Goal: Task Accomplishment & Management: Manage account settings

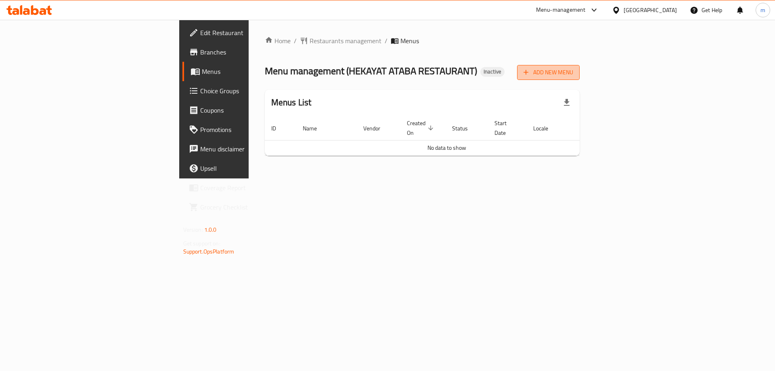
click at [573, 75] on span "Add New Menu" at bounding box center [548, 72] width 50 height 10
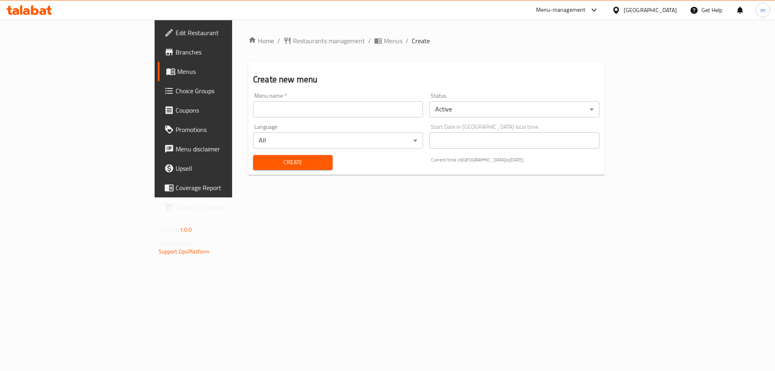
click at [355, 104] on input "text" at bounding box center [338, 109] width 170 height 16
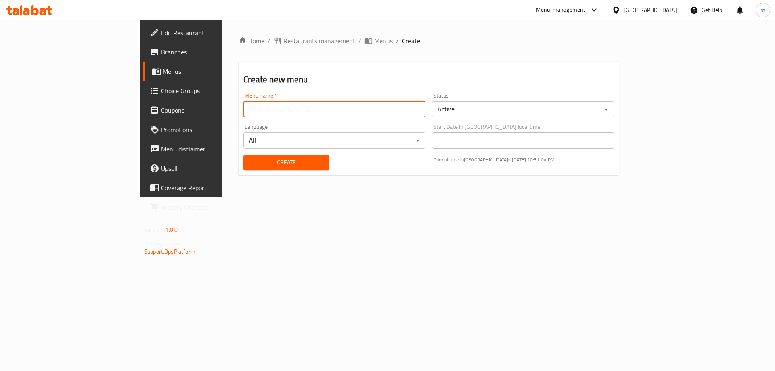
type input "Mesbah - 2025"
click at [243, 168] on button "Create" at bounding box center [285, 162] width 85 height 15
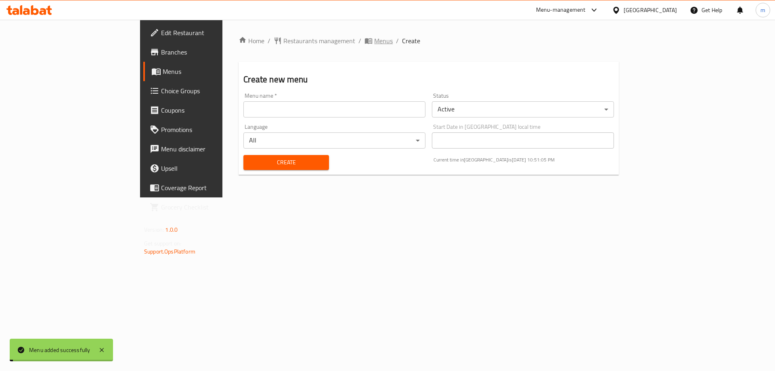
click at [374, 43] on span "Menus" at bounding box center [383, 41] width 19 height 10
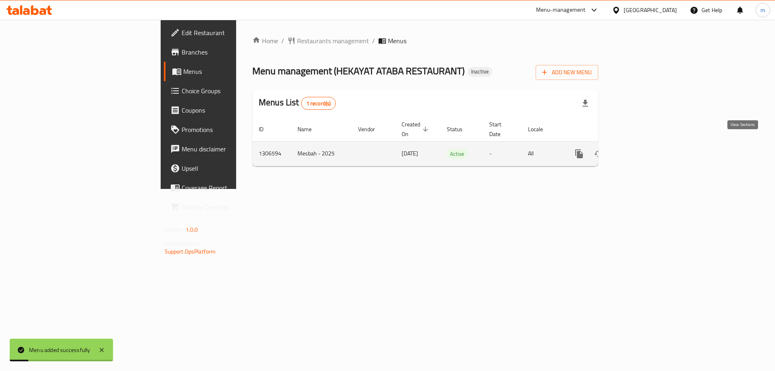
click at [642, 149] on icon "enhanced table" at bounding box center [637, 154] width 10 height 10
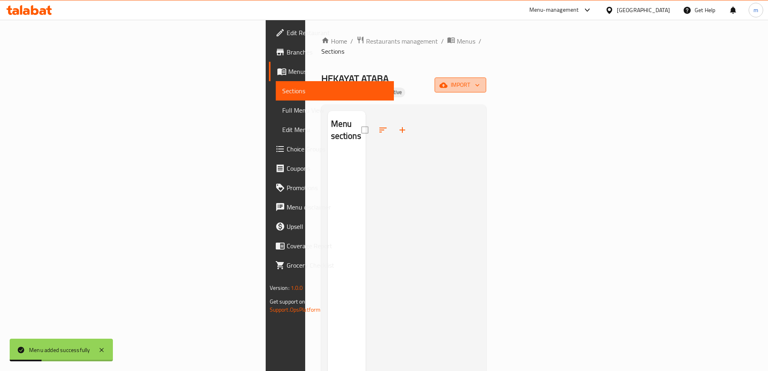
click at [448, 82] on icon "button" at bounding box center [444, 84] width 8 height 5
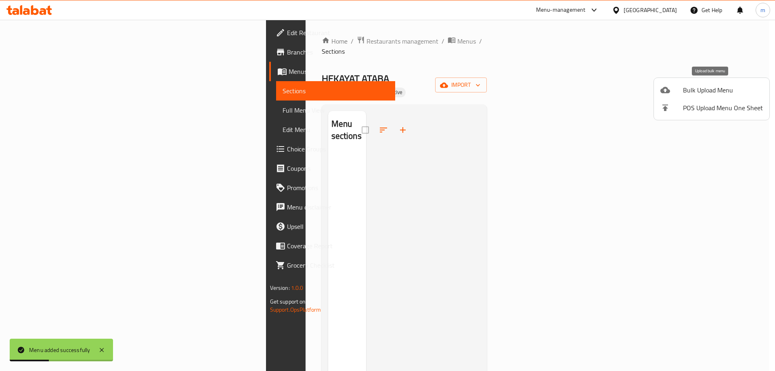
click at [667, 87] on icon at bounding box center [665, 90] width 10 height 10
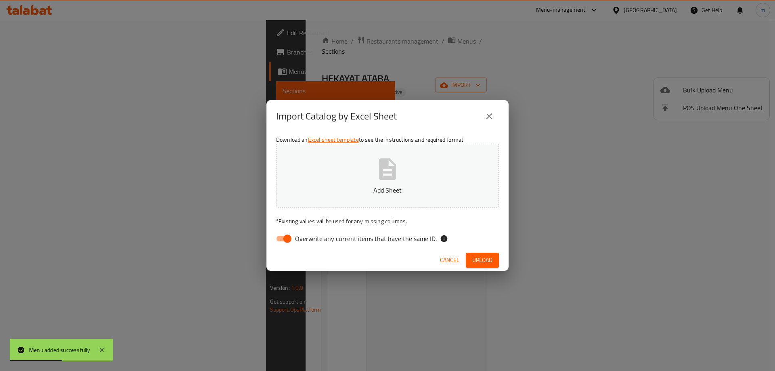
click at [384, 240] on span "Overwrite any current items that have the same ID." at bounding box center [366, 239] width 142 height 10
click at [310, 240] on input "Overwrite any current items that have the same ID." at bounding box center [287, 238] width 46 height 15
checkbox input "false"
click at [400, 188] on p "Add Sheet" at bounding box center [387, 190] width 198 height 10
click at [326, 189] on p "Add Sheet" at bounding box center [387, 190] width 198 height 10
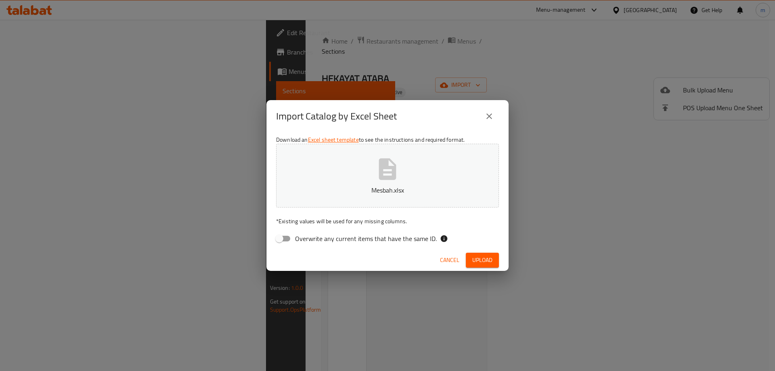
click at [479, 258] on span "Upload" at bounding box center [482, 260] width 20 height 10
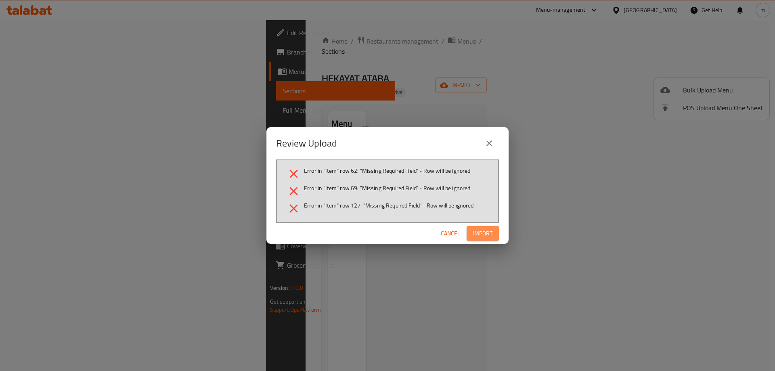
click at [489, 235] on span "Import" at bounding box center [482, 233] width 19 height 10
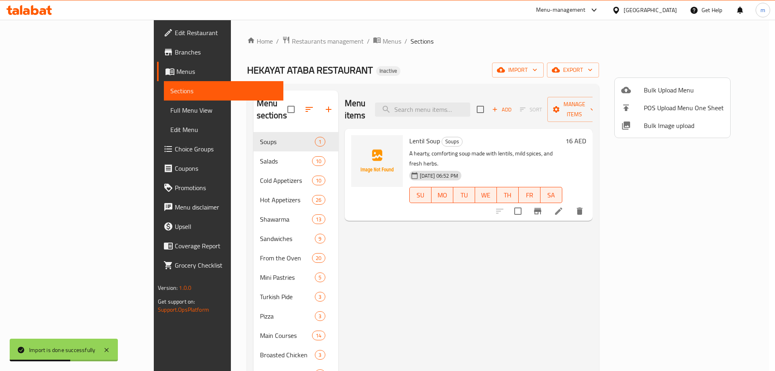
click at [355, 234] on div at bounding box center [387, 185] width 775 height 371
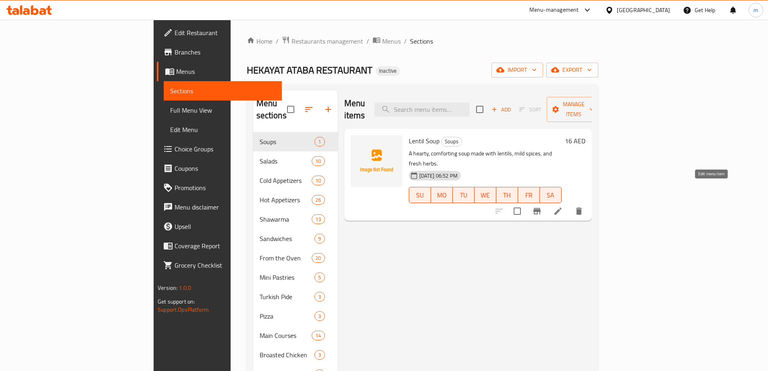
click at [563, 206] on icon at bounding box center [558, 211] width 10 height 10
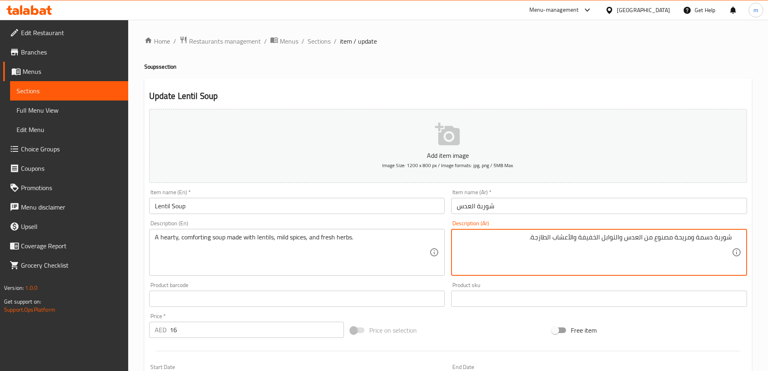
scroll to position [199, 0]
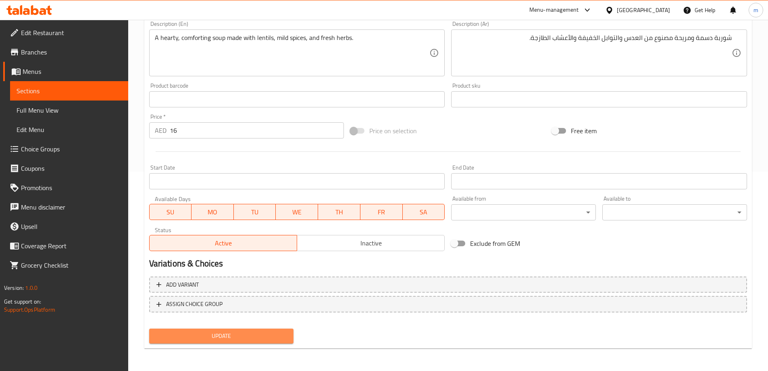
click at [267, 332] on span "Update" at bounding box center [222, 336] width 132 height 10
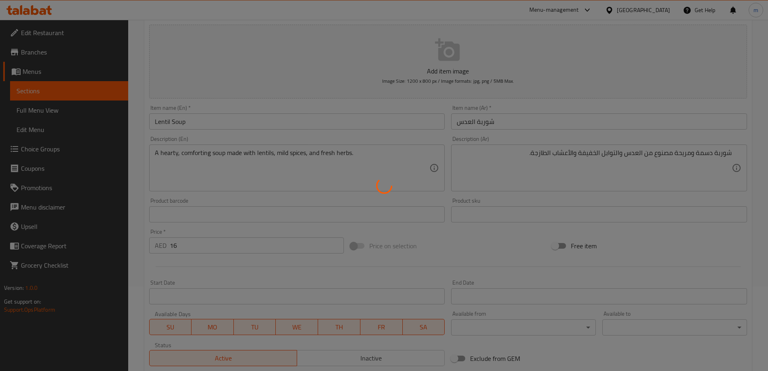
scroll to position [0, 0]
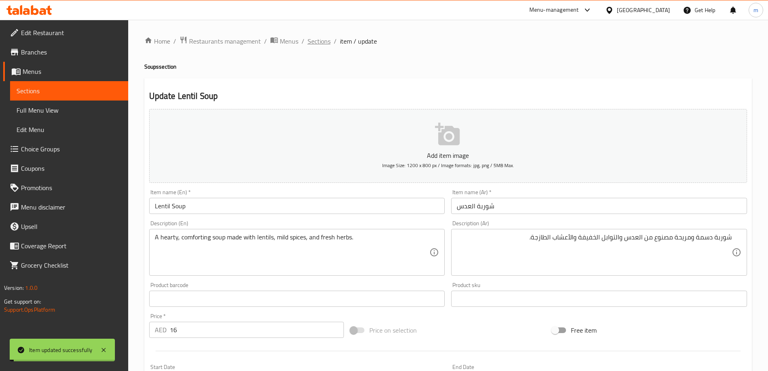
click at [318, 39] on span "Sections" at bounding box center [319, 41] width 23 height 10
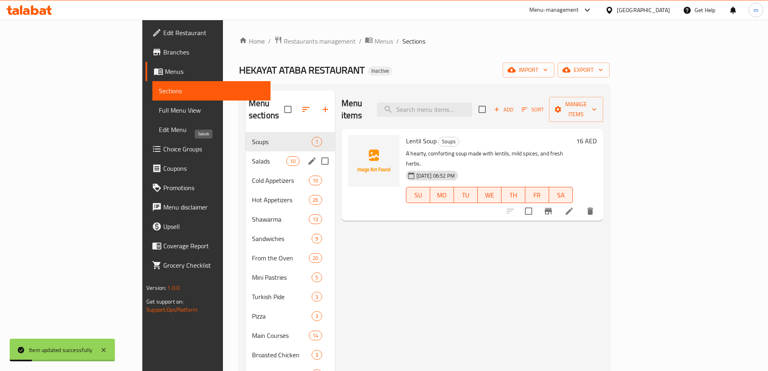
click at [252, 156] on span "Salads" at bounding box center [269, 161] width 34 height 10
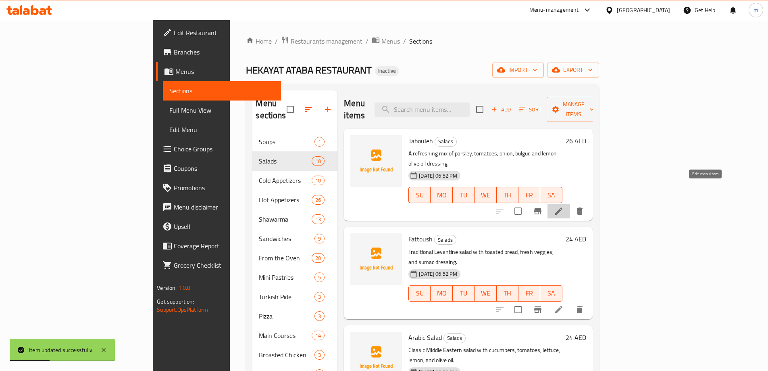
click at [564, 206] on icon at bounding box center [559, 211] width 10 height 10
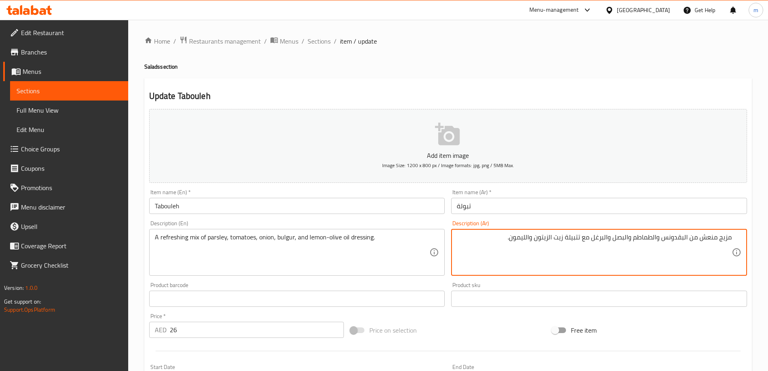
drag, startPoint x: 720, startPoint y: 239, endPoint x: 736, endPoint y: 239, distance: 16.1
click at [736, 239] on div "مزيج منعش من البقدونس والطماطم والبصل والبرغل مع تتبيلة زيت الزيتون والليمون. D…" at bounding box center [599, 252] width 296 height 47
click at [595, 241] on textarea "مكس منعش من البقدونس والطماطم والبصل والبرغل مع تتبيلة زيت الزيتون والليمون." at bounding box center [594, 252] width 275 height 38
click at [569, 237] on textarea "مكس منعش من البقدونس والطماطم والبصل والبرغل مع تتبيلة زيت الزيتون والليمون." at bounding box center [594, 252] width 275 height 38
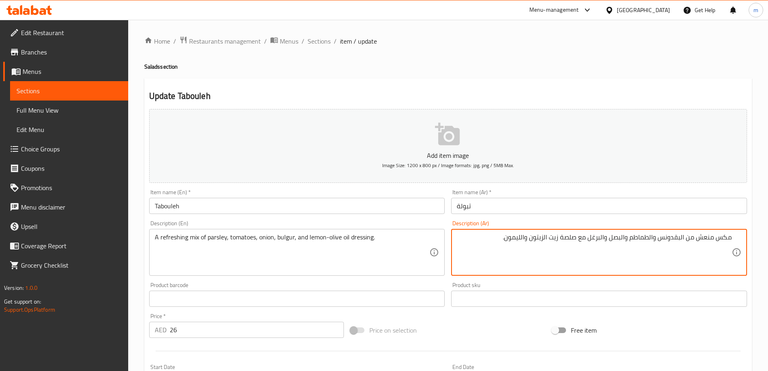
type textarea "مكس منعش من البقدونس والطماطم والبصل والبرغل مع صلصة زيت الزيتون والليمون."
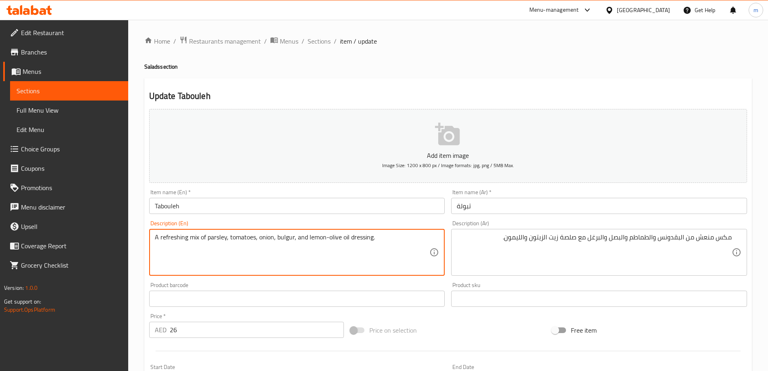
click at [365, 236] on textarea "A refreshing mix of parsley, tomatoes, onion, bulgur, and lemon-olive oil dress…" at bounding box center [292, 252] width 275 height 38
click at [402, 242] on textarea "A refreshing mix of parsley, tomatoes, onion, bulgur, and lemon-olive oil dress…" at bounding box center [292, 252] width 275 height 38
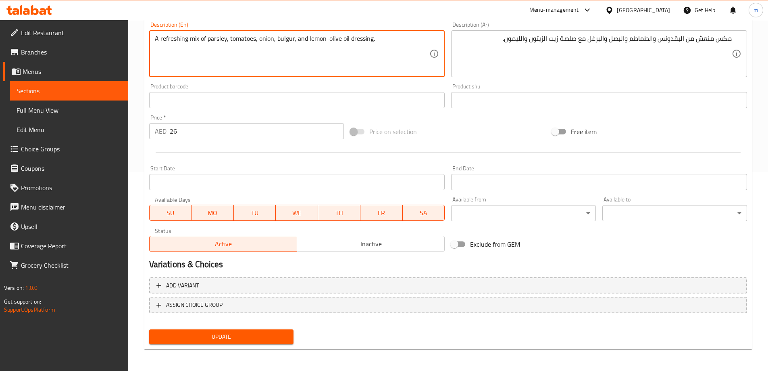
scroll to position [199, 0]
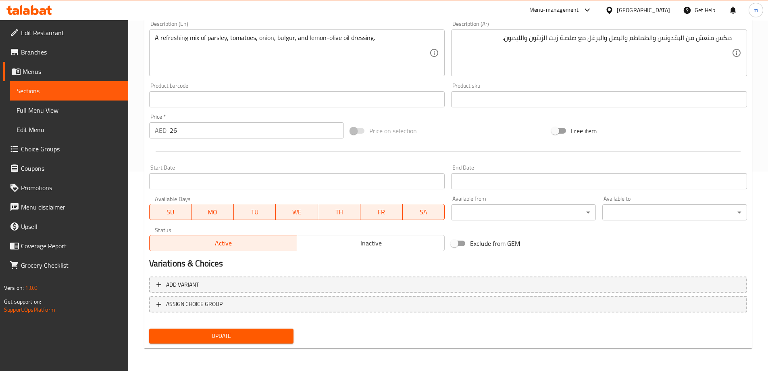
click at [242, 345] on div "Update" at bounding box center [221, 335] width 151 height 21
click at [242, 340] on span "Update" at bounding box center [222, 336] width 132 height 10
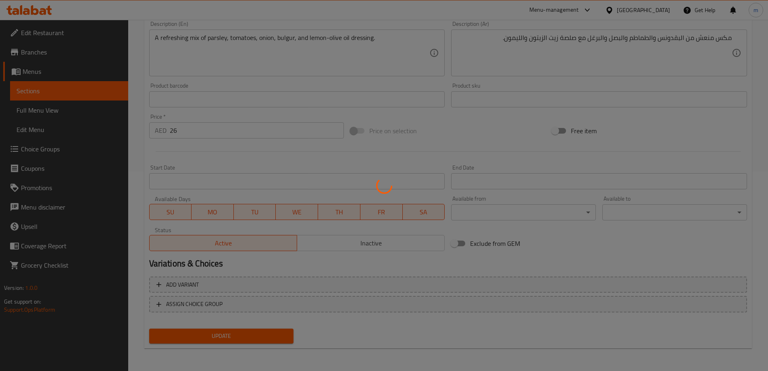
scroll to position [0, 0]
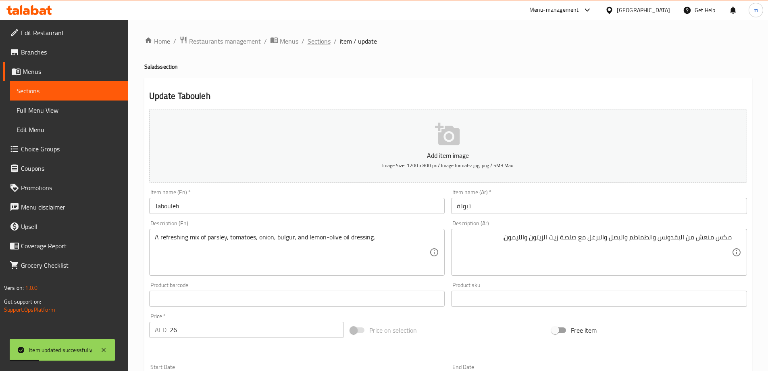
click at [322, 45] on span "Sections" at bounding box center [319, 41] width 23 height 10
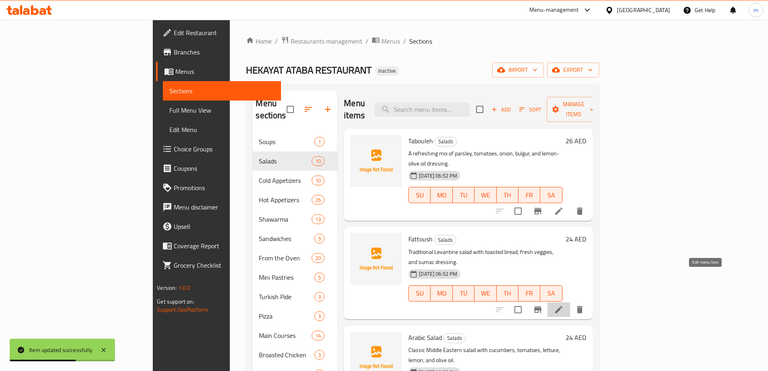
click at [564, 305] on icon at bounding box center [559, 310] width 10 height 10
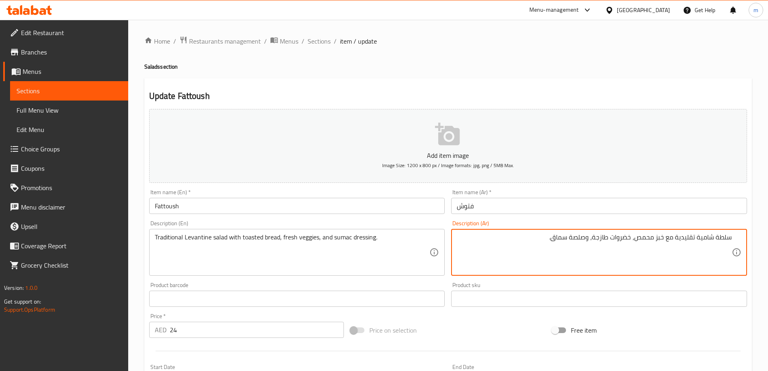
click at [523, 249] on textarea "سلطة شامية تقليدية مع خبز محمص، خضروات طازجة، وصلصة سماق." at bounding box center [594, 252] width 275 height 38
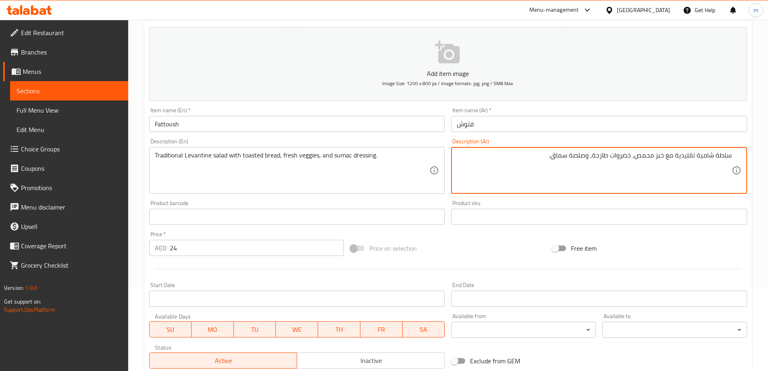
scroll to position [199, 0]
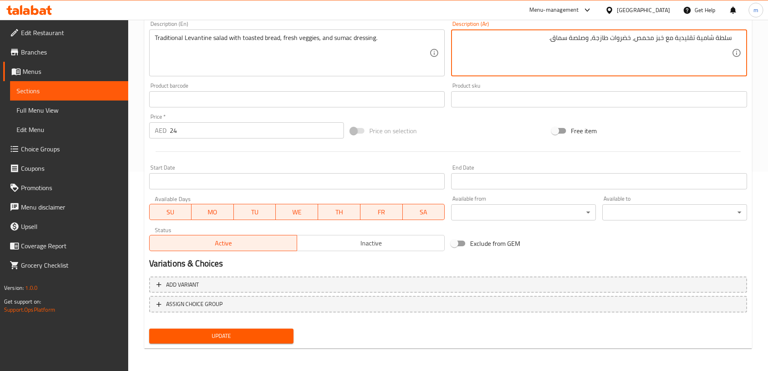
click at [238, 331] on span "Update" at bounding box center [222, 336] width 132 height 10
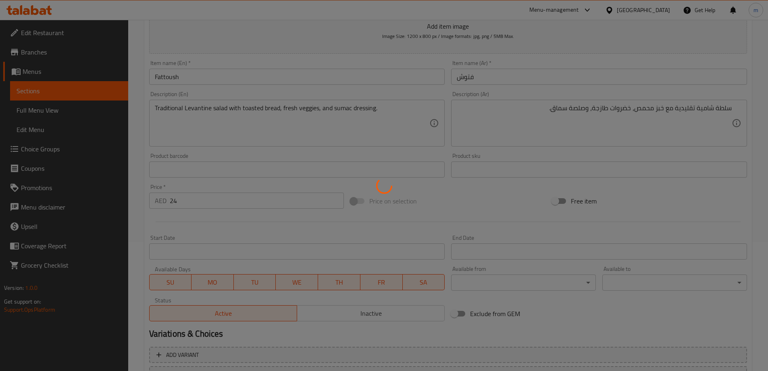
scroll to position [0, 0]
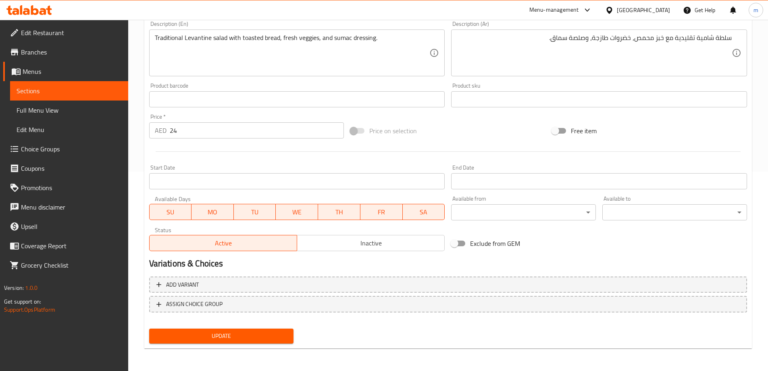
click at [226, 337] on span "Update" at bounding box center [222, 336] width 132 height 10
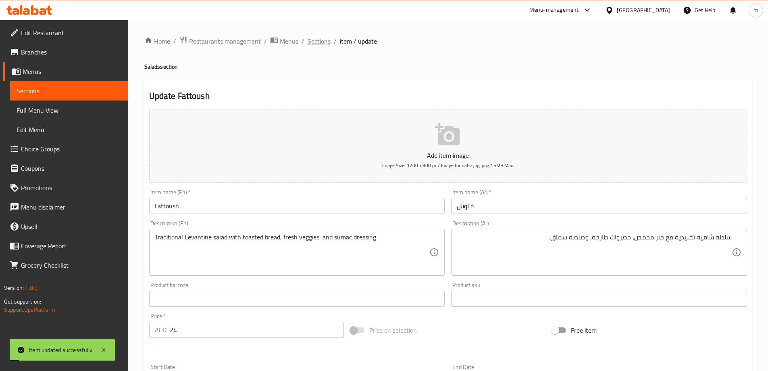
click at [327, 42] on span "Sections" at bounding box center [319, 41] width 23 height 10
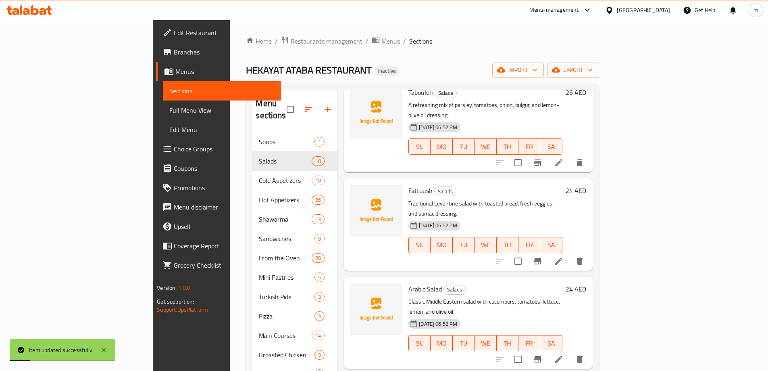
scroll to position [81, 0]
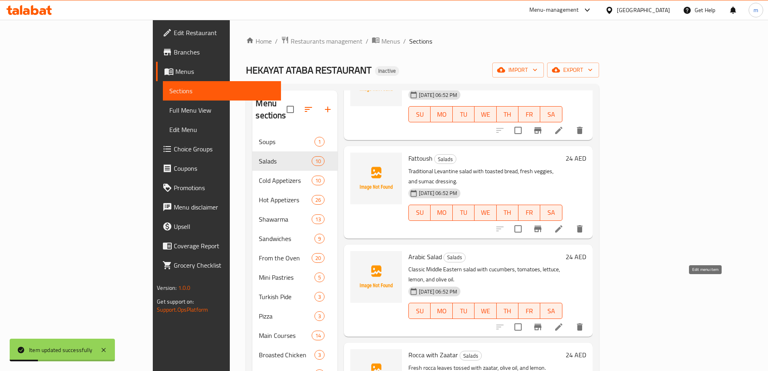
click at [564, 322] on icon at bounding box center [559, 327] width 10 height 10
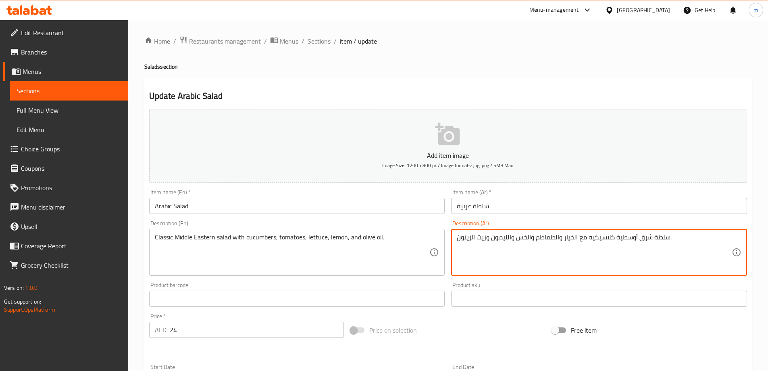
click at [521, 240] on textarea "سلطة شرق أوسطية كلاسيكية مع الخيار والطماطم والخس والليمون وزيت الزيتون." at bounding box center [594, 252] width 275 height 38
click at [497, 238] on textarea "سلطة شرق أوسطية كلاسيكية مع الخيار والطماطم والخس والليمون وزيت الزيتون." at bounding box center [594, 252] width 275 height 38
click at [476, 239] on textarea "سلطة شرق أوسطية كلاسيكية مع الخيار والطماطم والخس والليمون وزيت الزيتون." at bounding box center [594, 252] width 275 height 38
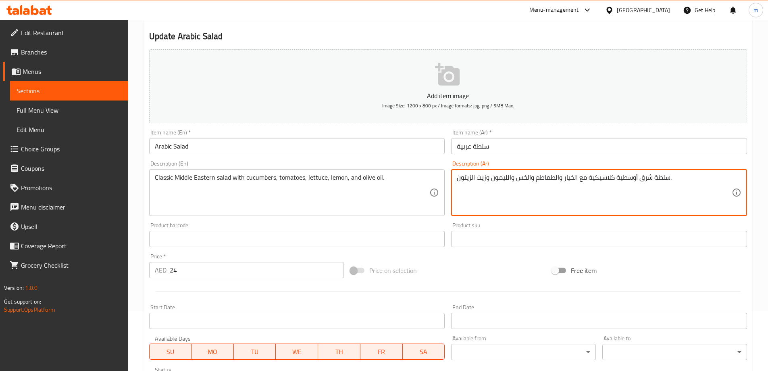
scroll to position [199, 0]
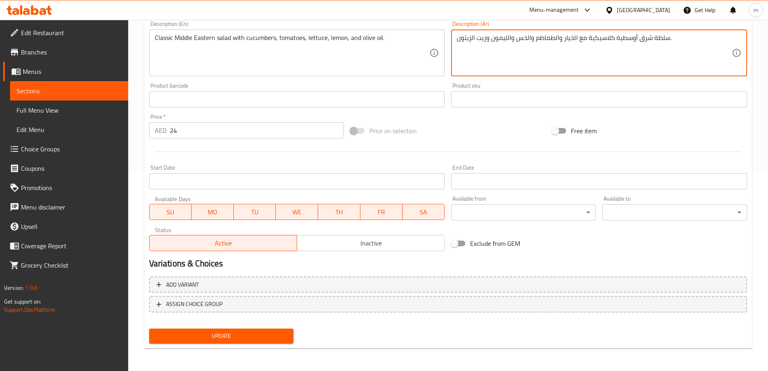
click at [259, 333] on span "Update" at bounding box center [222, 336] width 132 height 10
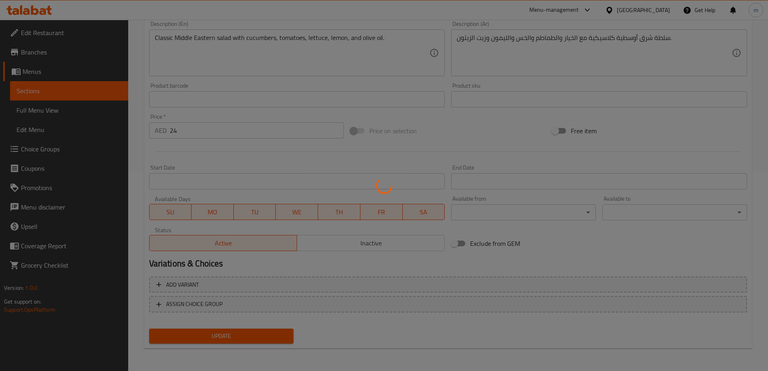
scroll to position [0, 0]
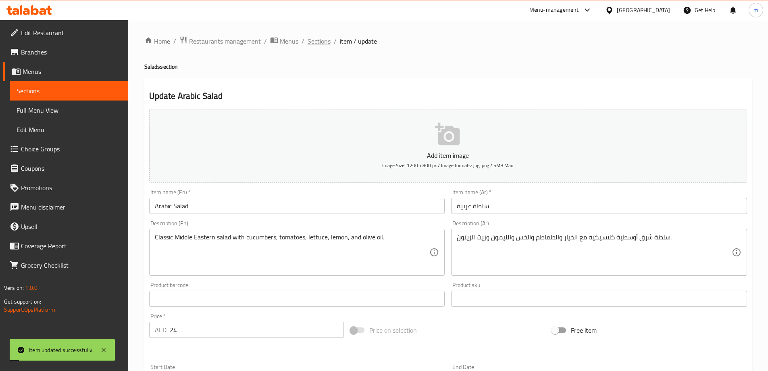
click at [314, 40] on span "Sections" at bounding box center [319, 41] width 23 height 10
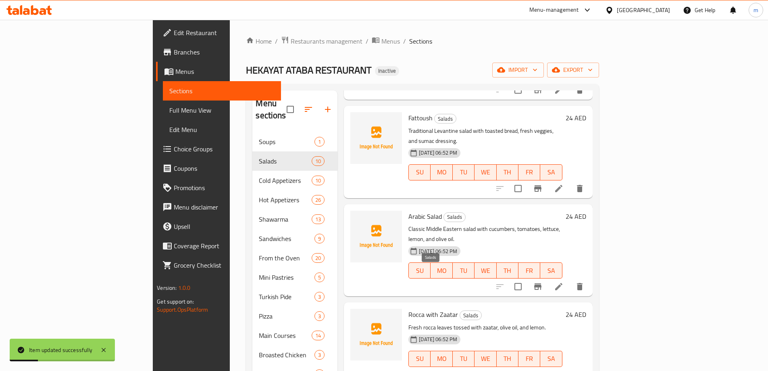
scroll to position [161, 0]
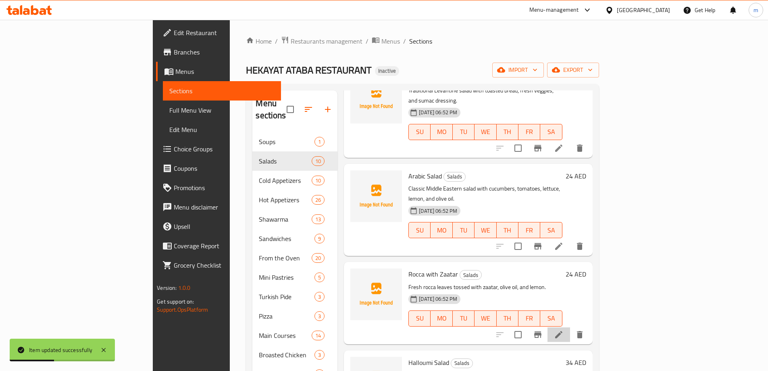
click at [570, 327] on li at bounding box center [559, 334] width 23 height 15
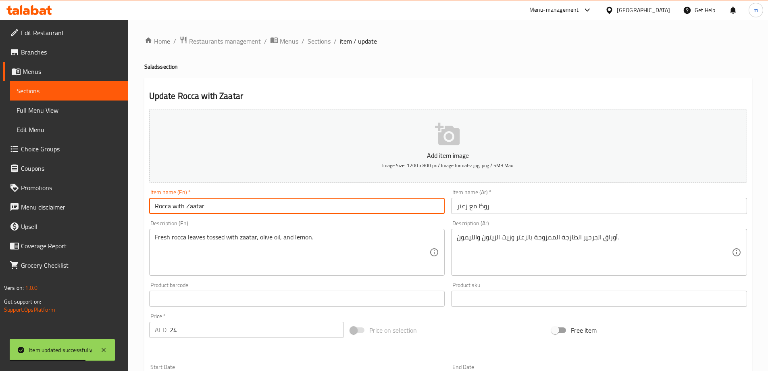
click at [166, 209] on input "Rocca with Zaatar" at bounding box center [297, 206] width 296 height 16
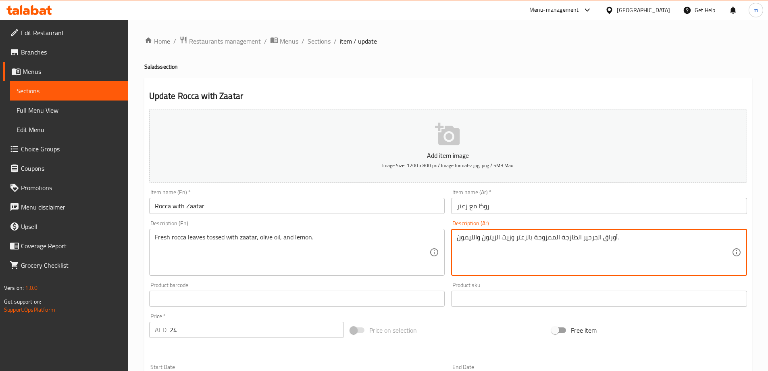
drag, startPoint x: 598, startPoint y: 240, endPoint x: 583, endPoint y: 238, distance: 15.1
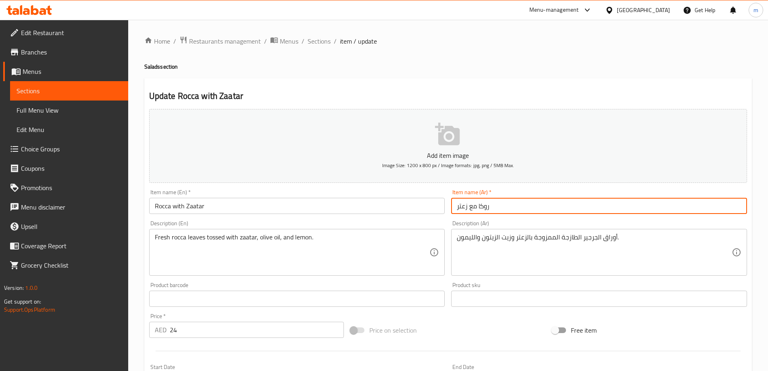
click at [486, 208] on input "روكا مع زعتر" at bounding box center [599, 206] width 296 height 16
paste input "رجير"
type input "جرجير مع زعتر"
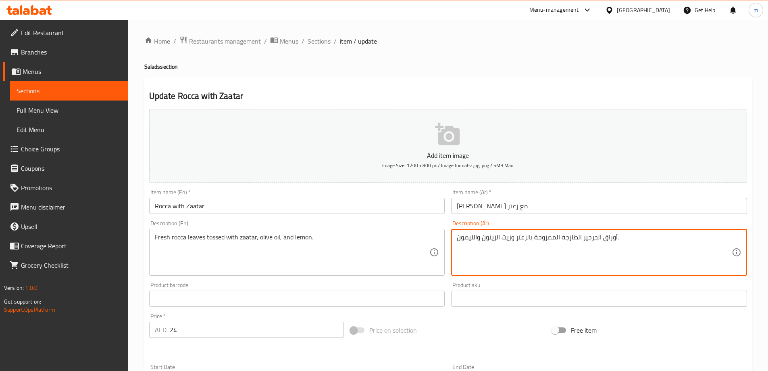
drag, startPoint x: 551, startPoint y: 239, endPoint x: 535, endPoint y: 238, distance: 16.2
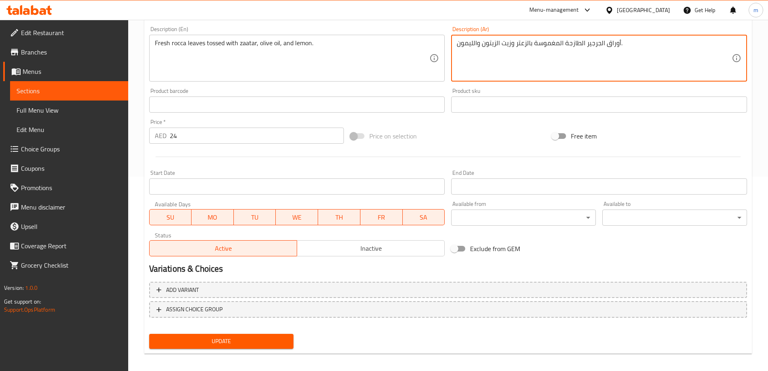
scroll to position [199, 0]
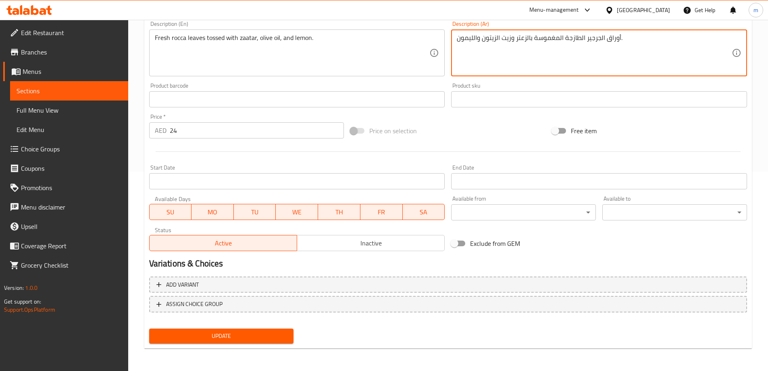
type textarea "أوراق الجرجير الطازجة المغموسة بالزعتر وزيت الزيتون والليمون."
click at [262, 332] on span "Update" at bounding box center [222, 336] width 132 height 10
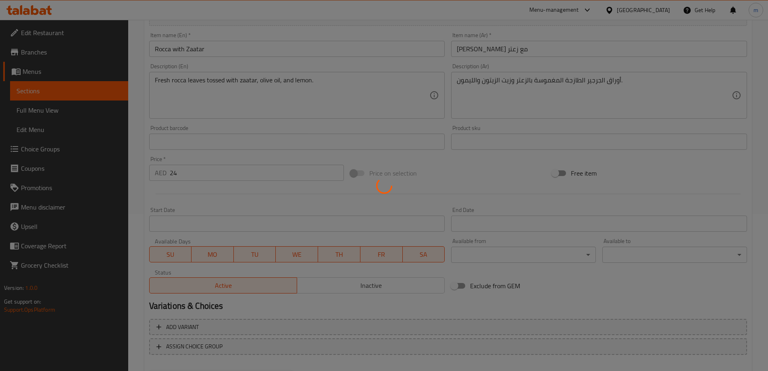
scroll to position [0, 0]
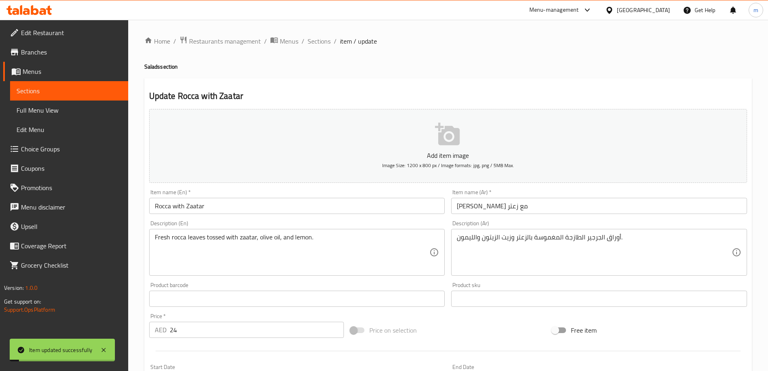
click at [317, 42] on span "Sections" at bounding box center [319, 41] width 23 height 10
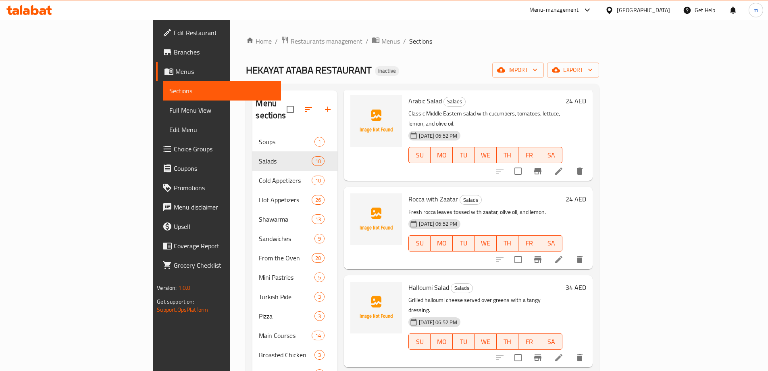
scroll to position [282, 0]
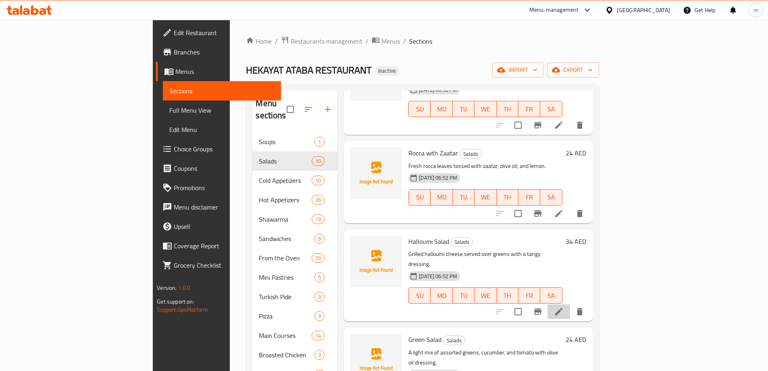
click at [570, 304] on li at bounding box center [559, 311] width 23 height 15
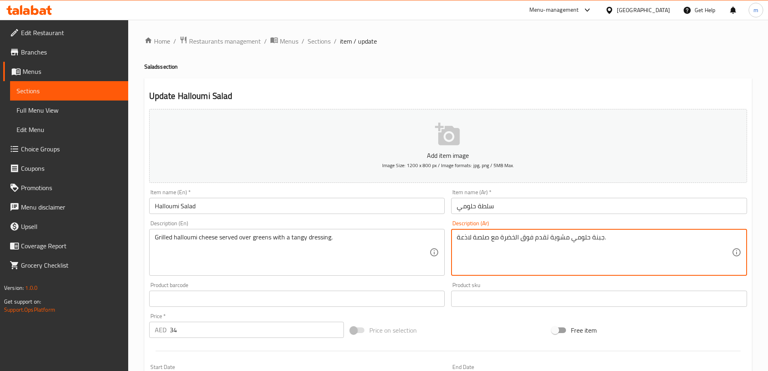
click at [466, 241] on textarea "جبنة حلومي مشوية تقدم فوق الخضرة مع صلصة لاذعة." at bounding box center [594, 252] width 275 height 38
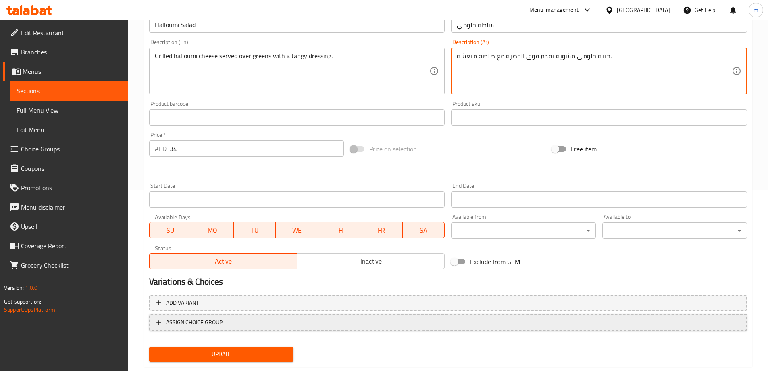
scroll to position [199, 0]
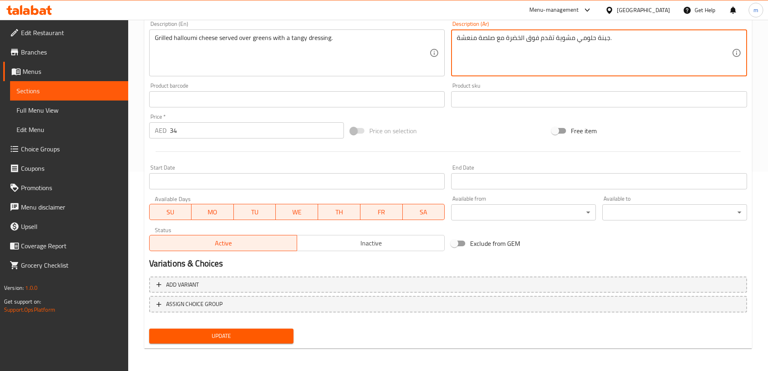
type textarea "جبنة حلومي مشوية تقدم فوق الخضرة مع صلصة منعشة."
click at [262, 338] on span "Update" at bounding box center [222, 336] width 132 height 10
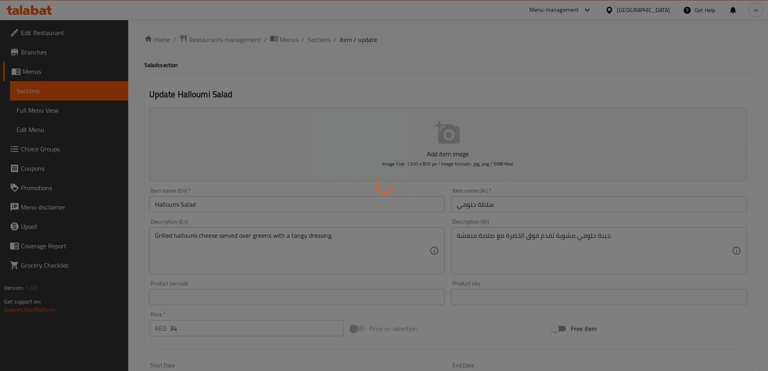
scroll to position [0, 0]
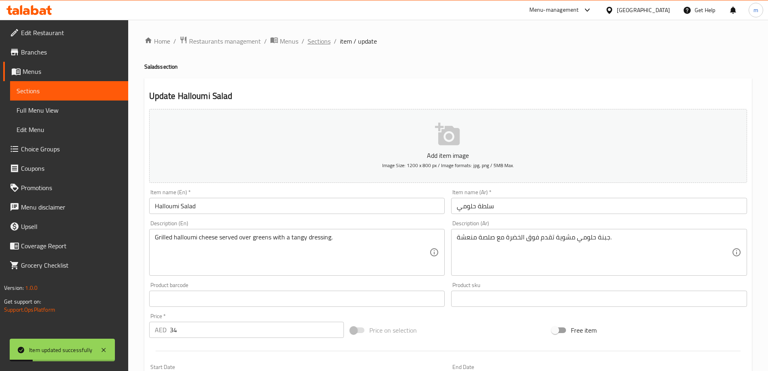
click at [319, 39] on span "Sections" at bounding box center [319, 41] width 23 height 10
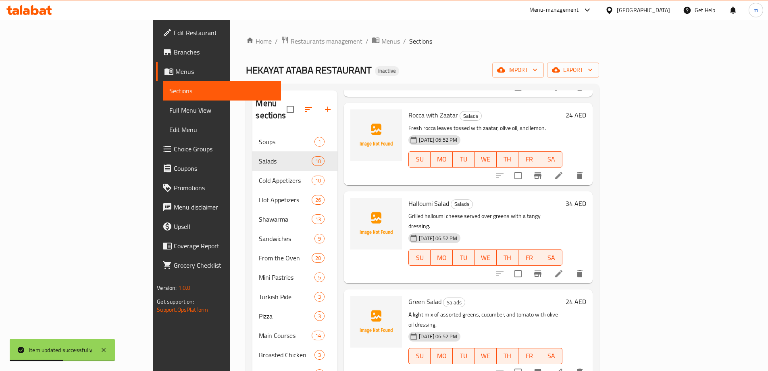
scroll to position [323, 0]
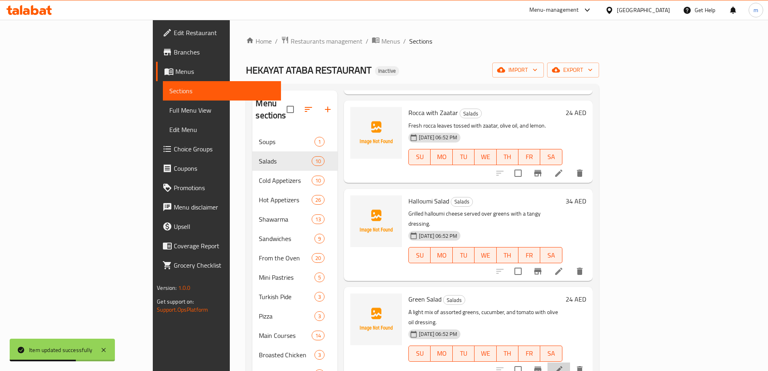
click at [570, 362] on li at bounding box center [559, 369] width 23 height 15
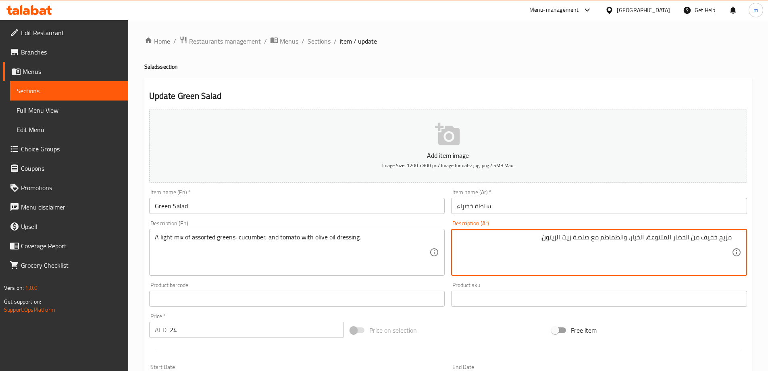
click at [727, 237] on textarea "مزيج خفيف من الخضار المتنوعة، الخيار، والطماطم مع صلصة زيت الزيتون." at bounding box center [594, 252] width 275 height 38
click at [671, 240] on textarea "مكس خفيف من الخضار المتنوعة، الخيار، والطماطم مع صلصة زيت الزيتون." at bounding box center [594, 252] width 275 height 38
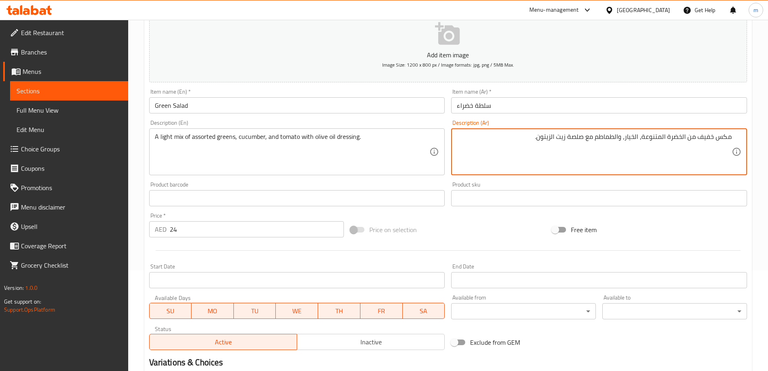
scroll to position [199, 0]
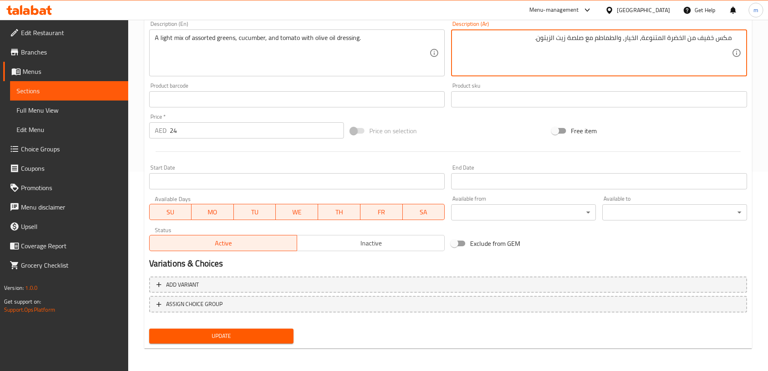
type textarea "مكس خفيف من الخضرة المتنوعة، الخيار، والطماطم مع صلصة زيت الزيتون."
click at [257, 343] on button "Update" at bounding box center [221, 335] width 145 height 15
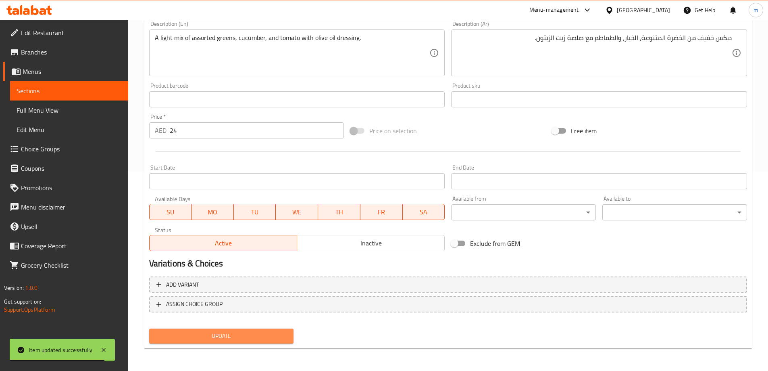
click at [251, 338] on span "Update" at bounding box center [222, 336] width 132 height 10
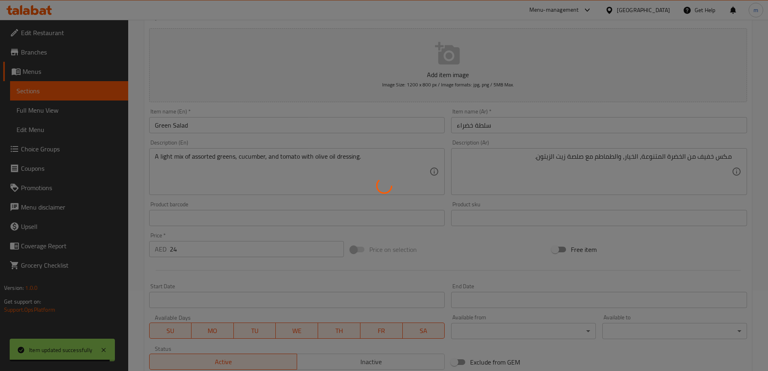
scroll to position [0, 0]
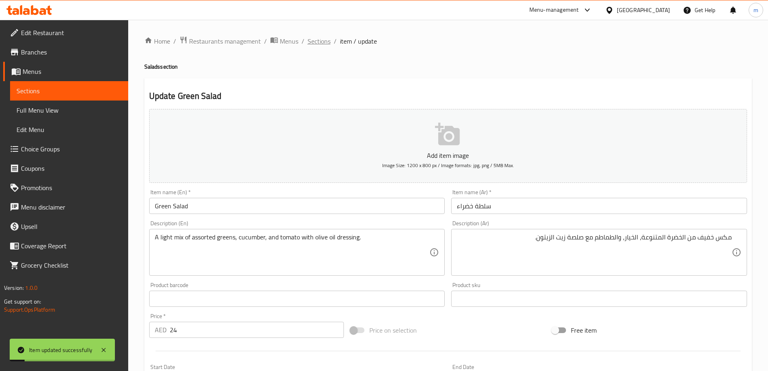
click at [324, 41] on span "Sections" at bounding box center [319, 41] width 23 height 10
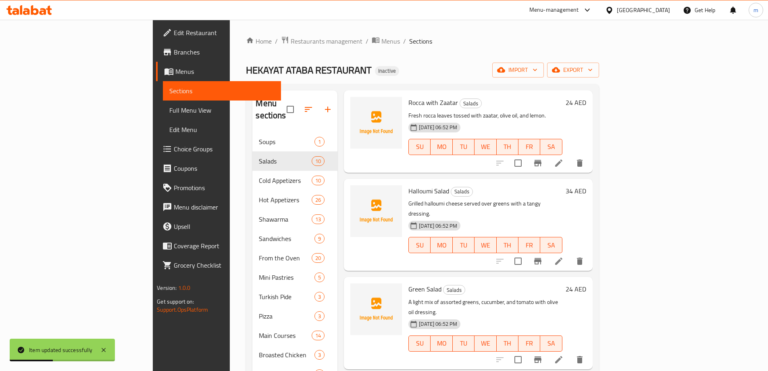
scroll to position [403, 0]
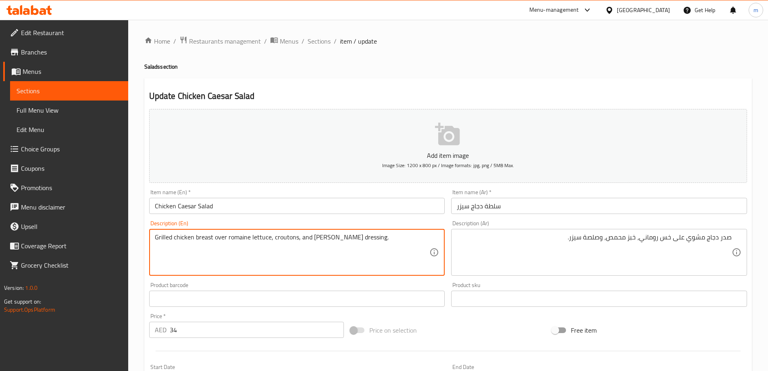
click at [215, 239] on textarea "Grilled chicken breast over romaine lettuce, croutons, and Caesar dressing." at bounding box center [292, 252] width 275 height 38
click at [212, 236] on textarea "Grilled chicken breast over romaine lettuce, croutons, and Caesar dressing." at bounding box center [292, 252] width 275 height 38
drag, startPoint x: 213, startPoint y: 237, endPoint x: 269, endPoint y: 240, distance: 56.2
click at [269, 240] on textarea "Grilled chicken breast over romaine lettuce, croutons, and Caesar dressing." at bounding box center [292, 252] width 275 height 38
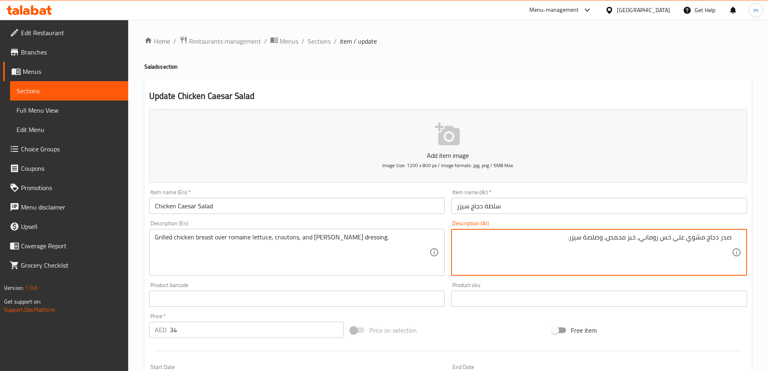
click at [679, 240] on textarea "صدر دجاج مشوي على خس روماني، خبز محمص، وصلصة سيزر." at bounding box center [594, 252] width 275 height 38
type textarea "صدر دجاج مشوي فوق خس روماني، خبز محمص، وصلصة سيزر."
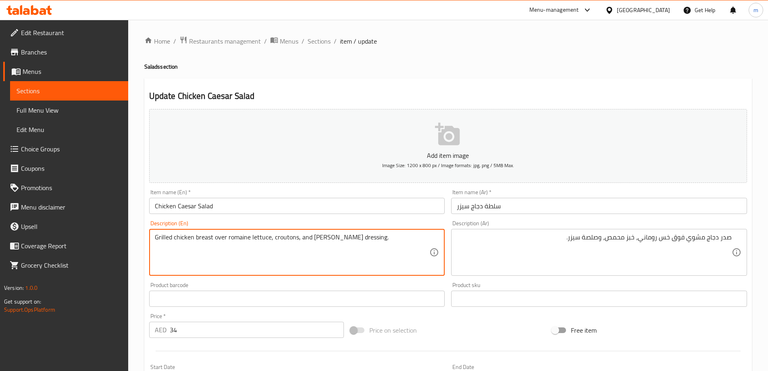
click at [282, 241] on textarea "Grilled chicken breast over romaine lettuce, croutons, and Caesar dressing." at bounding box center [292, 252] width 275 height 38
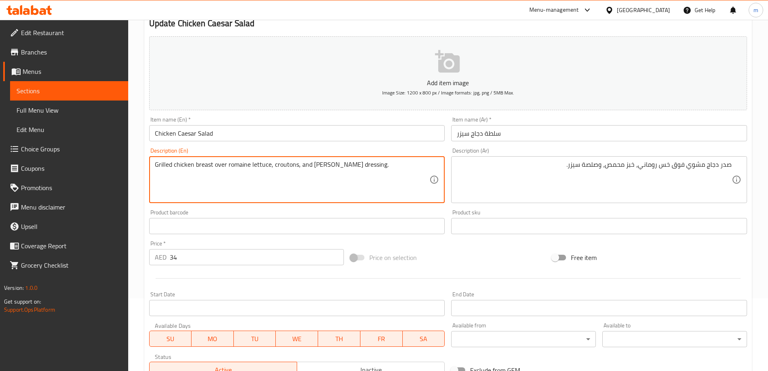
scroll to position [199, 0]
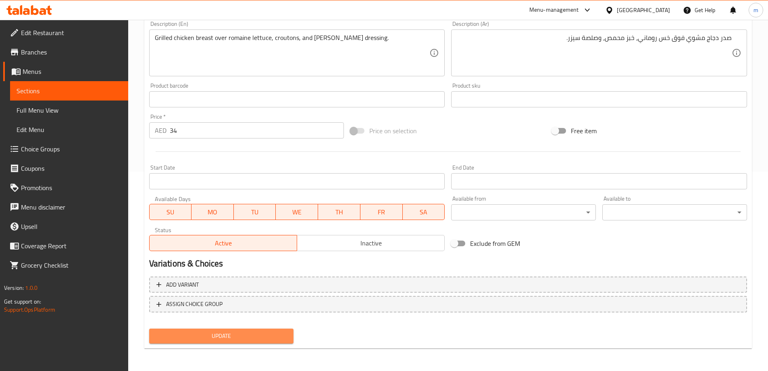
click at [242, 333] on span "Update" at bounding box center [222, 336] width 132 height 10
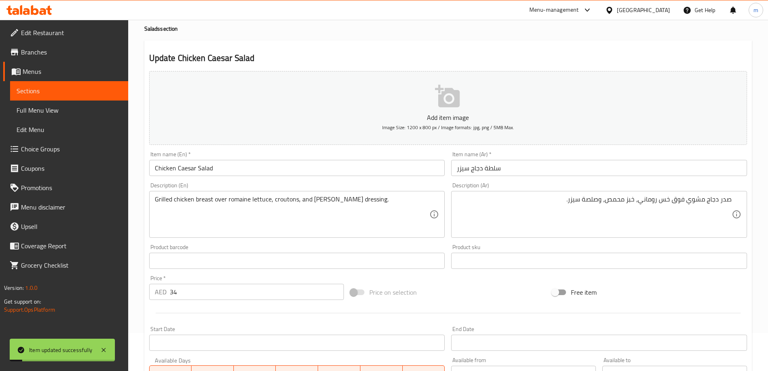
scroll to position [0, 0]
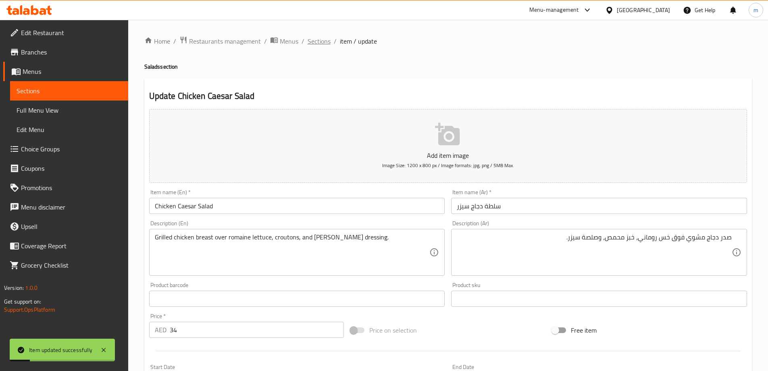
click at [321, 40] on span "Sections" at bounding box center [319, 41] width 23 height 10
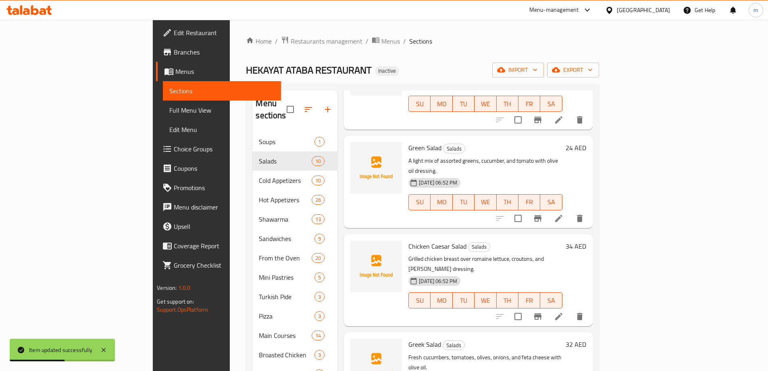
scroll to position [524, 0]
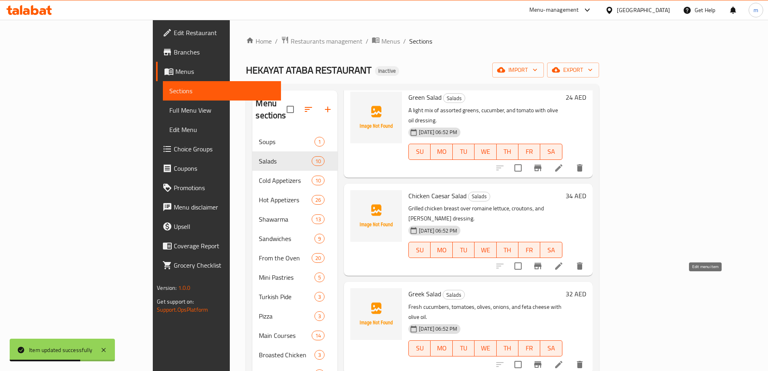
click at [564, 359] on icon at bounding box center [559, 364] width 10 height 10
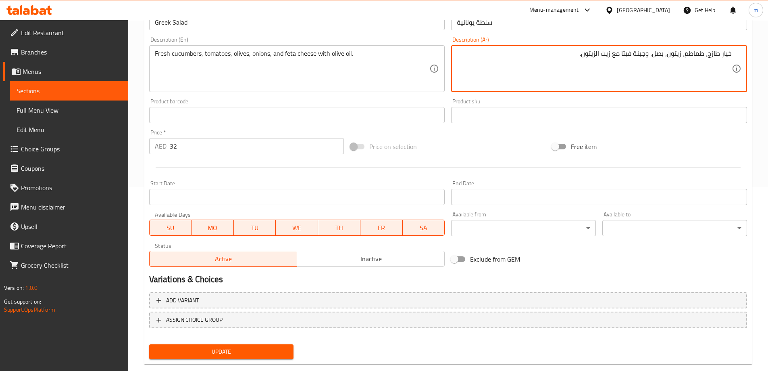
scroll to position [199, 0]
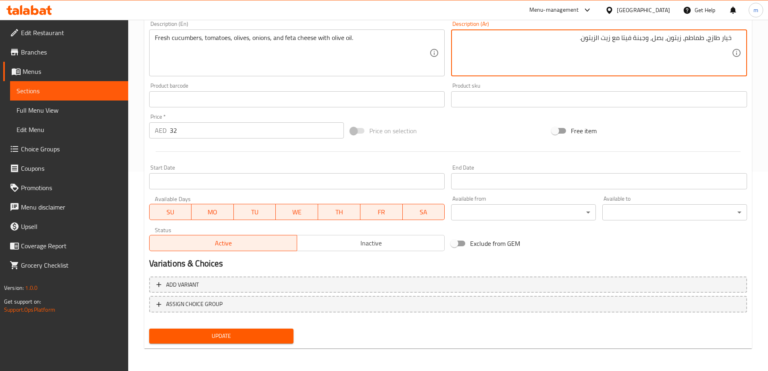
click at [235, 339] on span "Update" at bounding box center [222, 336] width 132 height 10
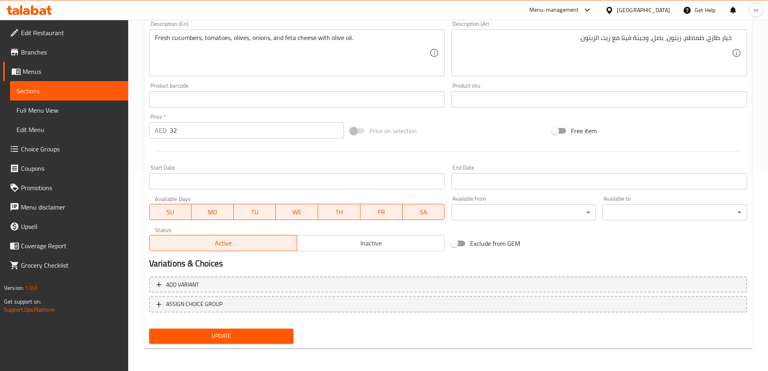
click at [257, 340] on span "Update" at bounding box center [222, 336] width 132 height 10
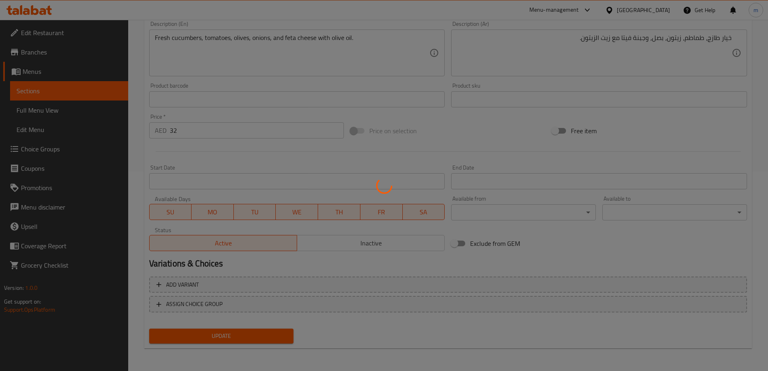
scroll to position [0, 0]
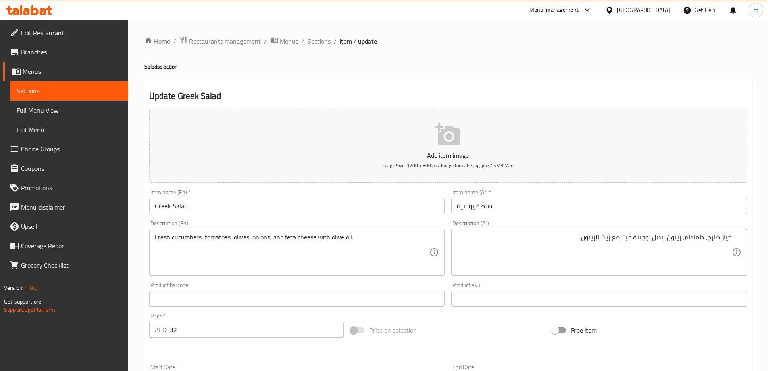
click at [311, 41] on span "Sections" at bounding box center [319, 41] width 23 height 10
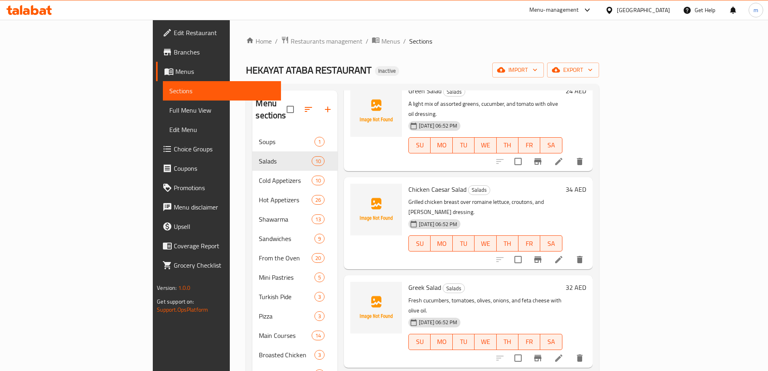
scroll to position [81, 0]
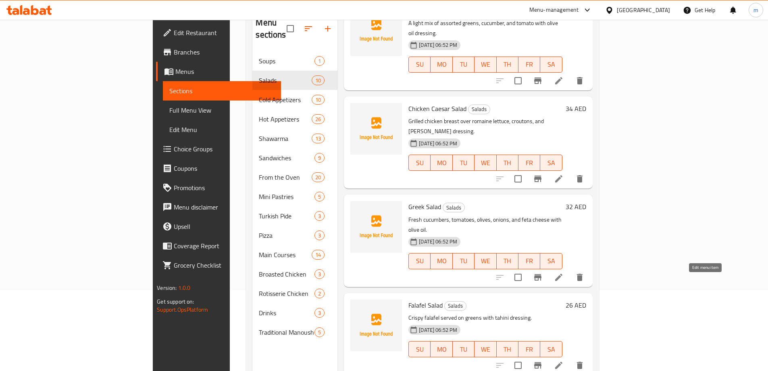
click at [563, 361] on icon at bounding box center [558, 364] width 7 height 7
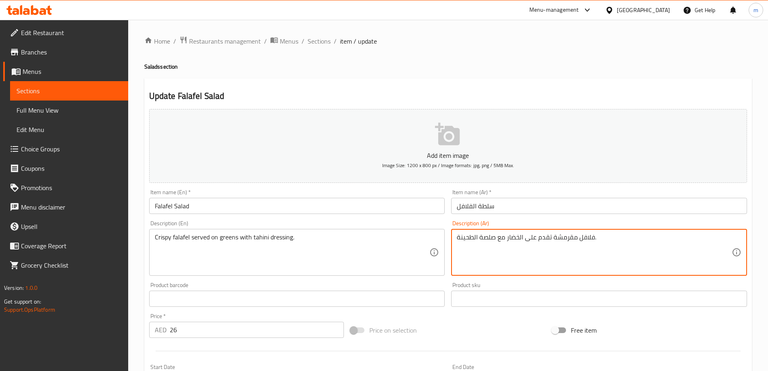
drag, startPoint x: 512, startPoint y: 238, endPoint x: 507, endPoint y: 238, distance: 4.8
drag, startPoint x: 522, startPoint y: 240, endPoint x: 507, endPoint y: 240, distance: 14.5
click at [507, 240] on textarea "فلافل مقرمشة تقدم على الخضرة مع صلصة الطحينة." at bounding box center [594, 252] width 275 height 38
type textarea "فلافل مقرمشة تقدم على الخضرة مع صلصة الطحينة."
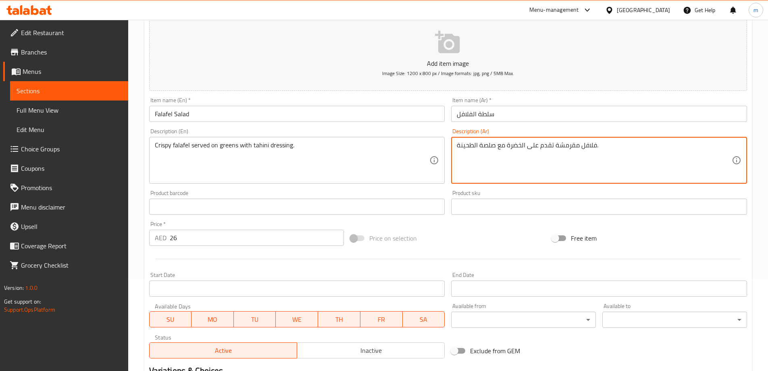
scroll to position [199, 0]
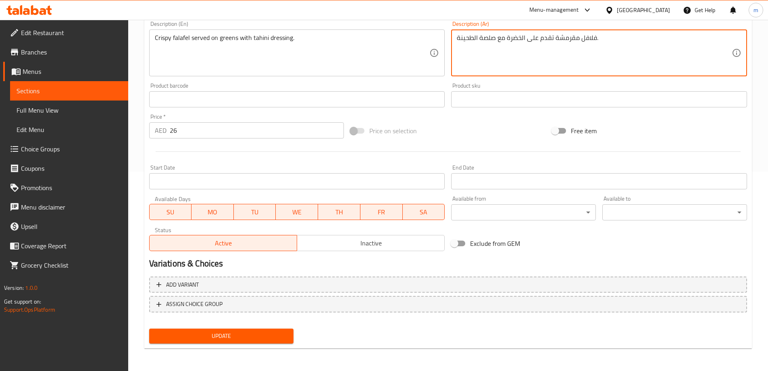
click at [243, 334] on span "Update" at bounding box center [222, 336] width 132 height 10
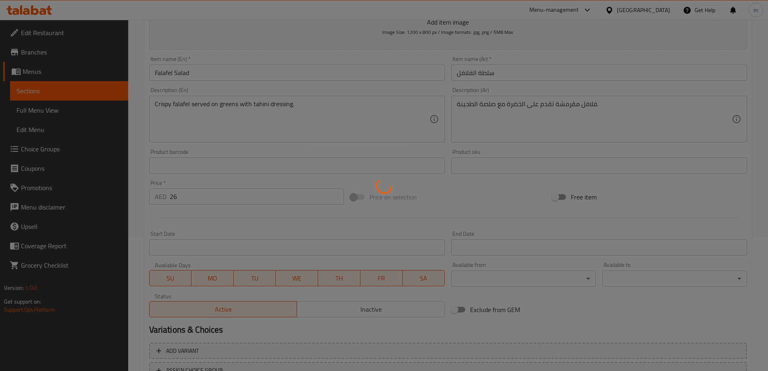
scroll to position [0, 0]
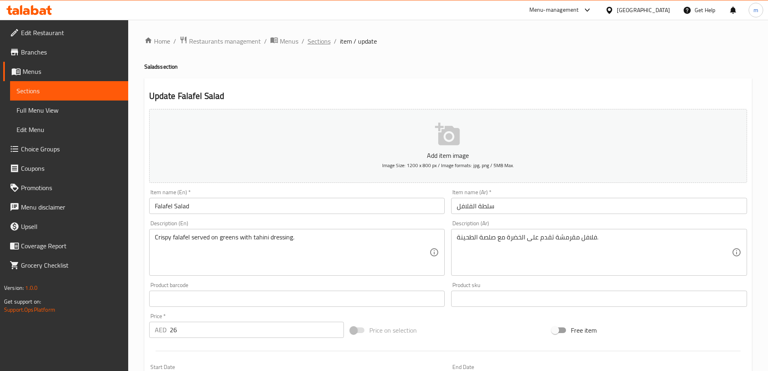
click at [314, 43] on span "Sections" at bounding box center [319, 41] width 23 height 10
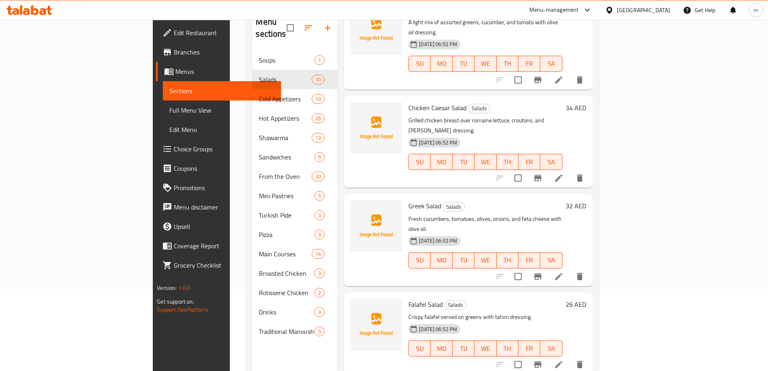
scroll to position [113, 0]
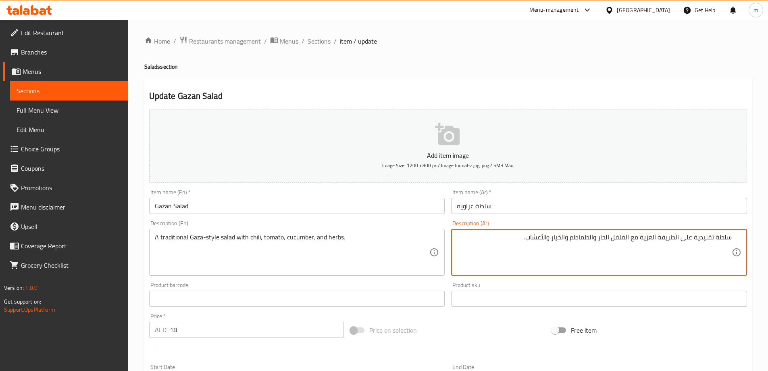
click at [679, 239] on textarea "سلطة تقليدية على الطريقة الغزية مع الفلفل الحار والطماطم والخيار والأعشاب." at bounding box center [594, 252] width 275 height 38
click at [653, 234] on textarea "سلطة تقليدية على طريقة الغزية مع الفلفل الحار والطماطم والخيار والأعشاب." at bounding box center [594, 252] width 275 height 38
type textarea "سلطة تقليدية على طريقة غزة مع الفلفل الحار والطماطم والخيار والأعشاب."
click at [166, 207] on input "Gazan Salad" at bounding box center [297, 206] width 296 height 16
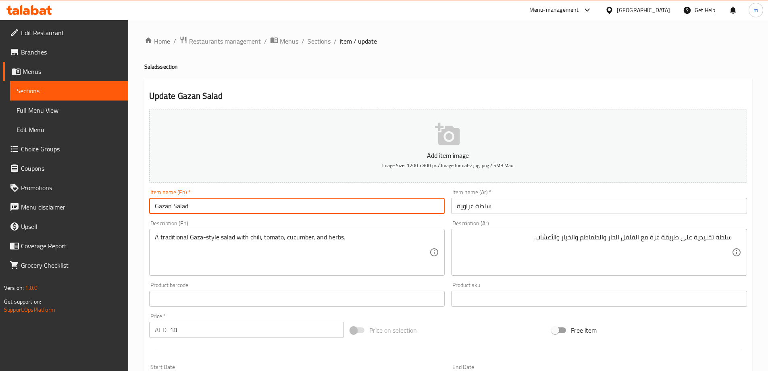
click at [166, 207] on input "Gazan Salad" at bounding box center [297, 206] width 296 height 16
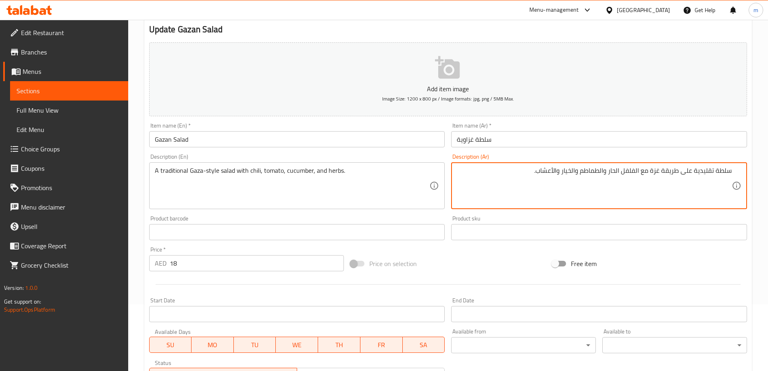
scroll to position [199, 0]
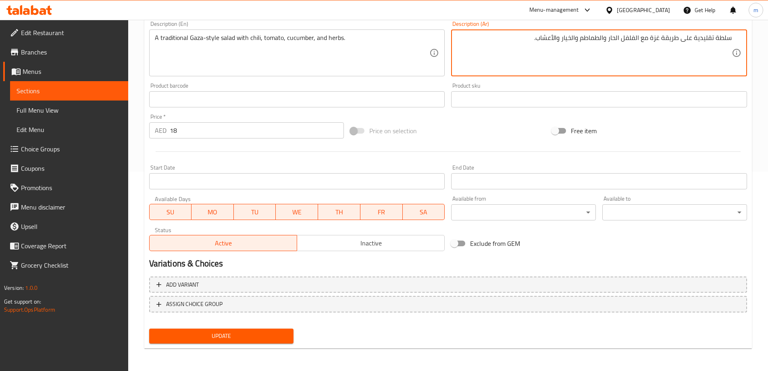
click at [244, 338] on span "Update" at bounding box center [222, 336] width 132 height 10
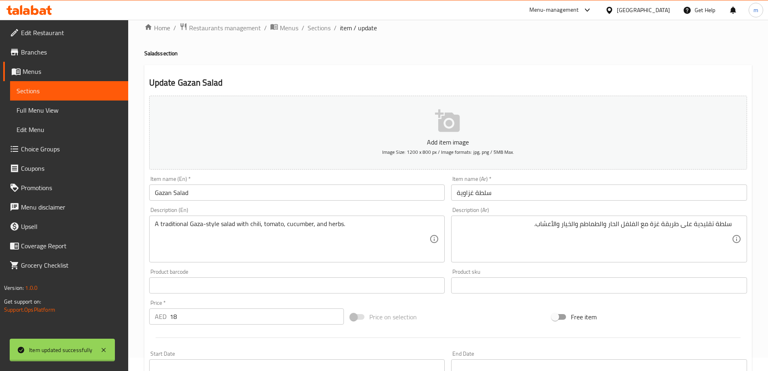
scroll to position [0, 0]
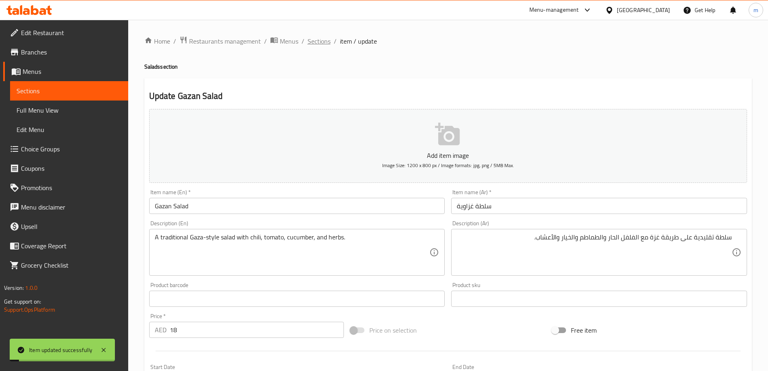
click at [313, 43] on span "Sections" at bounding box center [319, 41] width 23 height 10
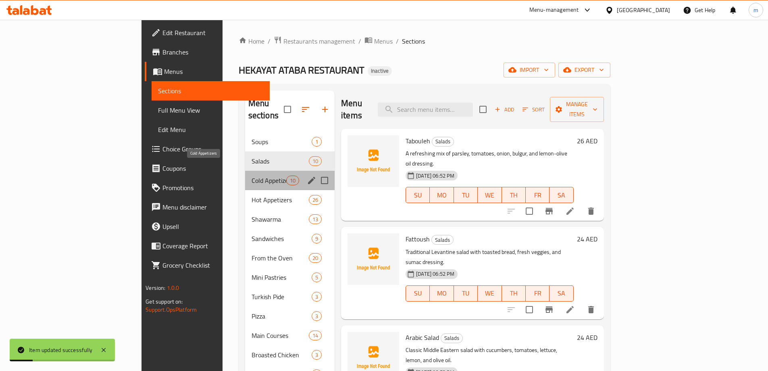
click at [252, 175] on span "Cold Appetizers" at bounding box center [269, 180] width 35 height 10
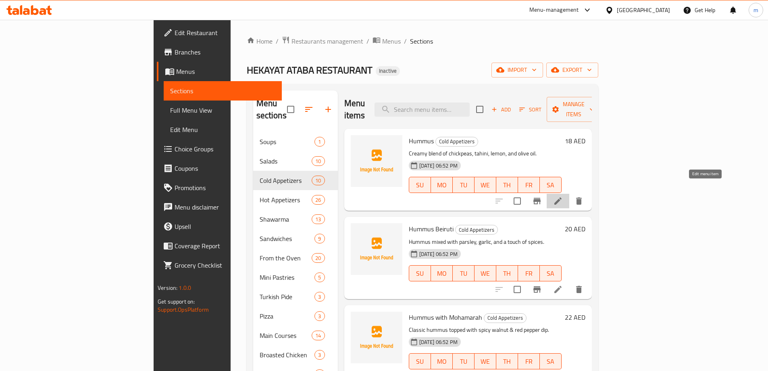
click at [563, 196] on icon at bounding box center [558, 201] width 10 height 10
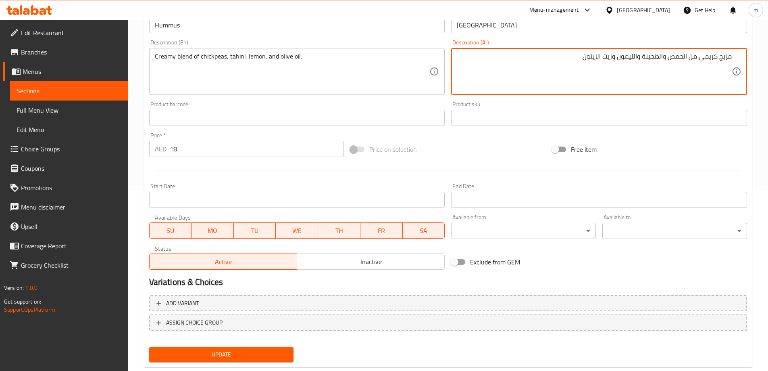
scroll to position [199, 0]
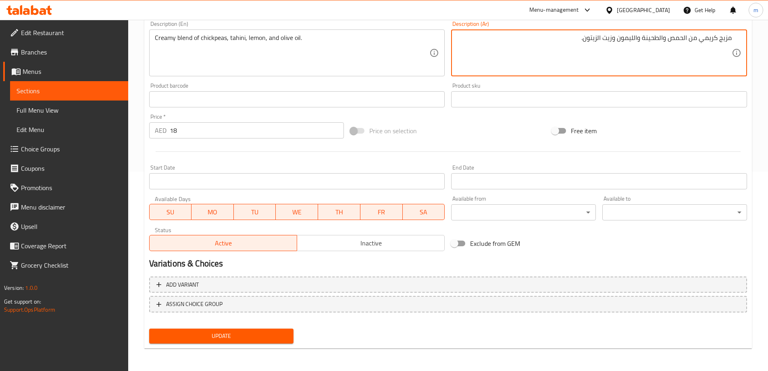
click at [255, 336] on span "Update" at bounding box center [222, 336] width 132 height 10
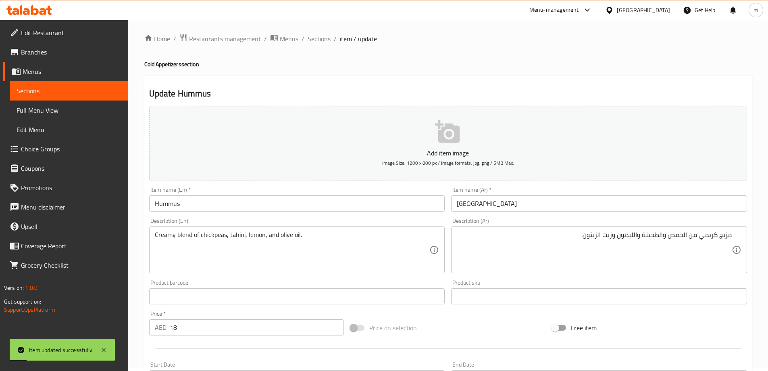
scroll to position [0, 0]
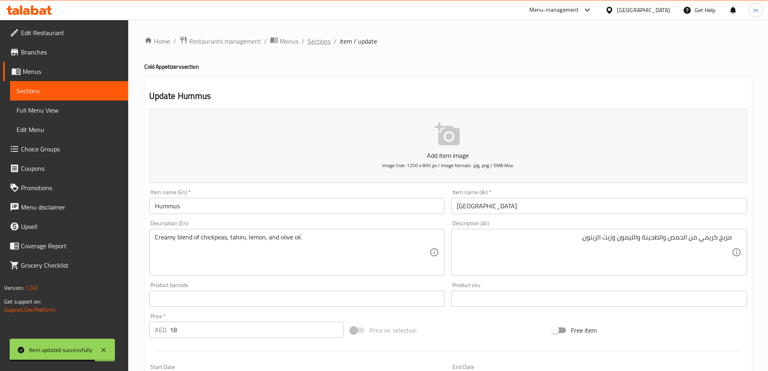
click at [318, 44] on span "Sections" at bounding box center [319, 41] width 23 height 10
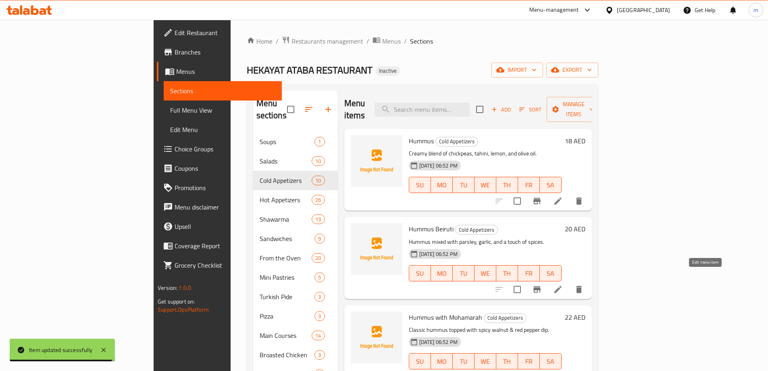
click at [563, 284] on icon at bounding box center [558, 289] width 10 height 10
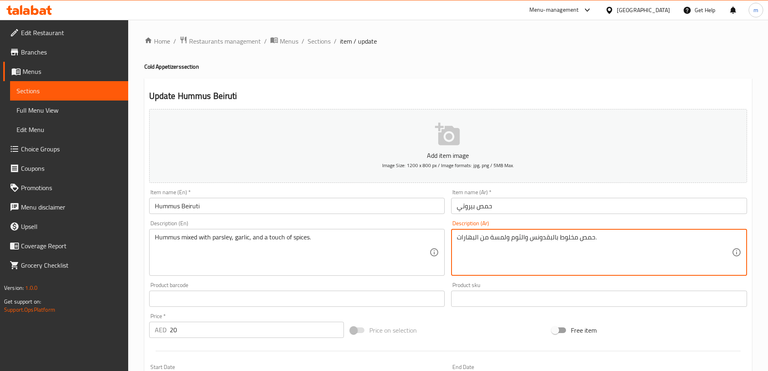
drag, startPoint x: 574, startPoint y: 238, endPoint x: 560, endPoint y: 238, distance: 13.7
drag, startPoint x: 476, startPoint y: 239, endPoint x: 458, endPoint y: 239, distance: 18.6
click at [458, 239] on textarea "حمص ممزوج بالبقدونس والثوم ولمسة من البهارات." at bounding box center [594, 252] width 275 height 38
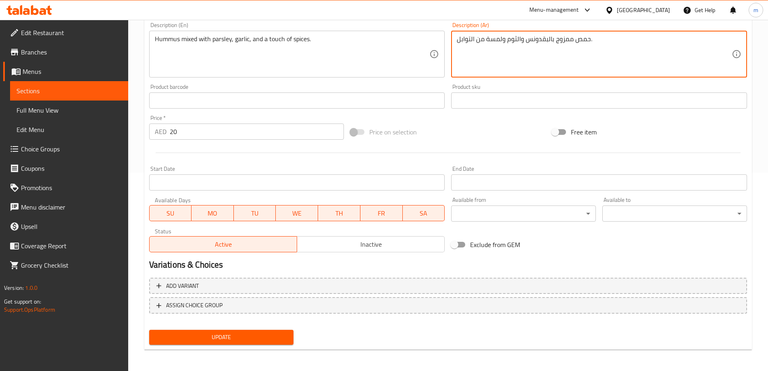
scroll to position [199, 0]
type textarea "حمص ممزوج بالبقدونس والثوم ولمسة من التوابل."
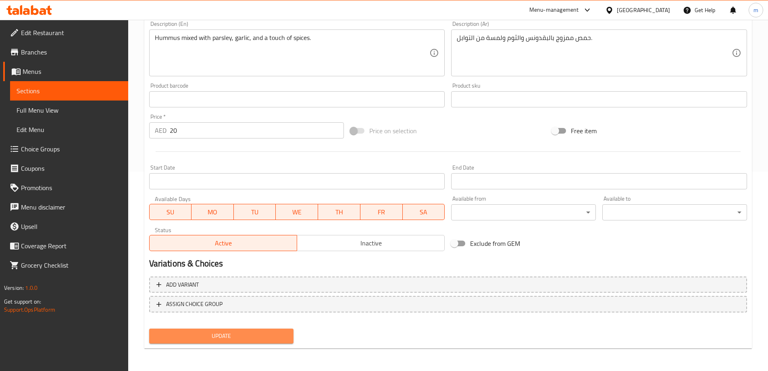
click at [235, 336] on span "Update" at bounding box center [222, 336] width 132 height 10
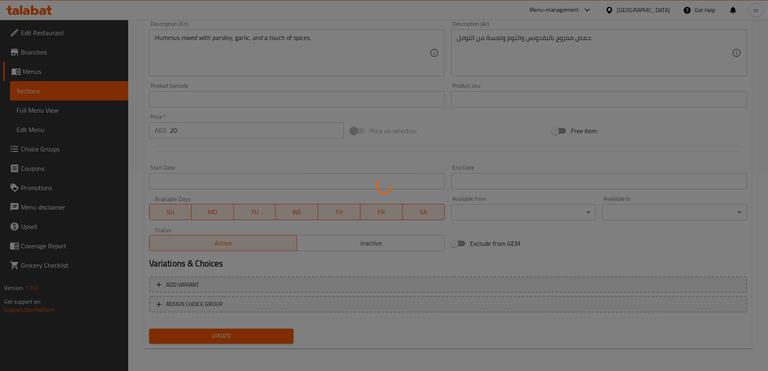
scroll to position [0, 0]
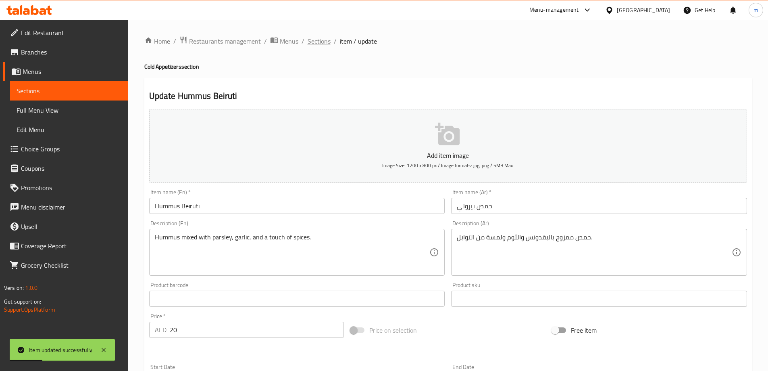
click at [319, 43] on span "Sections" at bounding box center [319, 41] width 23 height 10
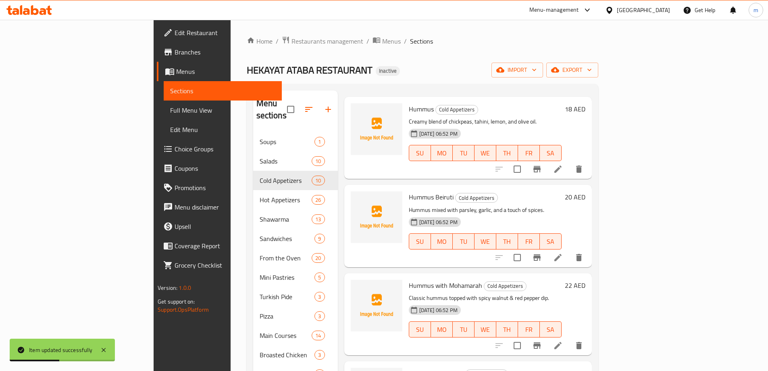
scroll to position [81, 0]
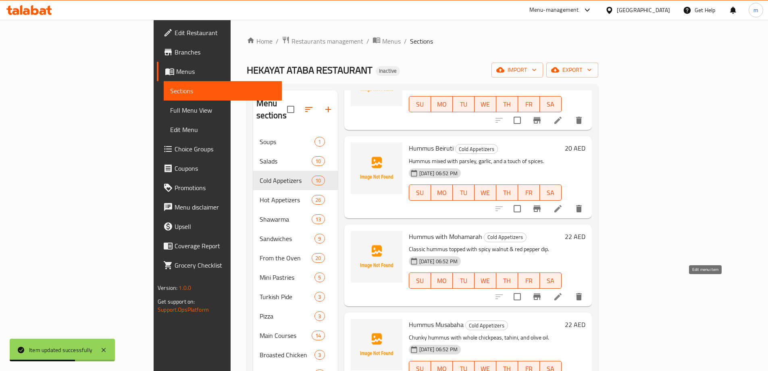
click at [562, 293] on icon at bounding box center [558, 296] width 7 height 7
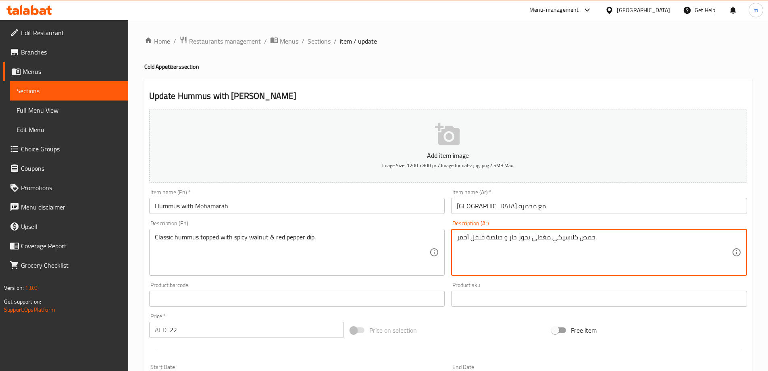
drag, startPoint x: 497, startPoint y: 238, endPoint x: 491, endPoint y: 238, distance: 5.6
drag, startPoint x: 499, startPoint y: 238, endPoint x: 488, endPoint y: 237, distance: 11.8
click at [488, 237] on textarea "حمص كلاسيكي مغطى بجوز حار و صلصة فلفل أحمر." at bounding box center [594, 252] width 275 height 38
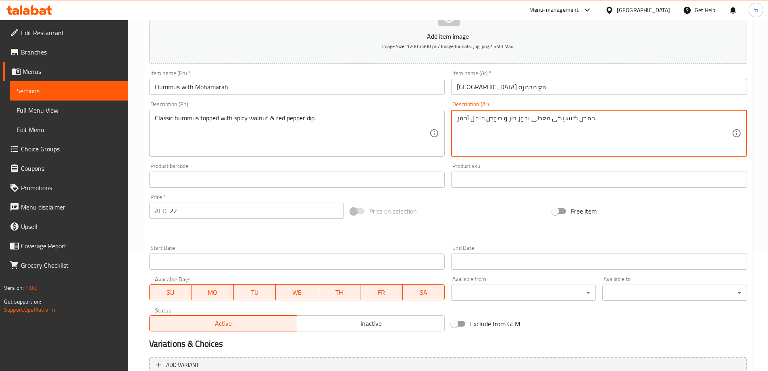
scroll to position [199, 0]
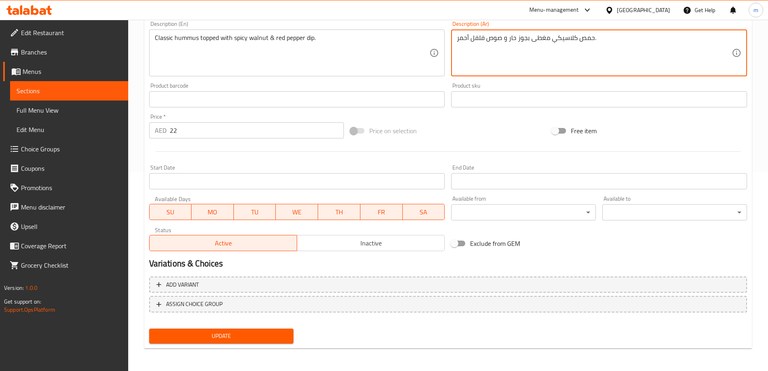
type textarea "حمص كلاسيكي مغطى بجوز حار و صوص فلفل أحمر."
click at [286, 334] on span "Update" at bounding box center [222, 336] width 132 height 10
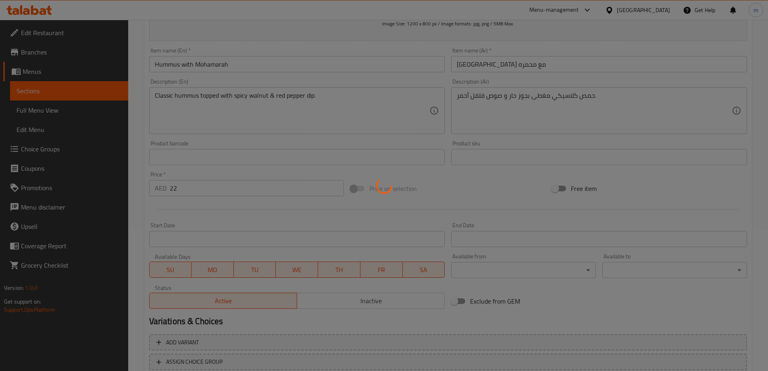
scroll to position [0, 0]
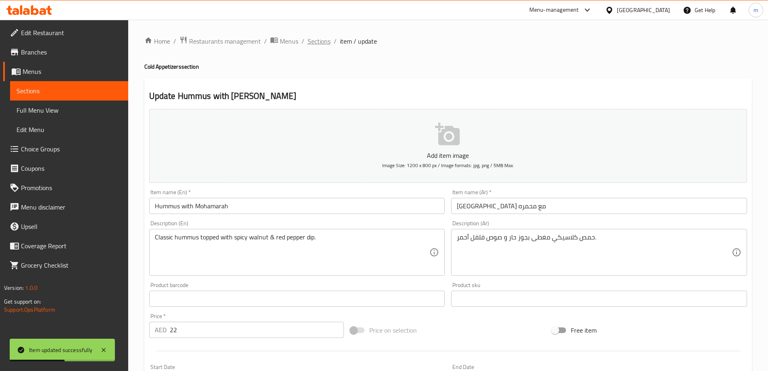
click at [320, 41] on span "Sections" at bounding box center [319, 41] width 23 height 10
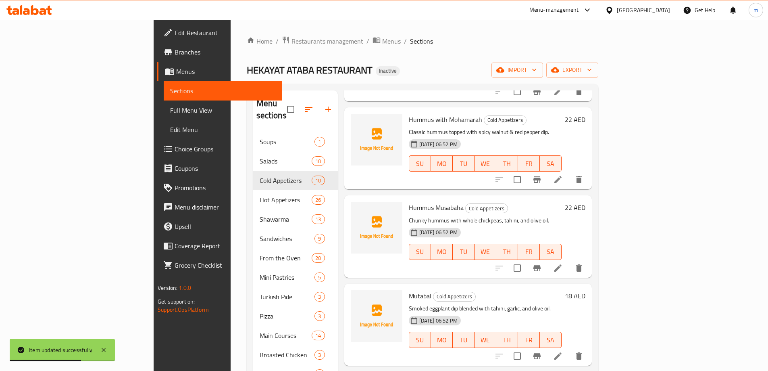
scroll to position [202, 0]
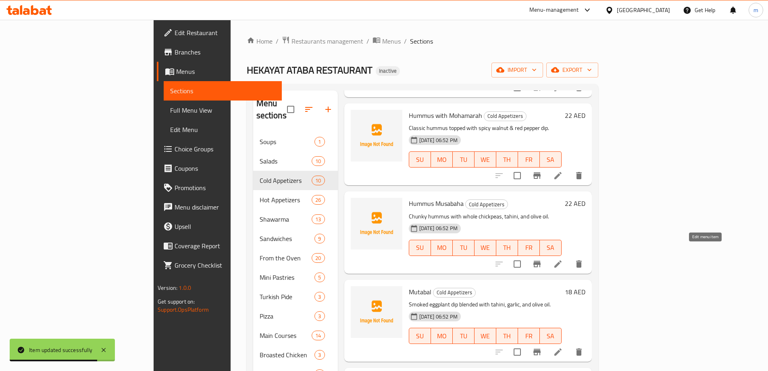
click at [563, 259] on icon at bounding box center [558, 264] width 10 height 10
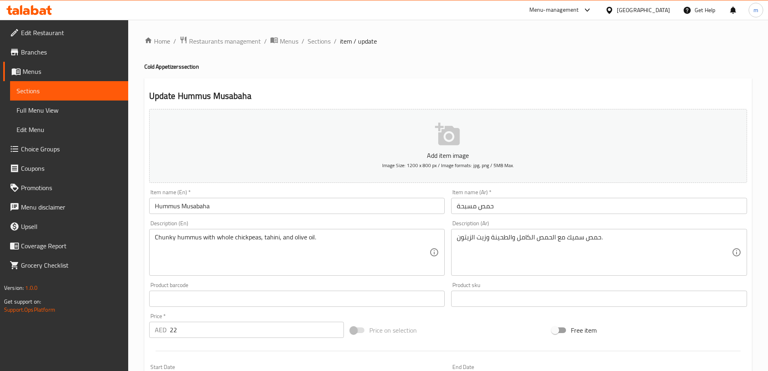
click at [187, 212] on input "Hummus Musabaha" at bounding box center [297, 206] width 296 height 16
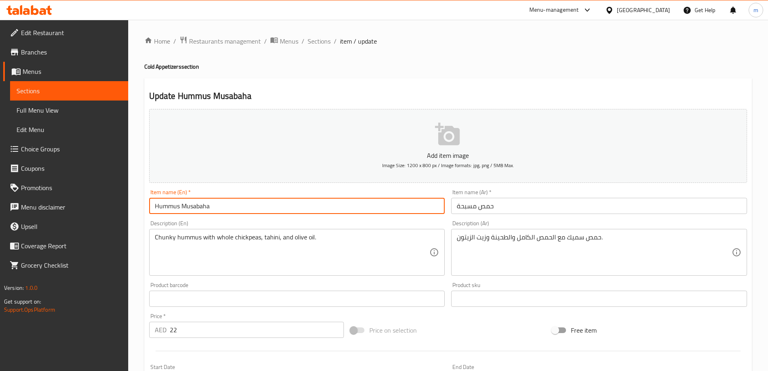
click at [470, 206] on input "حمص مسبحة" at bounding box center [599, 206] width 296 height 16
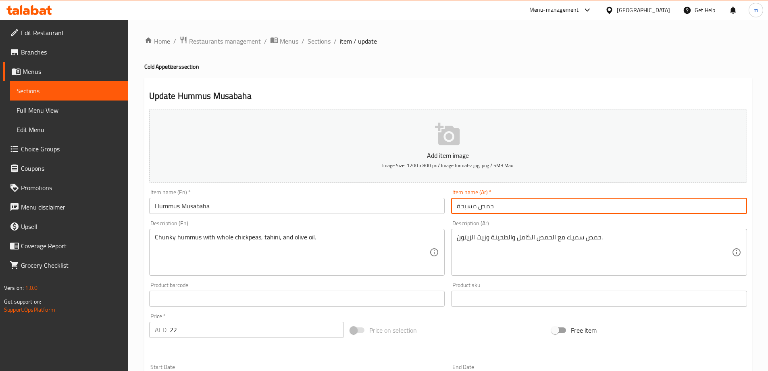
click at [470, 206] on input "حمص مسبحة" at bounding box center [599, 206] width 296 height 16
click at [192, 205] on input "Hummus Musabaha" at bounding box center [297, 206] width 296 height 16
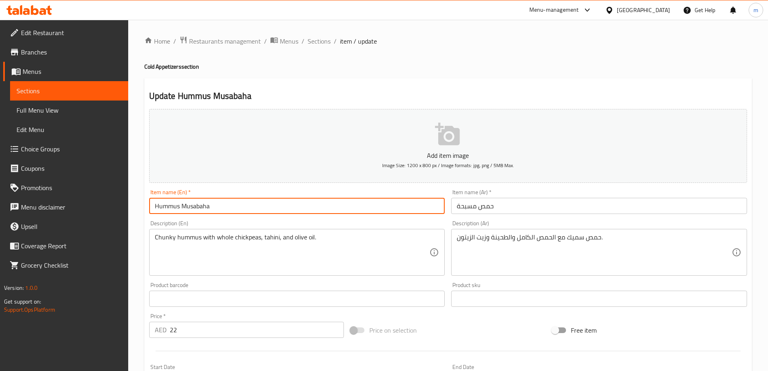
click at [192, 205] on input "Hummus Musabaha" at bounding box center [297, 206] width 296 height 16
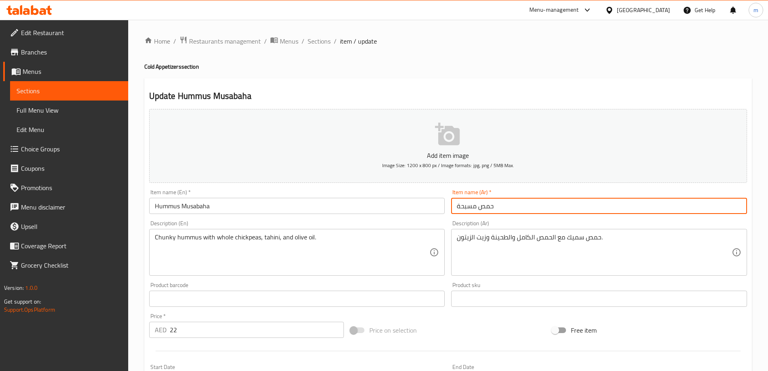
click at [468, 207] on input "حمص مسبحة" at bounding box center [599, 206] width 296 height 16
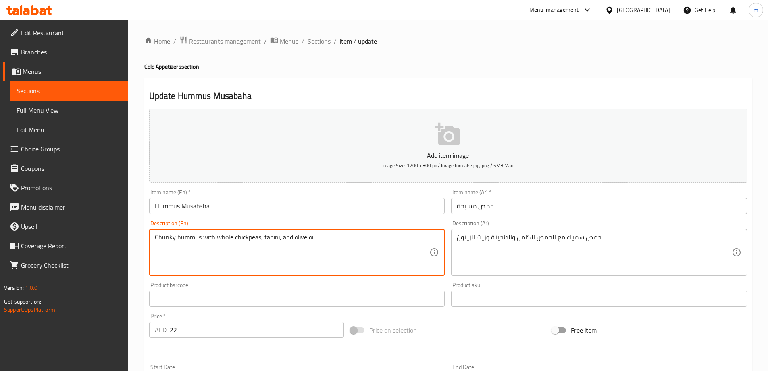
click at [161, 238] on textarea "Chunky hummus with whole chickpeas, tahini, and olive oil." at bounding box center [292, 252] width 275 height 38
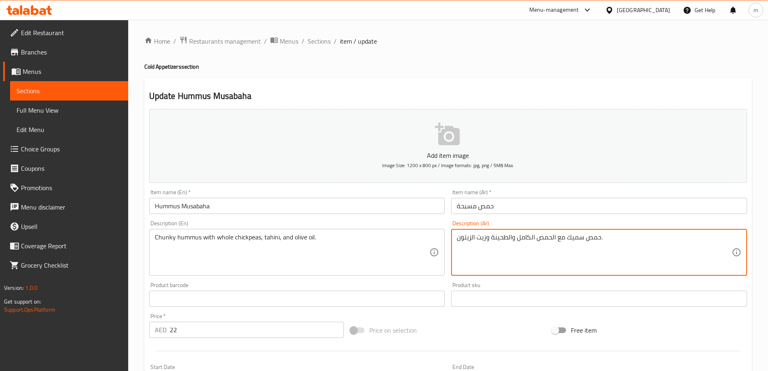
click at [572, 236] on textarea "حمص سميك مع الحمص الكامل والطحينة وزيت الزيتون." at bounding box center [594, 252] width 275 height 38
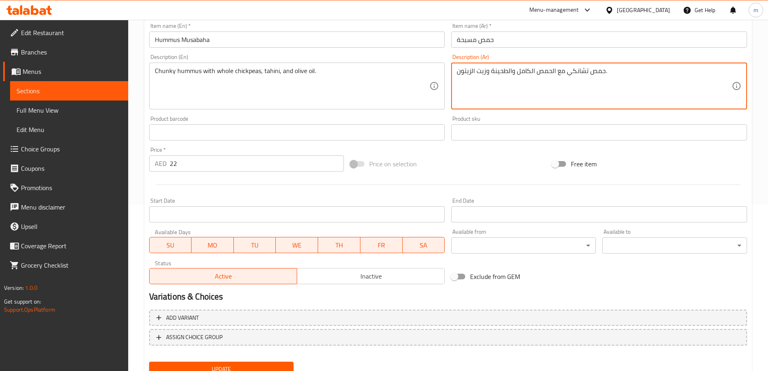
scroll to position [199, 0]
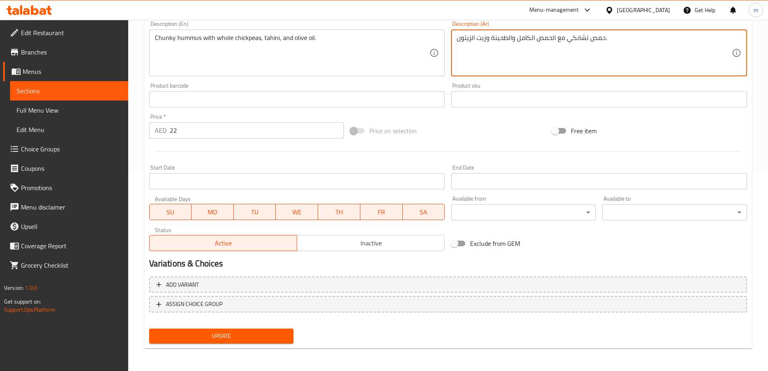
click at [253, 340] on span "Update" at bounding box center [222, 336] width 132 height 10
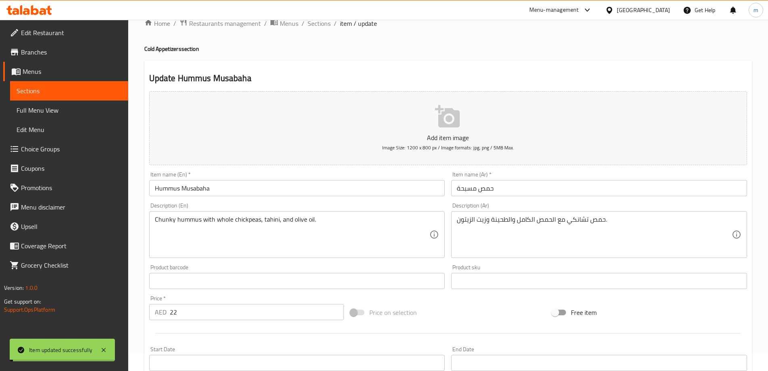
scroll to position [0, 0]
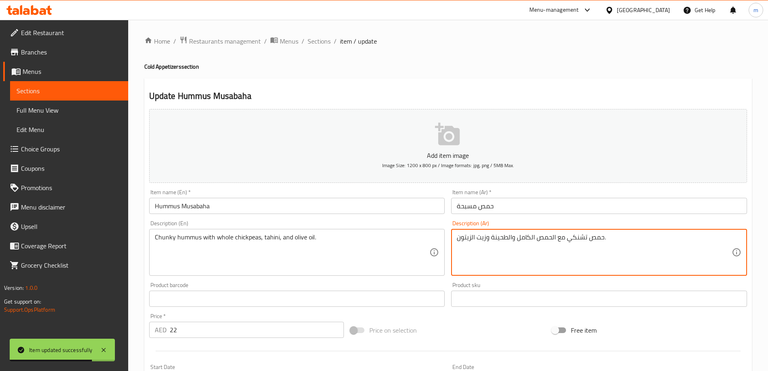
click at [578, 238] on textarea "حمص تشنكي مع الحمص الكامل والطحينة وزيت الزيتون." at bounding box center [594, 252] width 275 height 38
type textarea "حمص تشنكي مع الحمص الكامل والطحينة وزيت الزيتون."
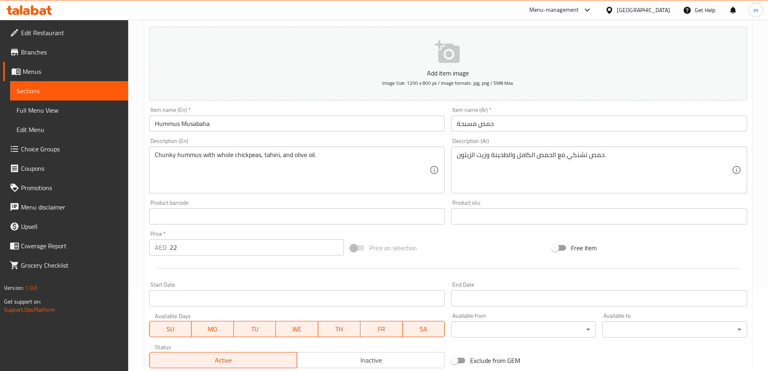
scroll to position [199, 0]
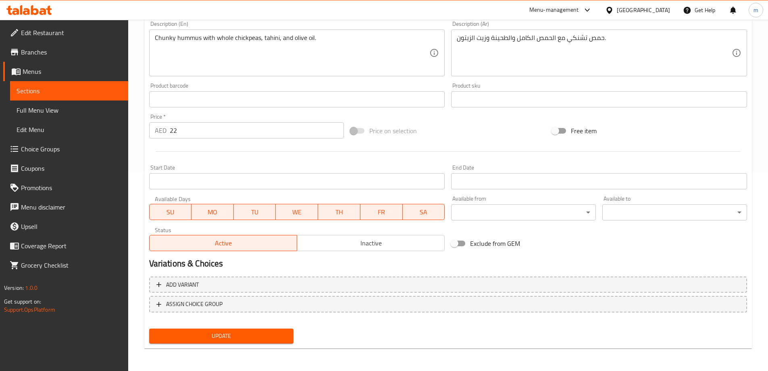
click at [238, 338] on span "Update" at bounding box center [222, 336] width 132 height 10
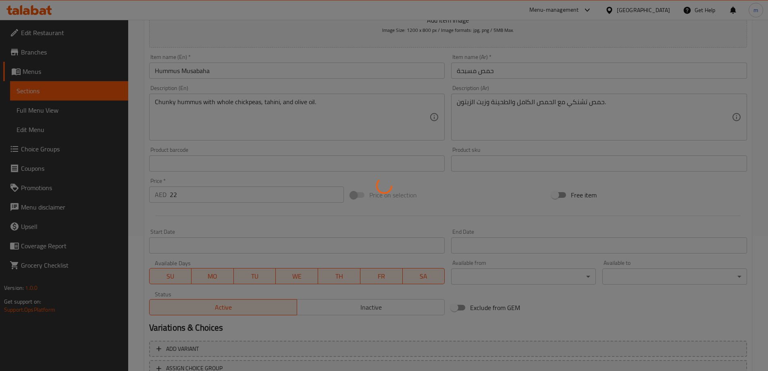
scroll to position [0, 0]
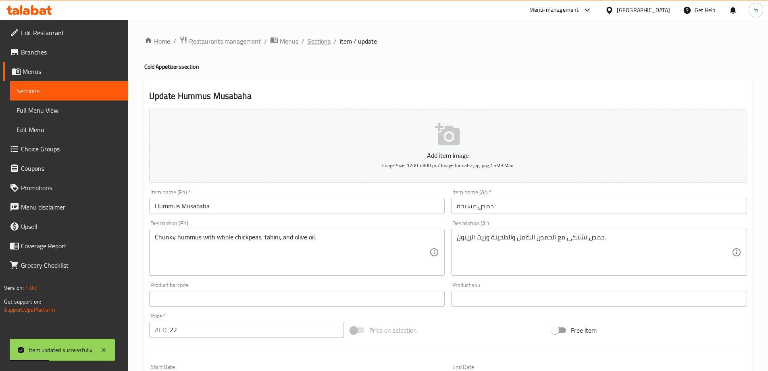
click at [322, 43] on span "Sections" at bounding box center [319, 41] width 23 height 10
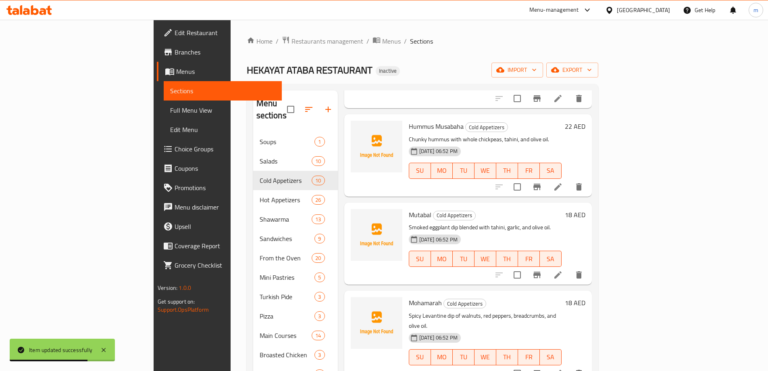
scroll to position [282, 0]
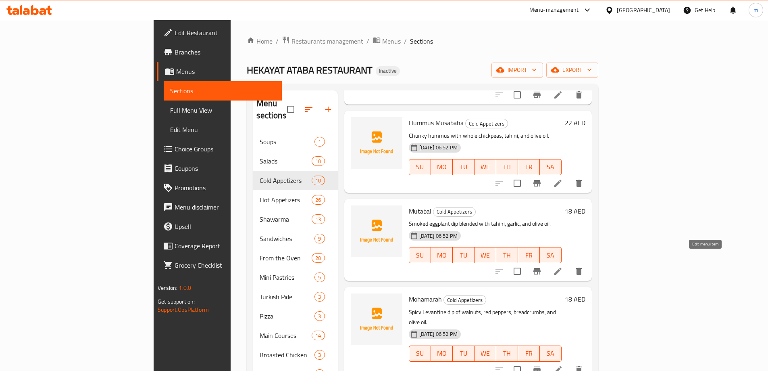
click at [562, 267] on icon at bounding box center [558, 270] width 7 height 7
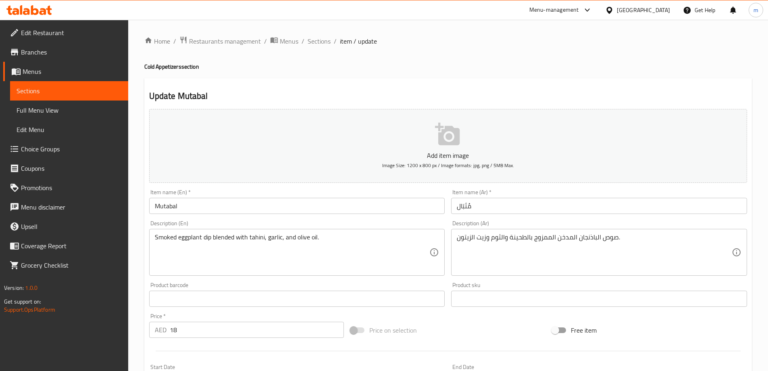
click at [216, 208] on input "Mutabal" at bounding box center [297, 206] width 296 height 16
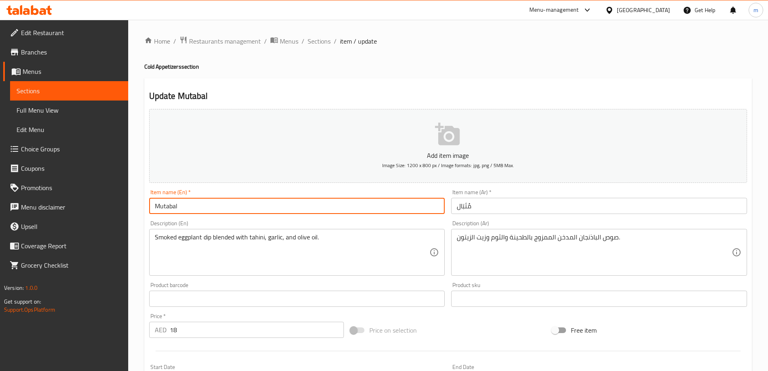
click at [216, 208] on input "Mutabal" at bounding box center [297, 206] width 296 height 16
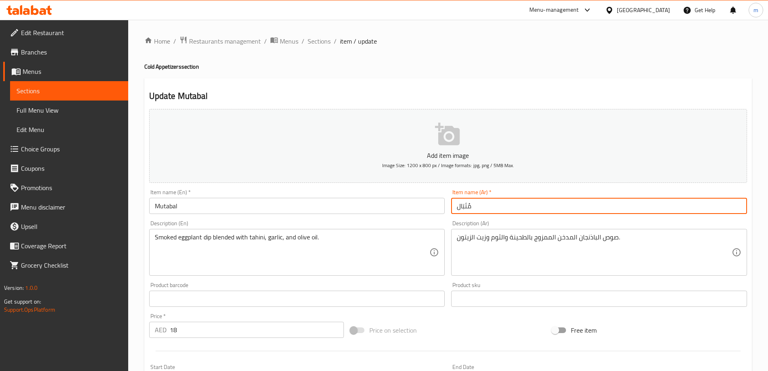
click at [476, 209] on input "مُتَبَال" at bounding box center [599, 206] width 296 height 16
click at [184, 207] on input "Mutabal" at bounding box center [297, 206] width 296 height 16
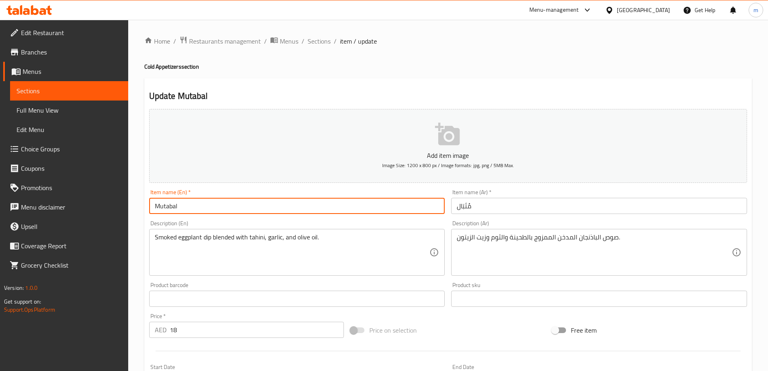
click at [184, 207] on input "Mutabal" at bounding box center [297, 206] width 296 height 16
click at [472, 203] on input "مُتَبَال" at bounding box center [599, 206] width 296 height 16
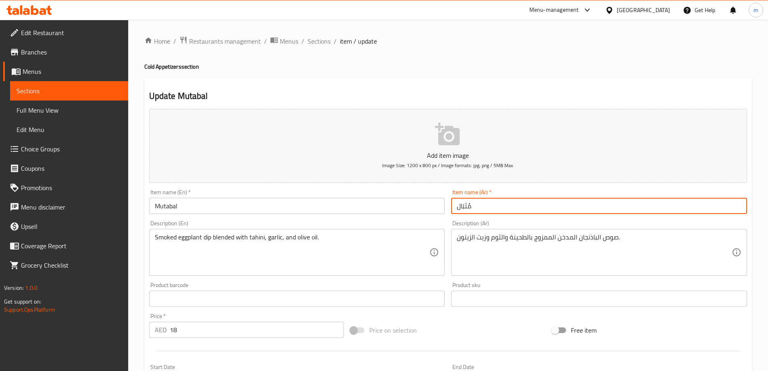
click at [472, 203] on input "مُتَبَال" at bounding box center [599, 206] width 296 height 16
type input "متبل"
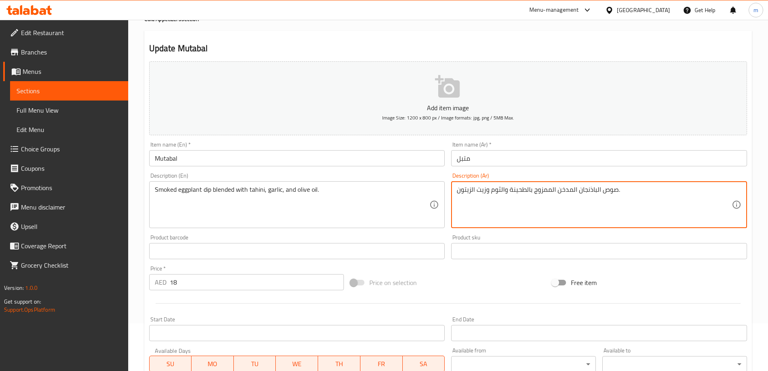
scroll to position [199, 0]
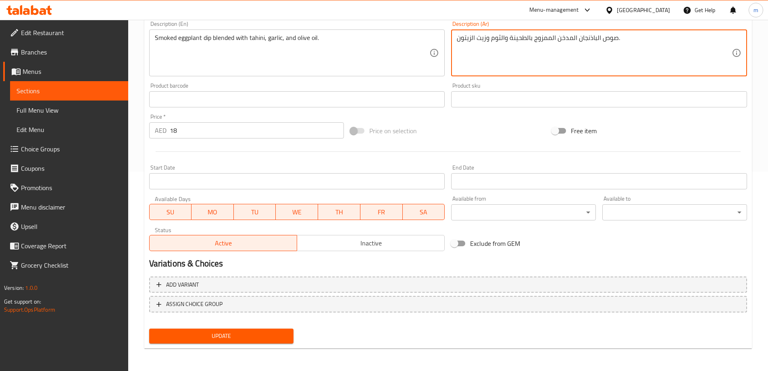
click at [264, 339] on span "Update" at bounding box center [222, 336] width 132 height 10
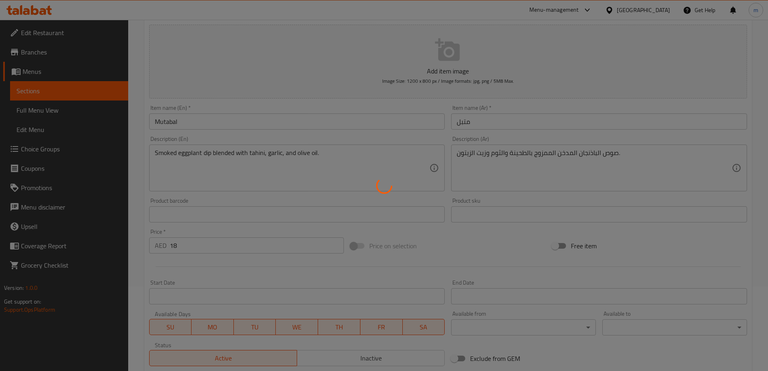
scroll to position [0, 0]
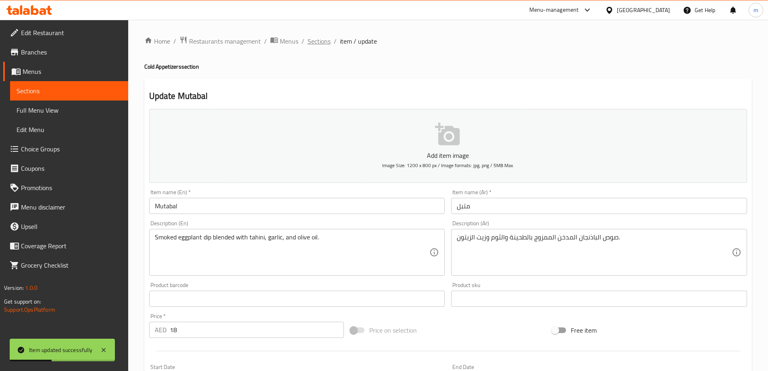
click at [316, 45] on span "Sections" at bounding box center [319, 41] width 23 height 10
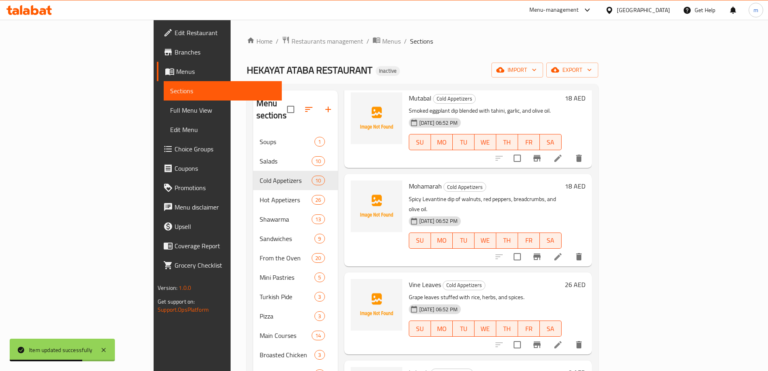
scroll to position [403, 0]
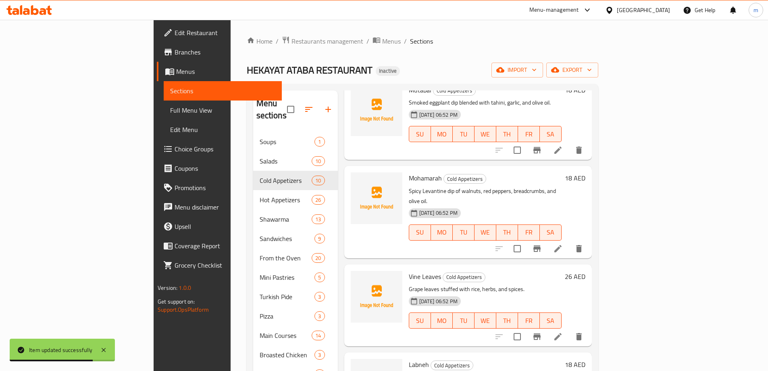
click at [570, 241] on li at bounding box center [558, 248] width 23 height 15
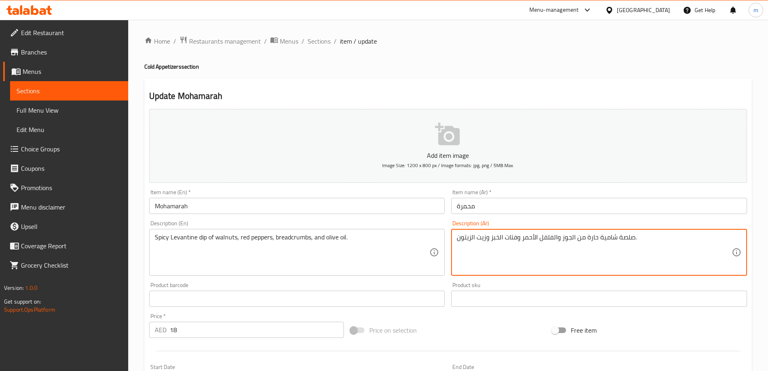
drag, startPoint x: 631, startPoint y: 240, endPoint x: 620, endPoint y: 240, distance: 10.9
click at [599, 239] on textarea "صوص شامية حارة من الجوز والفلفل الأحمر وفتات الخبز وزيت الزيتون." at bounding box center [594, 252] width 275 height 38
click at [587, 239] on textarea "صوص شامي حارة من الجوز والفلفل الأحمر وفتات الخبز وزيت الزيتون." at bounding box center [594, 252] width 275 height 38
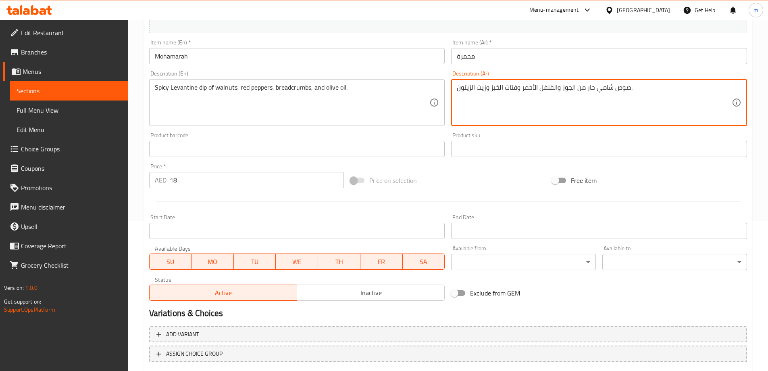
scroll to position [199, 0]
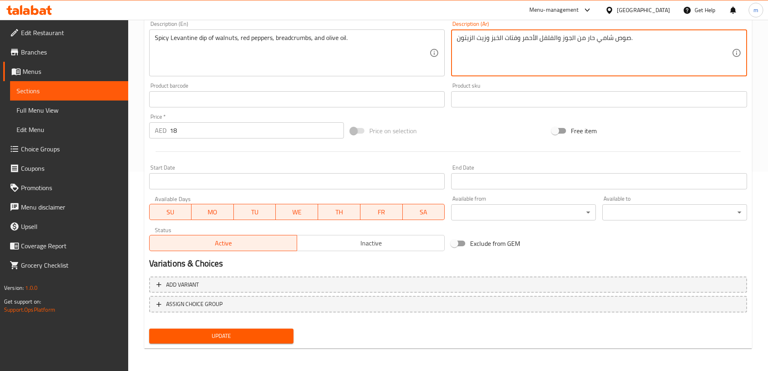
type textarea "صوص شامي حار من الجوز والفلفل الأحمر وفتات الخبز وزيت الزيتون."
click at [219, 332] on span "Update" at bounding box center [222, 336] width 132 height 10
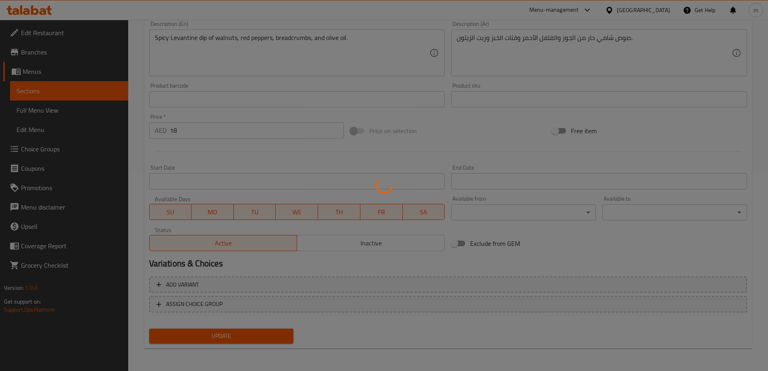
scroll to position [0, 0]
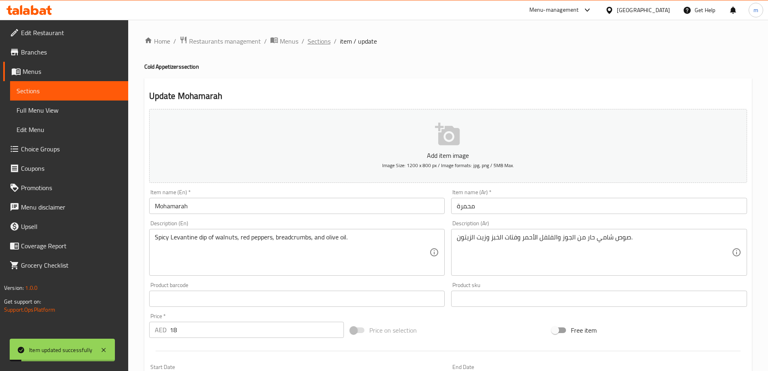
click at [318, 43] on span "Sections" at bounding box center [319, 41] width 23 height 10
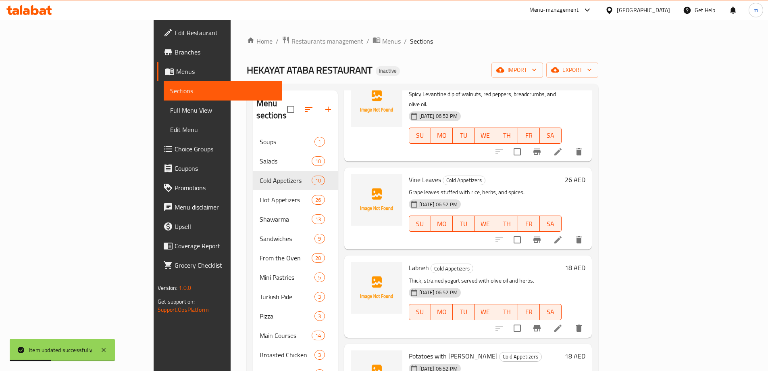
scroll to position [519, 0]
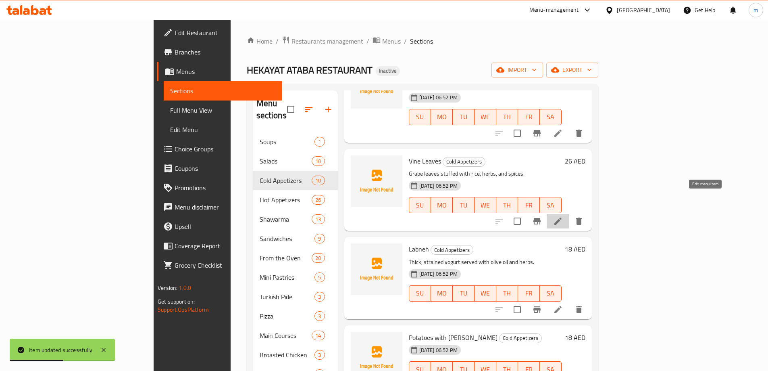
click at [563, 216] on icon at bounding box center [558, 221] width 10 height 10
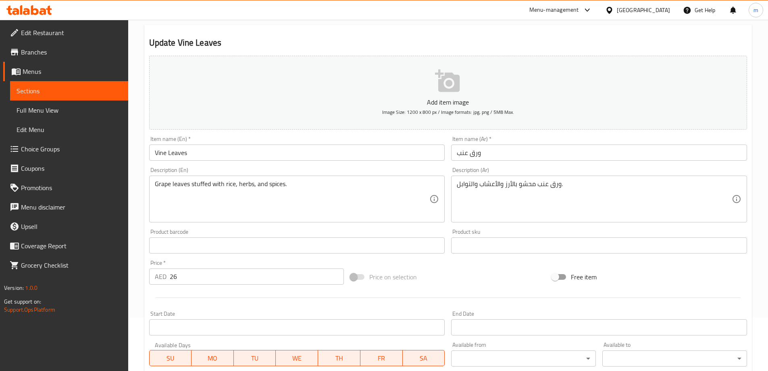
scroll to position [199, 0]
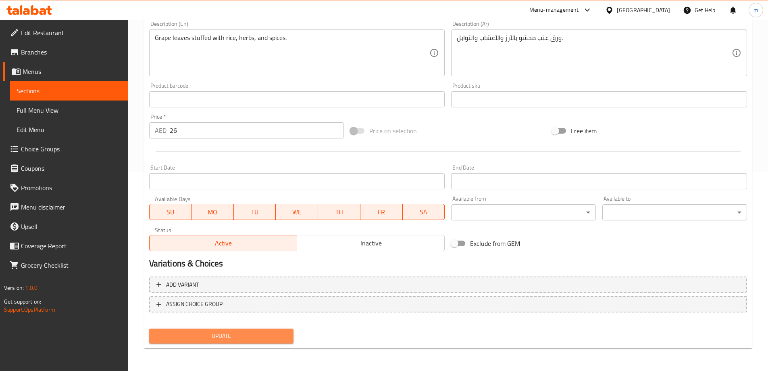
click at [226, 337] on span "Update" at bounding box center [222, 336] width 132 height 10
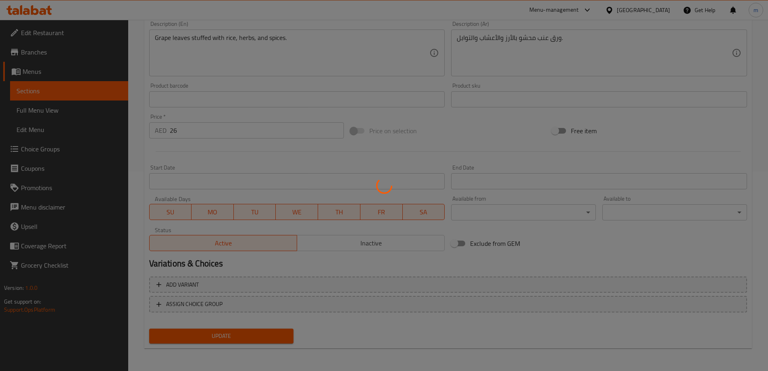
scroll to position [0, 0]
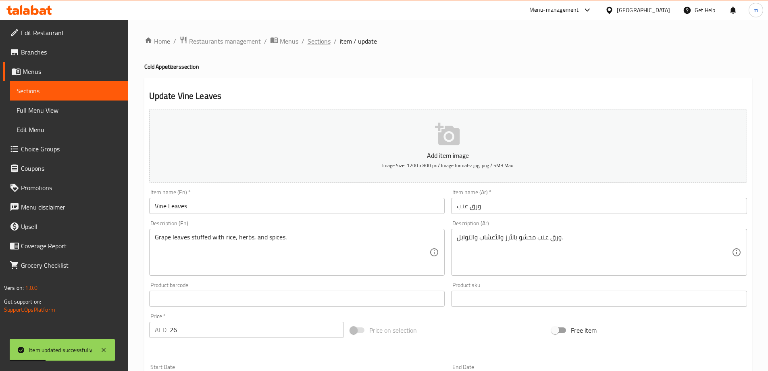
click at [322, 44] on span "Sections" at bounding box center [319, 41] width 23 height 10
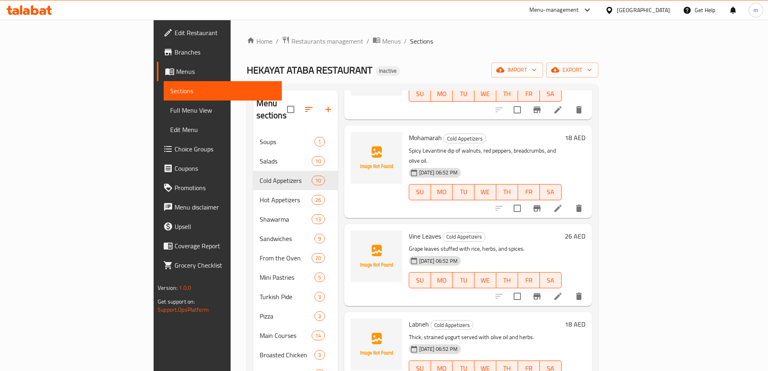
scroll to position [484, 0]
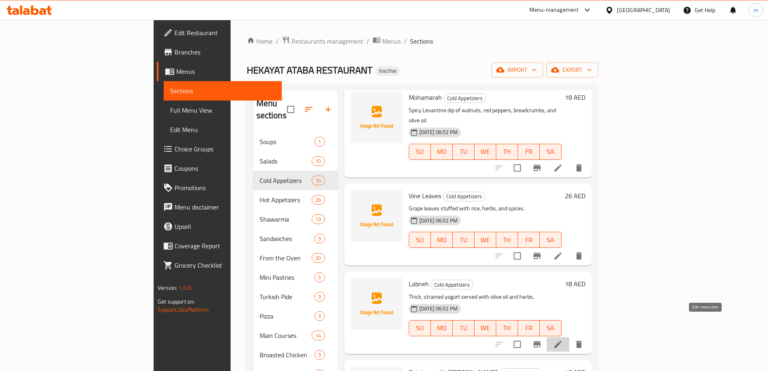
click at [563, 339] on icon at bounding box center [558, 344] width 10 height 10
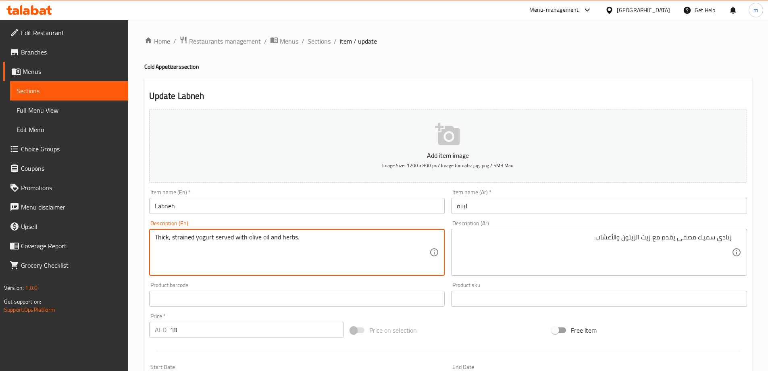
click at [184, 237] on textarea "Thick, strained yogurt served with olive oil and herbs." at bounding box center [292, 252] width 275 height 38
click at [174, 235] on textarea "Thick, strained yogurt served with olive oil and herbs." at bounding box center [292, 252] width 275 height 38
drag, startPoint x: 172, startPoint y: 238, endPoint x: 211, endPoint y: 240, distance: 38.8
click at [214, 242] on textarea "Thick, strained yogurt served with olive oil and herbs." at bounding box center [292, 252] width 275 height 38
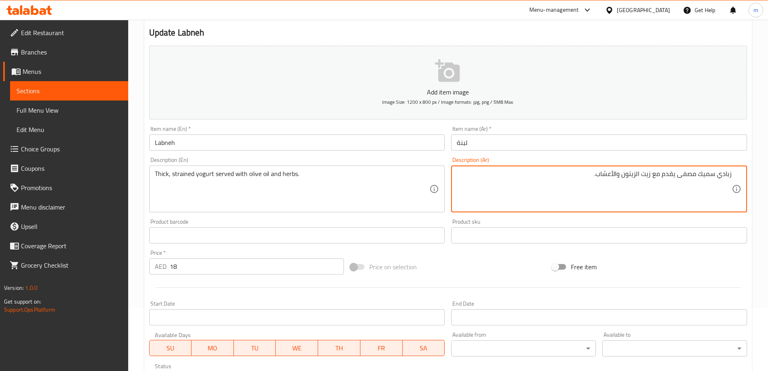
scroll to position [199, 0]
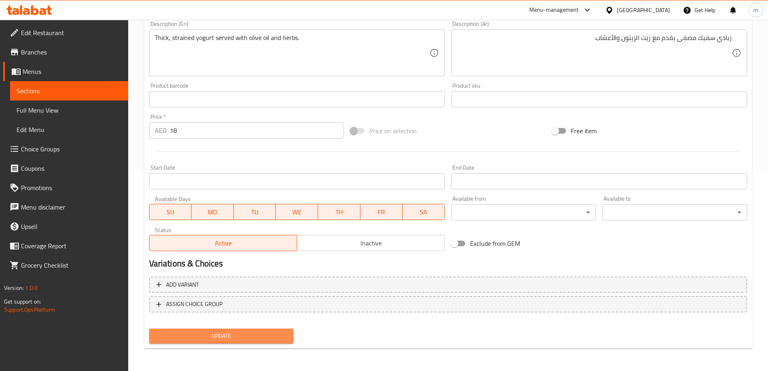
click at [260, 340] on span "Update" at bounding box center [222, 336] width 132 height 10
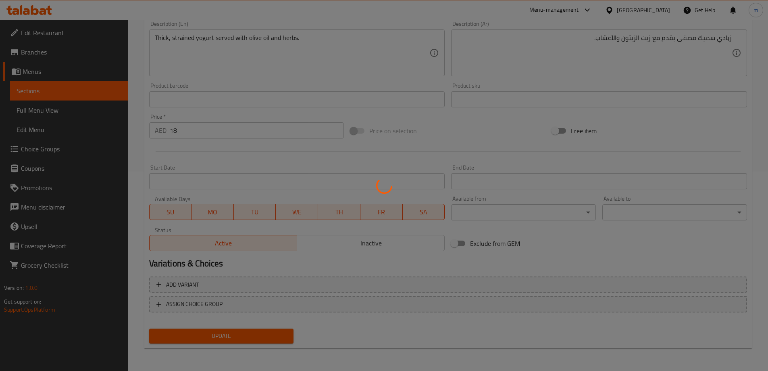
scroll to position [0, 0]
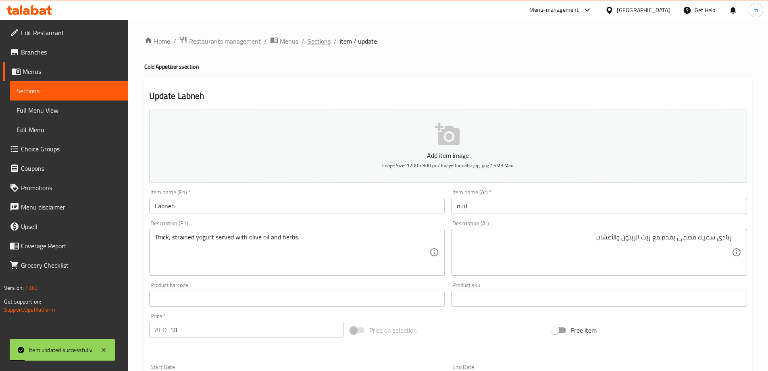
click at [321, 44] on span "Sections" at bounding box center [319, 41] width 23 height 10
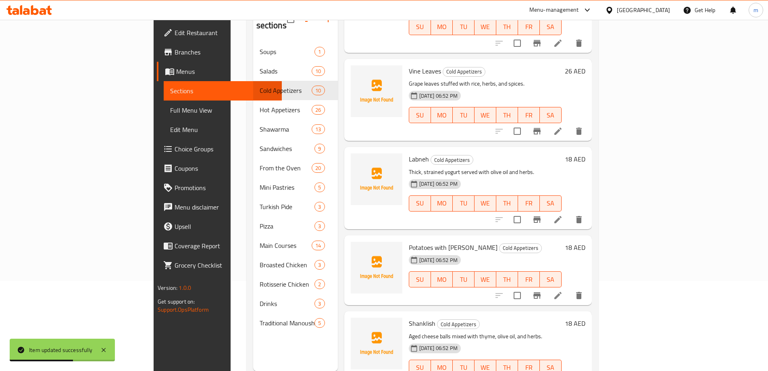
scroll to position [113, 0]
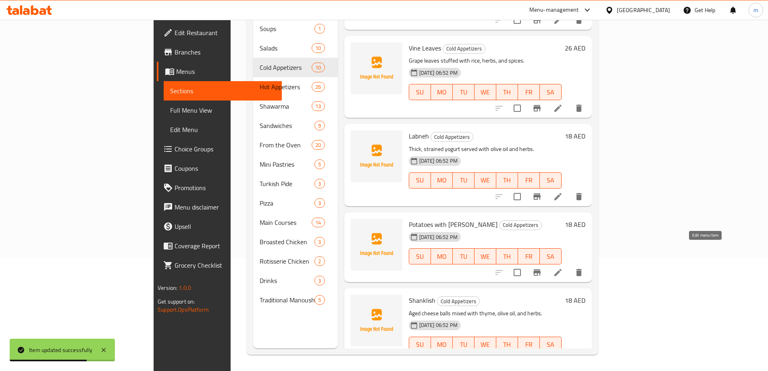
click at [562, 269] on icon at bounding box center [558, 272] width 7 height 7
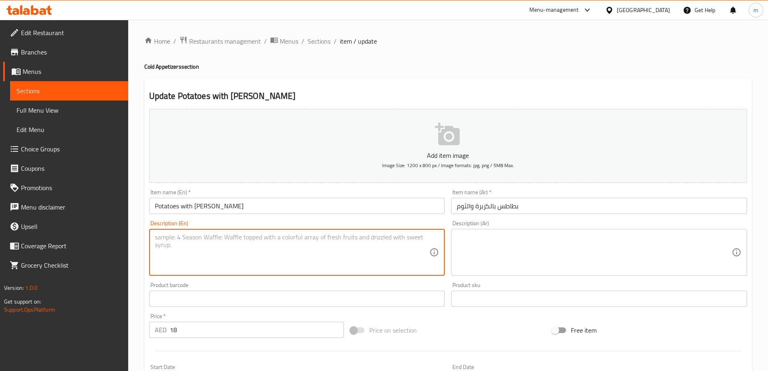
click at [327, 257] on textarea at bounding box center [292, 252] width 275 height 38
paste textarea "Golden potatoes sautéed with garlic and fresh coriander."
type textarea "Golden potatoes sautéed with garlic and fresh coriander."
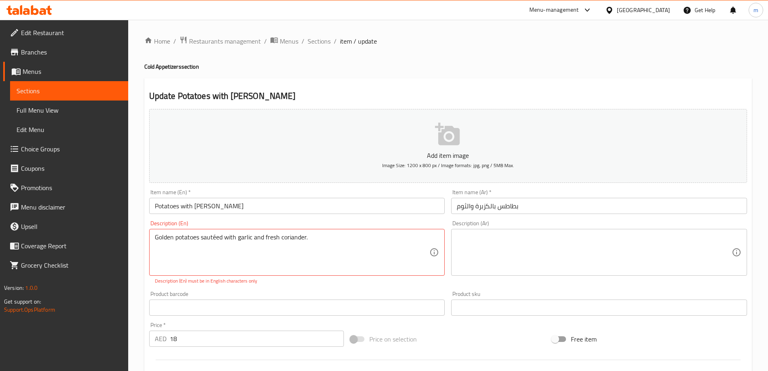
click at [658, 251] on textarea at bounding box center [594, 252] width 275 height 38
paste textarea "بطاطس ذهبية مقلية مع الثوم والكزبرة الطازجة."
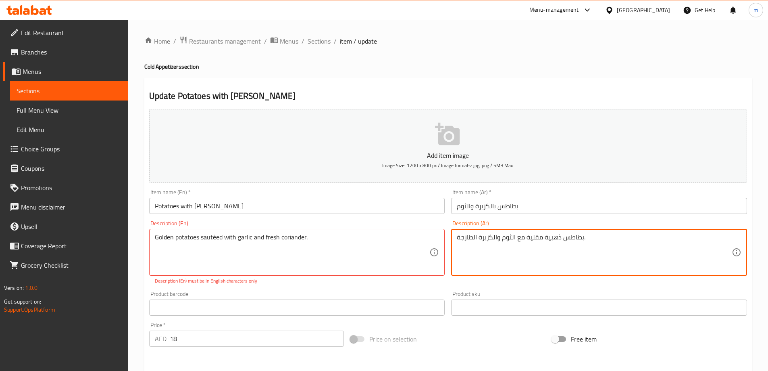
type textarea "بطاطس ذهبية مقلية مع الثوم والكزبرة الطازجة."
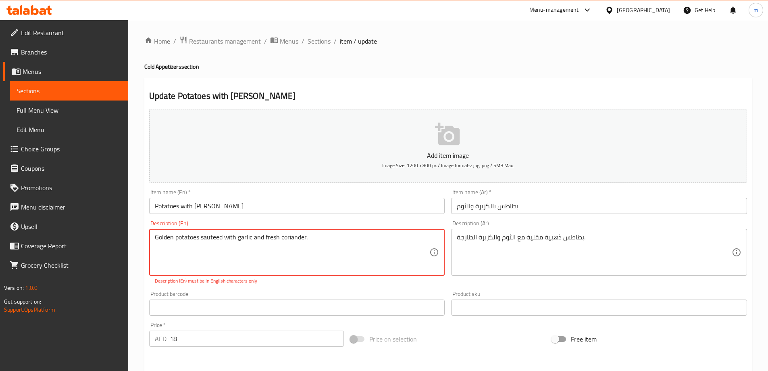
type textarea "Golden potatoes sauteed with garlic and fresh coriander."
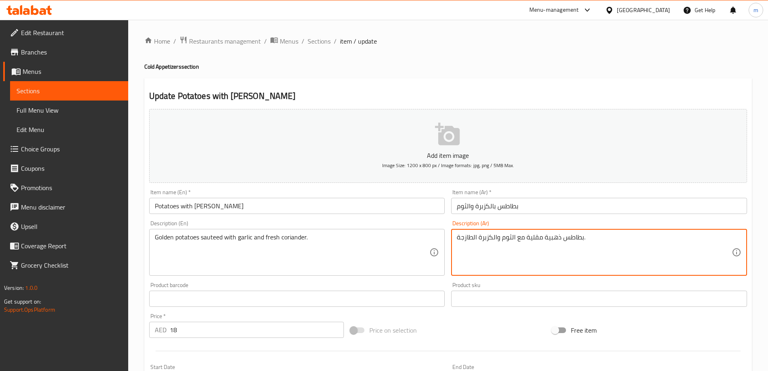
click at [535, 237] on textarea "بطاطس ذهبية مقلية مع الثوم والكزبرة الطازجة." at bounding box center [594, 252] width 275 height 38
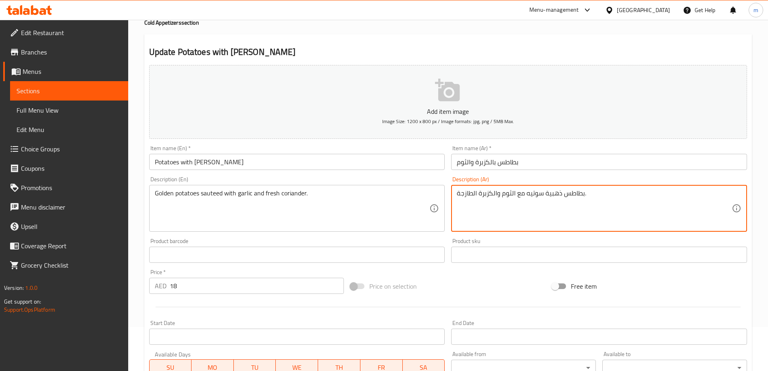
scroll to position [199, 0]
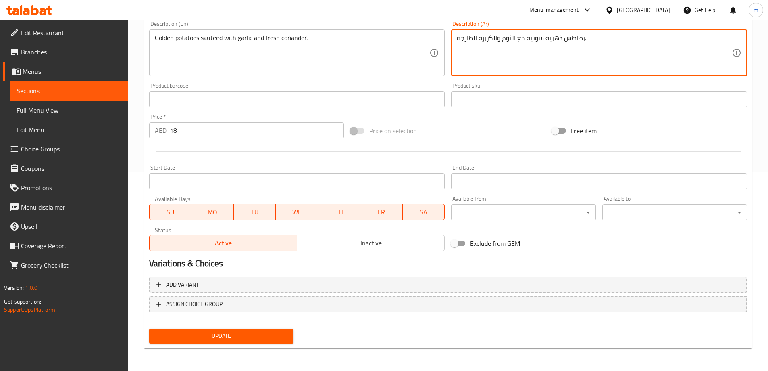
type textarea "بطاطس ذهبية سوتيه مع الثوم والكزبرة الطازجة."
click at [264, 334] on span "Update" at bounding box center [222, 336] width 132 height 10
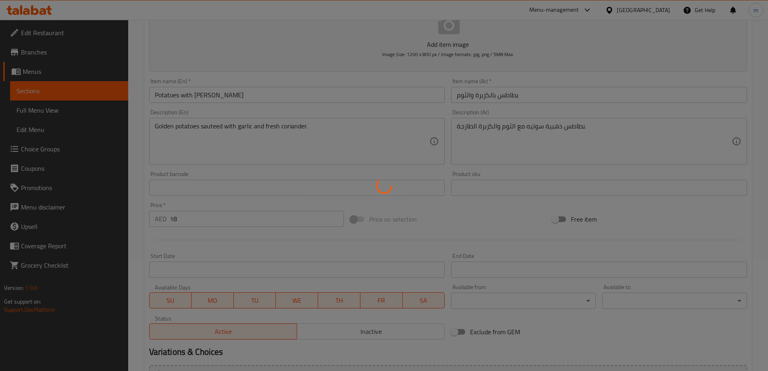
scroll to position [0, 0]
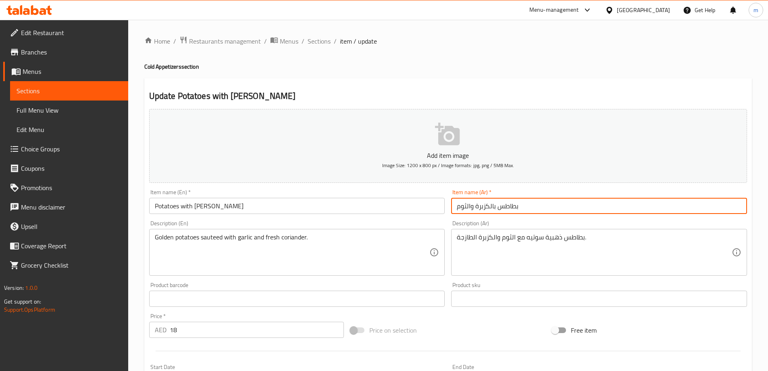
click at [470, 209] on input "بطاطس بالكزبرة والثوم" at bounding box center [599, 206] width 296 height 16
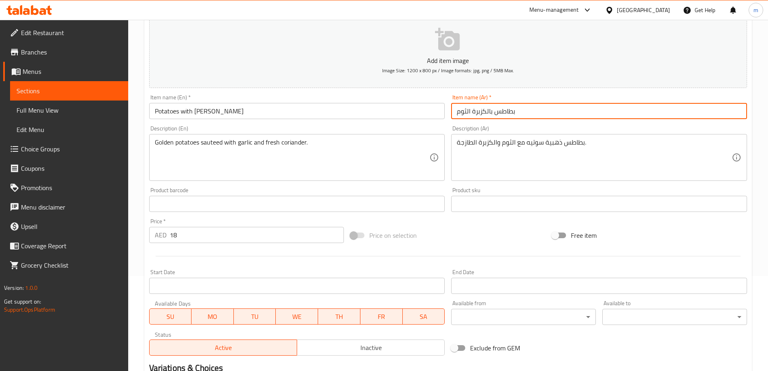
scroll to position [199, 0]
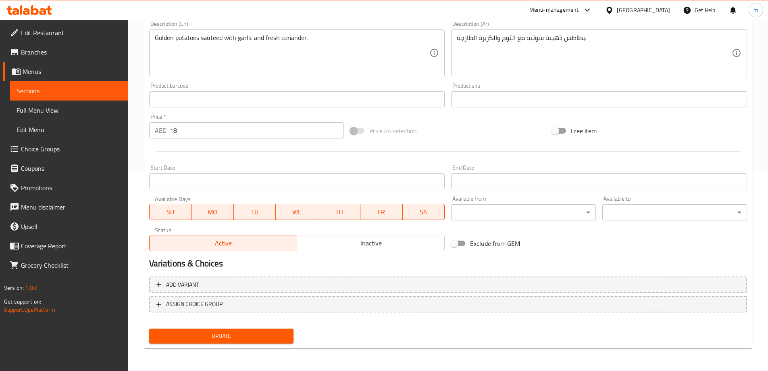
type input "بطاطس بالكزبرة الثوم"
click at [257, 334] on span "Update" at bounding box center [222, 336] width 132 height 10
click at [226, 340] on span "Update" at bounding box center [222, 336] width 132 height 10
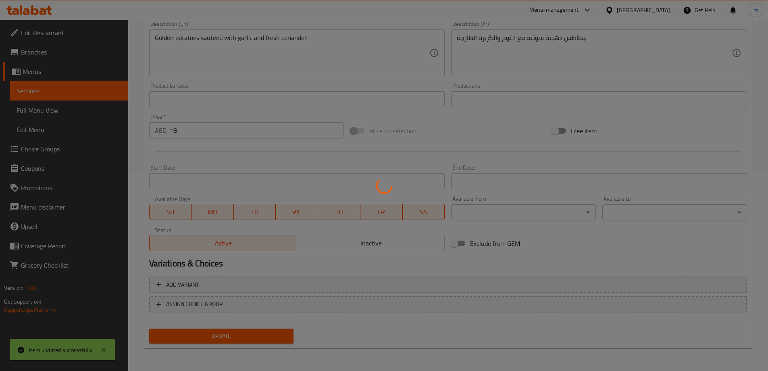
scroll to position [0, 0]
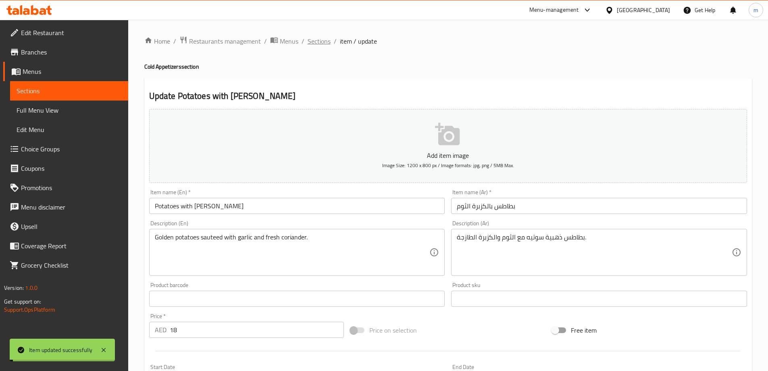
click at [316, 41] on span "Sections" at bounding box center [319, 41] width 23 height 10
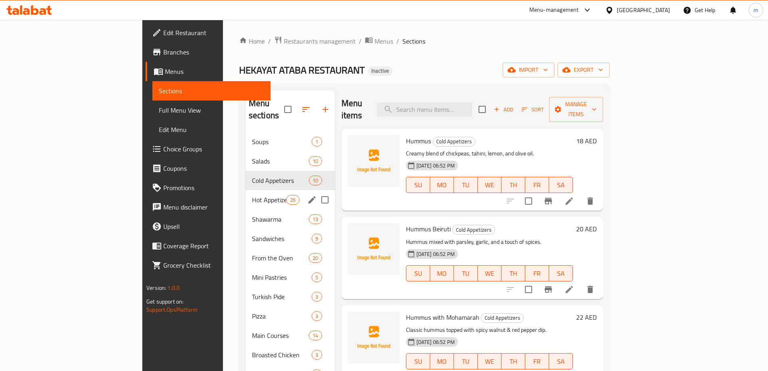
click at [317, 191] on input "Menu sections" at bounding box center [325, 199] width 17 height 17
checkbox input "true"
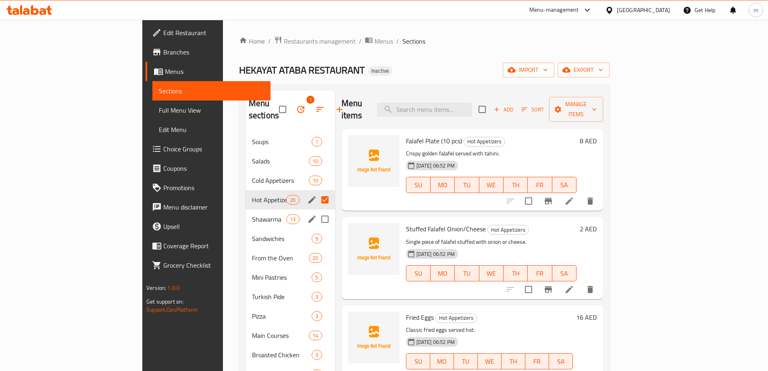
click at [317, 211] on input "Menu sections" at bounding box center [325, 219] width 17 height 17
checkbox input "true"
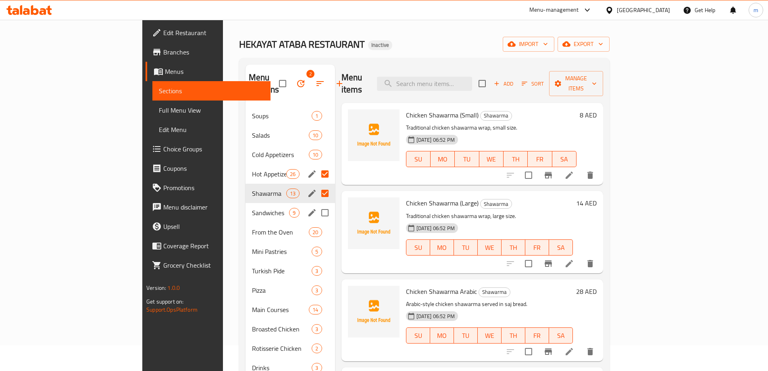
scroll to position [40, 0]
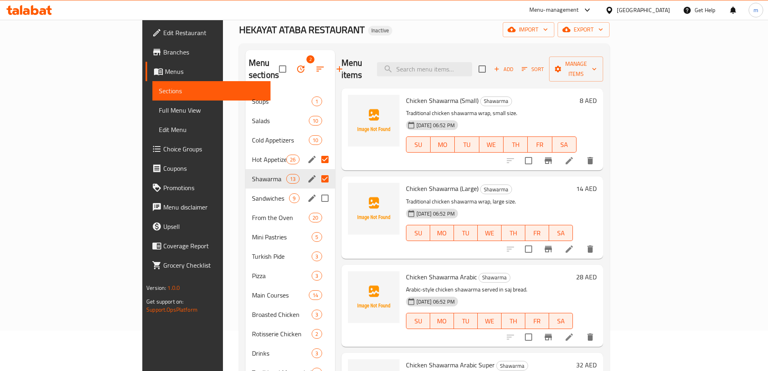
click at [317, 190] on input "Menu sections" at bounding box center [325, 198] width 17 height 17
checkbox input "true"
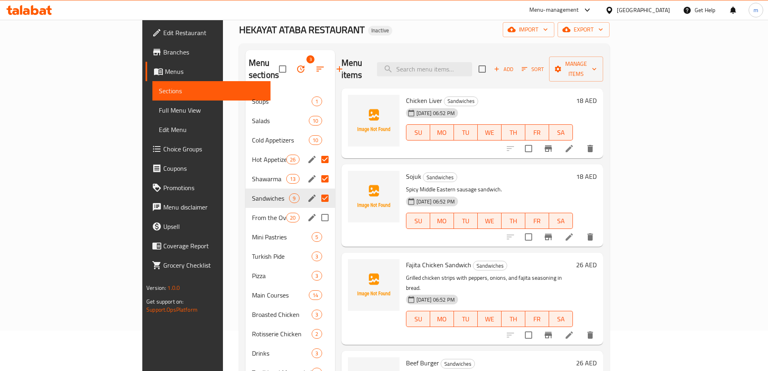
click at [317, 210] on input "Menu sections" at bounding box center [325, 217] width 17 height 17
checkbox input "true"
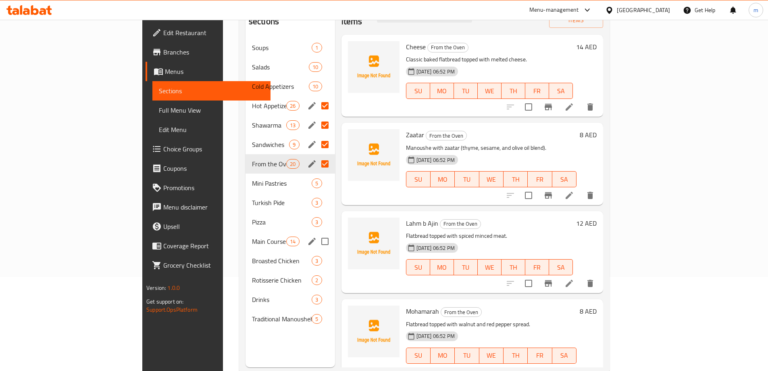
scroll to position [113, 0]
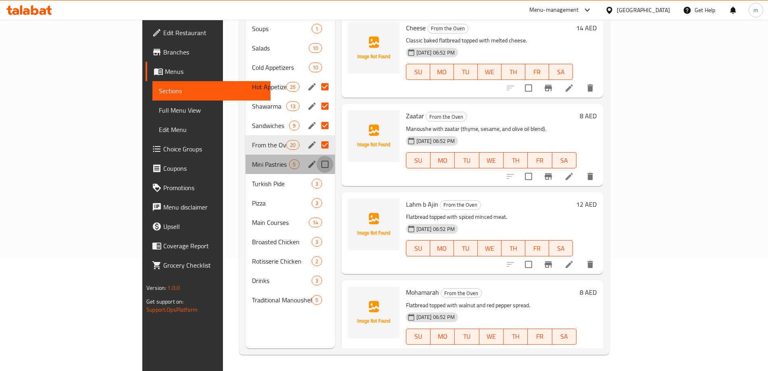
click at [317, 156] on input "Menu sections" at bounding box center [325, 164] width 17 height 17
checkbox input "true"
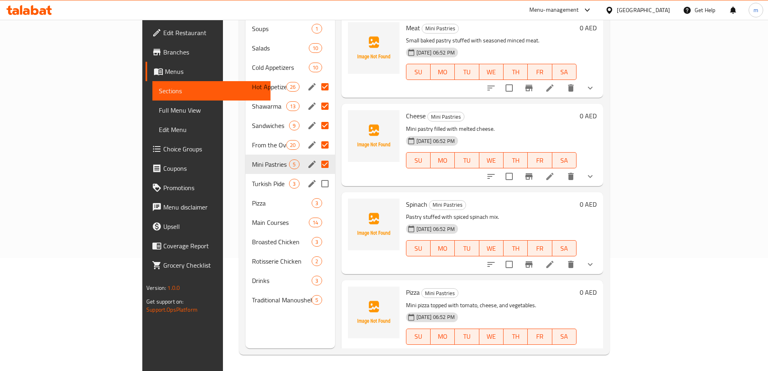
click at [317, 175] on input "Menu sections" at bounding box center [325, 183] width 17 height 17
checkbox input "true"
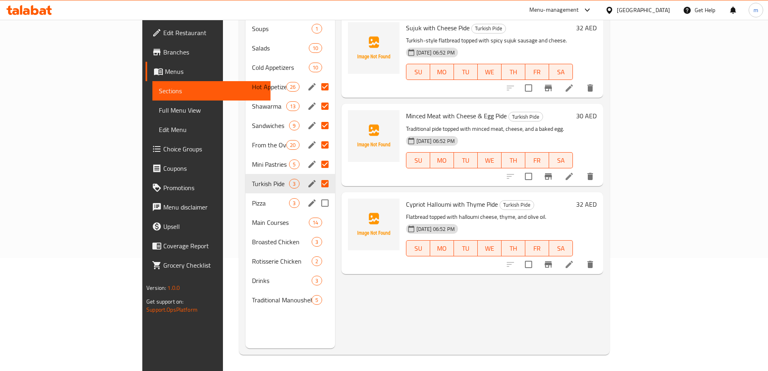
click at [317, 194] on input "Menu sections" at bounding box center [325, 202] width 17 height 17
checkbox input "true"
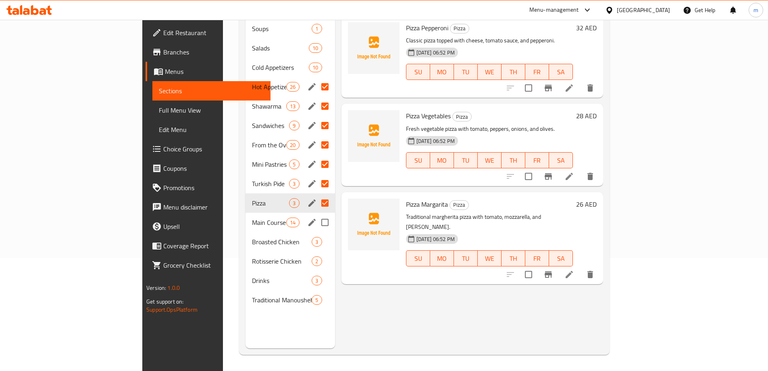
click at [317, 214] on input "Menu sections" at bounding box center [325, 222] width 17 height 17
checkbox input "true"
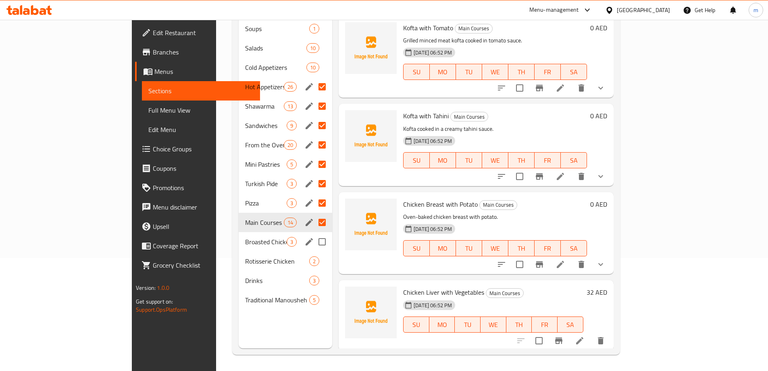
click at [314, 233] on input "Menu sections" at bounding box center [322, 241] width 17 height 17
checkbox input "true"
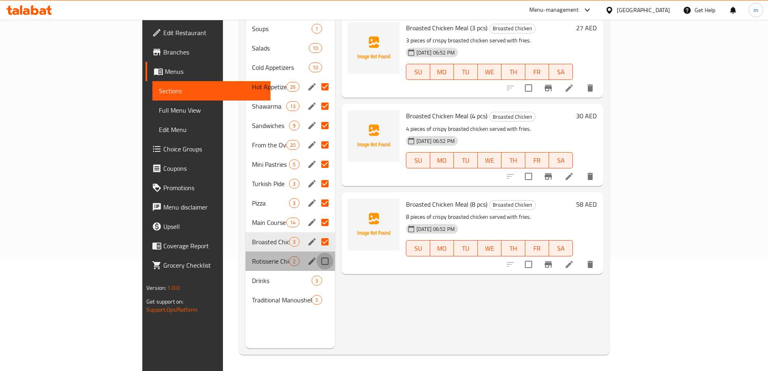
click at [317, 253] on input "Menu sections" at bounding box center [325, 261] width 17 height 17
checkbox input "true"
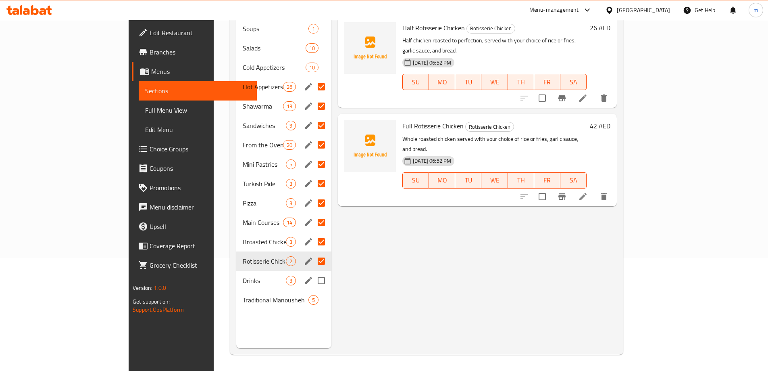
click at [313, 272] on input "Menu sections" at bounding box center [321, 280] width 17 height 17
checkbox input "true"
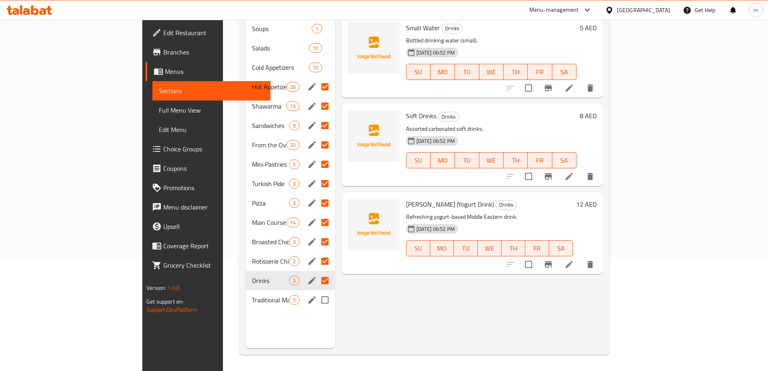
click at [317, 291] on input "Menu sections" at bounding box center [325, 299] width 17 height 17
checkbox input "true"
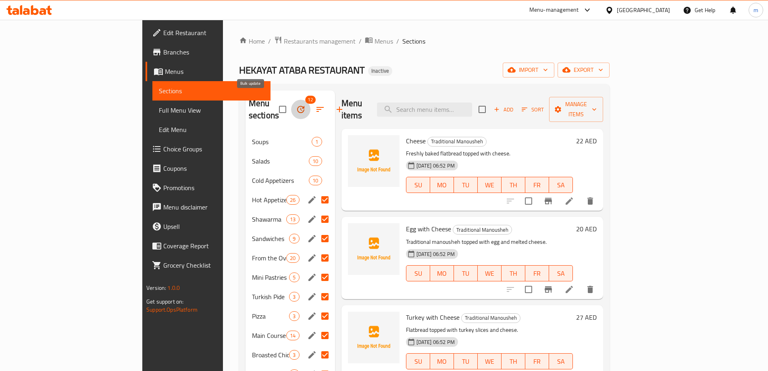
click at [296, 106] on icon "button" at bounding box center [301, 109] width 10 height 10
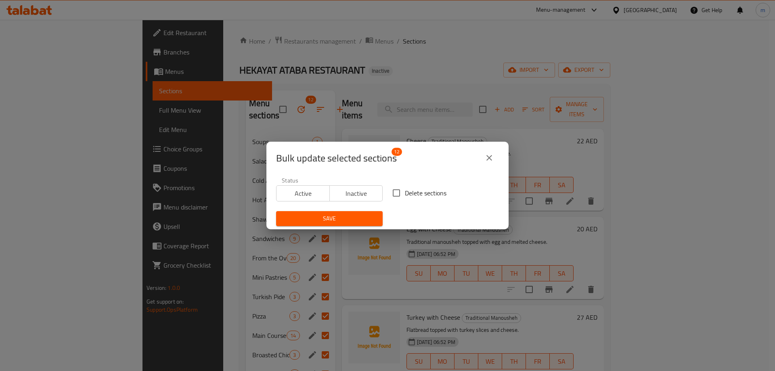
click at [395, 196] on input "Delete sections" at bounding box center [396, 192] width 17 height 17
checkbox input "true"
click at [363, 216] on span "Save" at bounding box center [329, 218] width 94 height 10
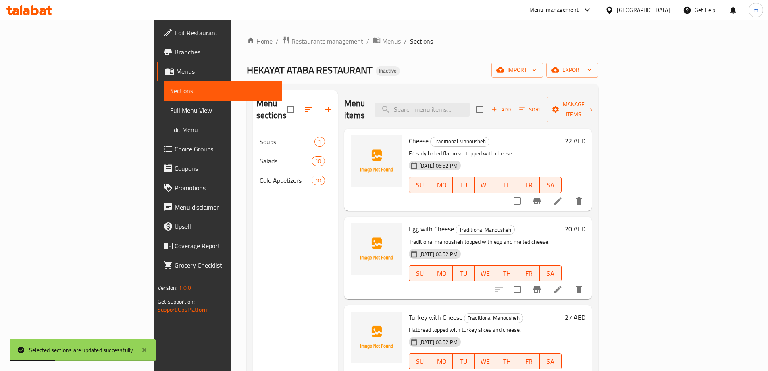
click at [274, 213] on div "Menu sections Soups 1 Salads 10 Cold Appetizers 10" at bounding box center [295, 275] width 85 height 371
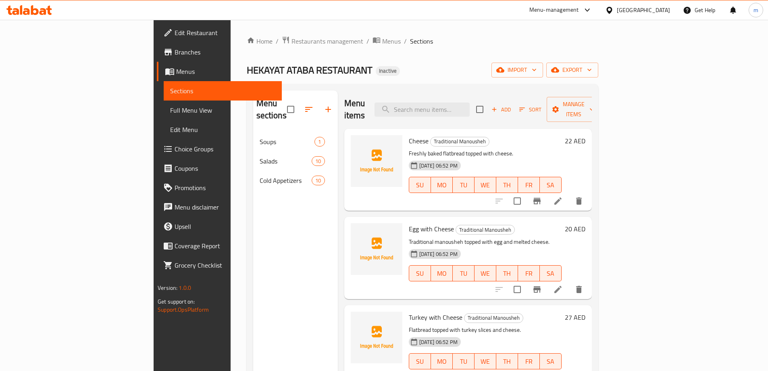
click at [170, 113] on span "Full Menu View" at bounding box center [222, 110] width 105 height 10
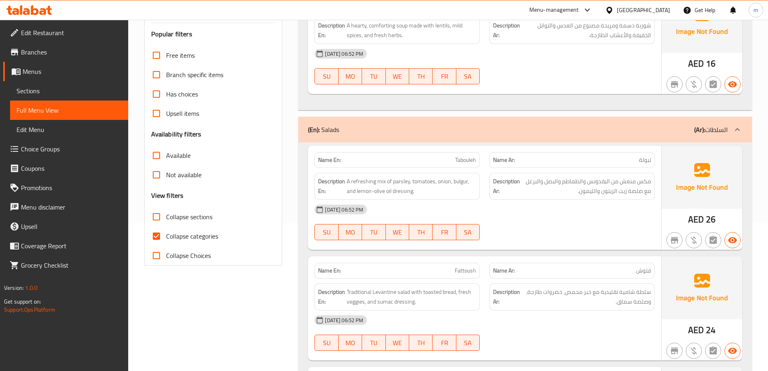
scroll to position [161, 0]
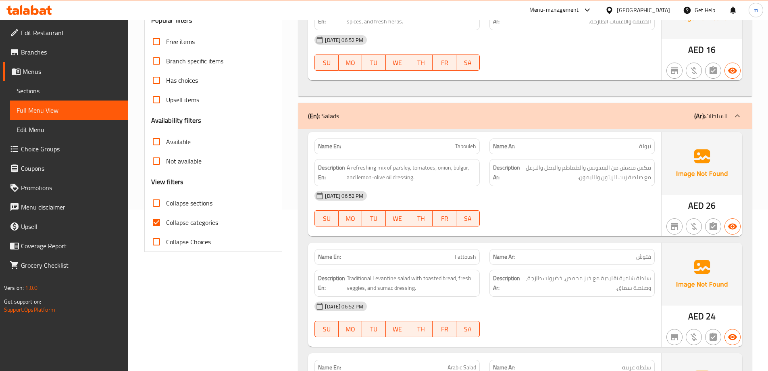
click at [193, 220] on span "Collapse categories" at bounding box center [192, 222] width 52 height 10
click at [166, 220] on input "Collapse categories" at bounding box center [156, 222] width 19 height 19
checkbox input "false"
click at [189, 203] on span "Collapse sections" at bounding box center [189, 203] width 46 height 10
click at [166, 203] on input "Collapse sections" at bounding box center [156, 202] width 19 height 19
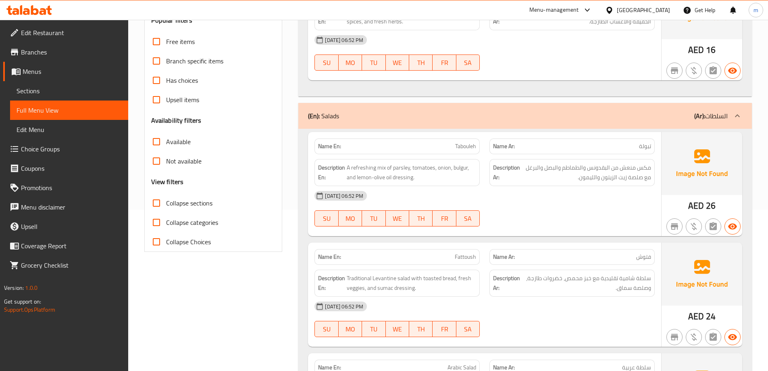
checkbox input "true"
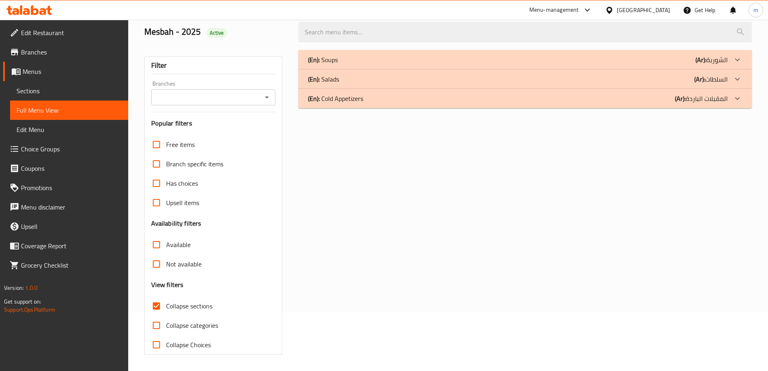
scroll to position [58, 0]
drag, startPoint x: 672, startPoint y: 106, endPoint x: 668, endPoint y: 106, distance: 4.4
click at [672, 69] on div "(En): Cold Appetizers (Ar): المقبلات الباردة" at bounding box center [526, 59] width 454 height 19
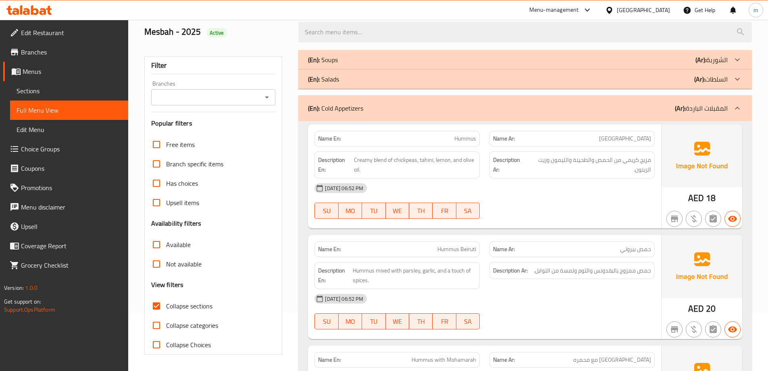
click at [670, 65] on div "(En): Salads (Ar): السلطات" at bounding box center [518, 60] width 420 height 10
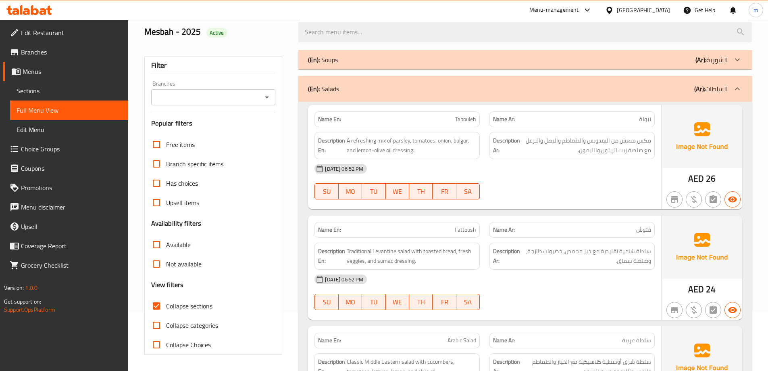
click at [678, 55] on div "(En): Soups (Ar): الشوربة" at bounding box center [526, 59] width 454 height 19
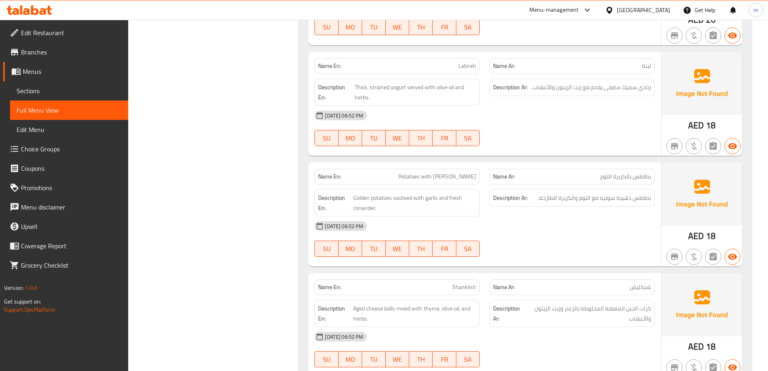
scroll to position [2195, 0]
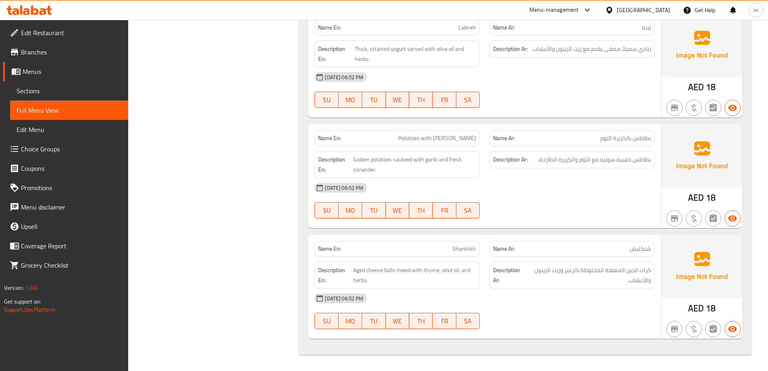
click at [47, 92] on span "Sections" at bounding box center [69, 91] width 105 height 10
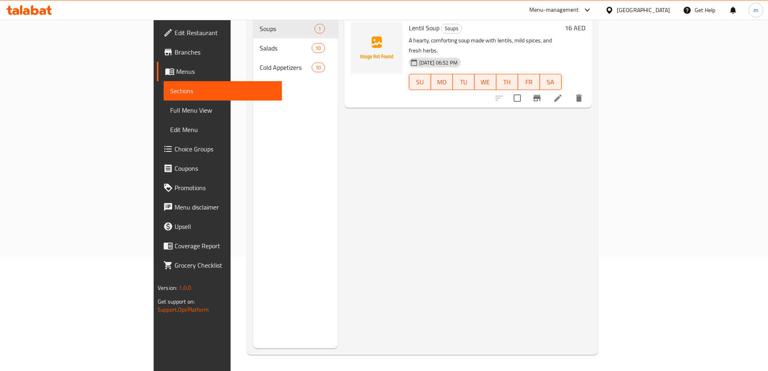
scroll to position [113, 0]
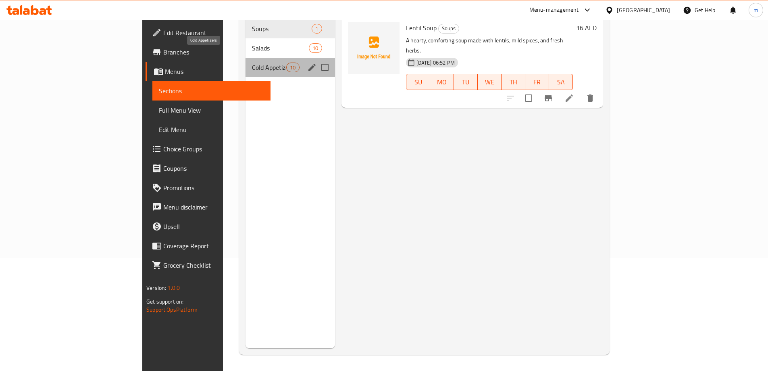
click at [252, 63] on span "Cold Appetizers" at bounding box center [269, 68] width 34 height 10
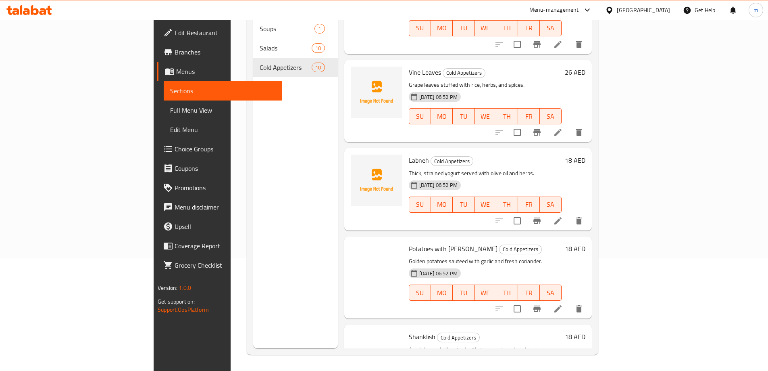
scroll to position [531, 0]
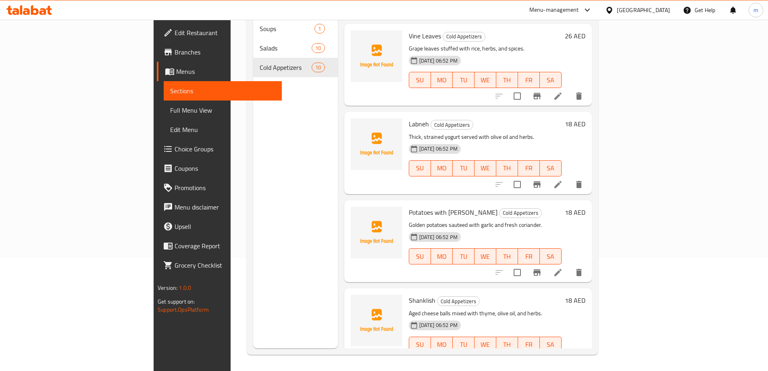
click at [570, 353] on li at bounding box center [558, 360] width 23 height 15
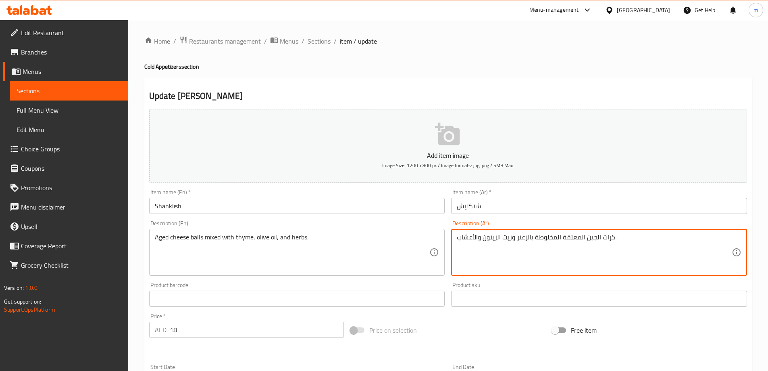
drag, startPoint x: 554, startPoint y: 238, endPoint x: 536, endPoint y: 238, distance: 17.8
drag, startPoint x: 579, startPoint y: 239, endPoint x: 563, endPoint y: 238, distance: 16.6
click at [563, 238] on textarea "كرات الجبن المعتقة الممزوجة بالزعتر وزيت الزيتون والأعشاب." at bounding box center [594, 252] width 275 height 38
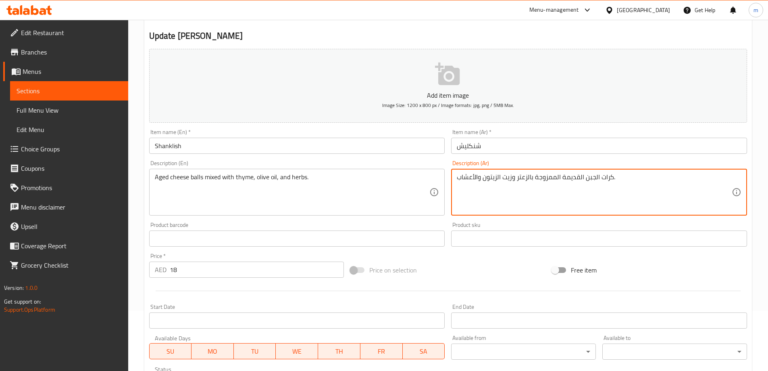
scroll to position [199, 0]
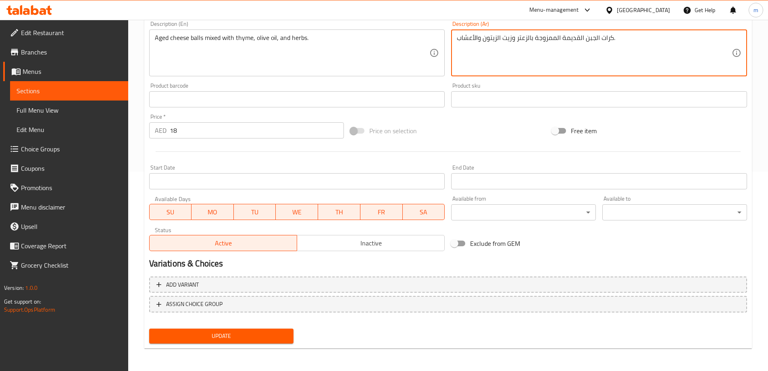
type textarea "كرات الجبن القديمة الممزوجة بالزعتر وزيت الزيتون والأعشاب."
click at [244, 340] on span "Update" at bounding box center [222, 336] width 132 height 10
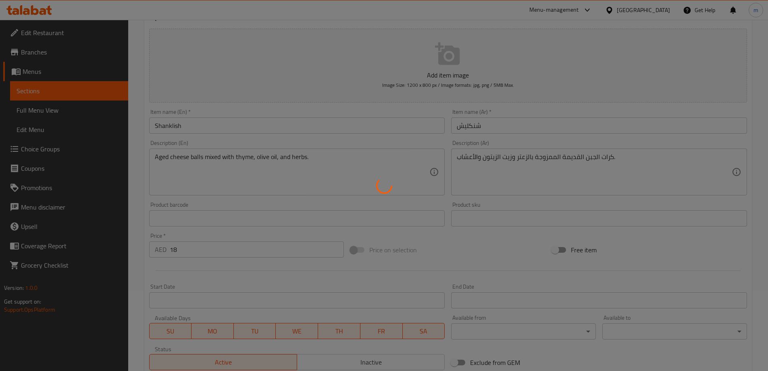
scroll to position [0, 0]
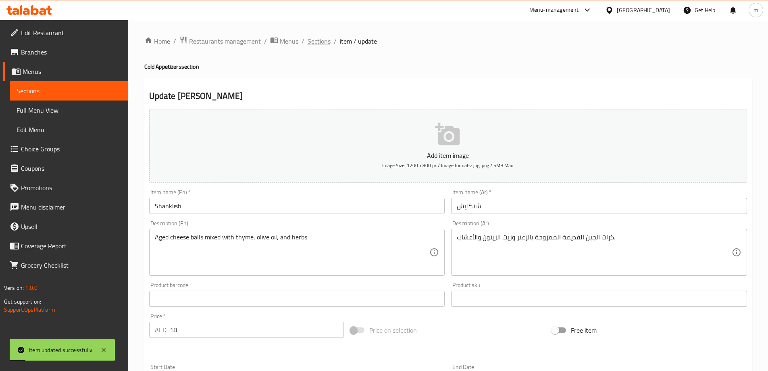
click at [323, 46] on span "Sections" at bounding box center [319, 41] width 23 height 10
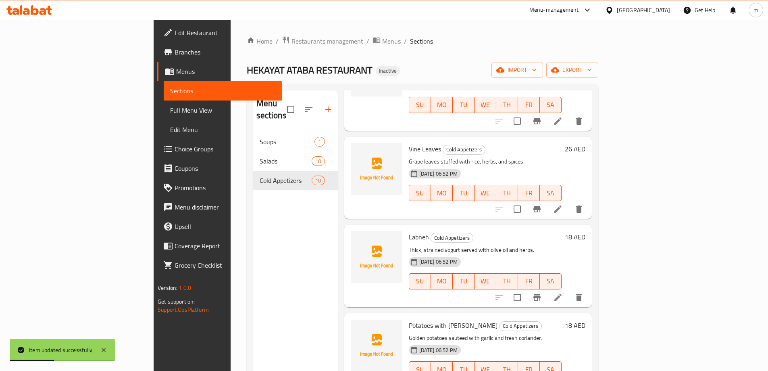
scroll to position [113, 0]
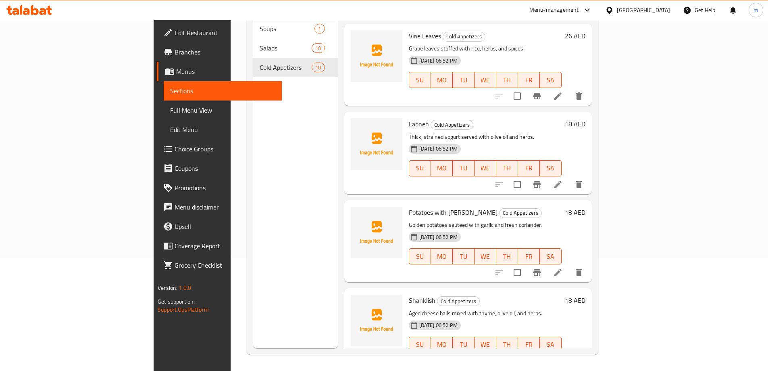
click at [170, 106] on span "Full Menu View" at bounding box center [222, 110] width 105 height 10
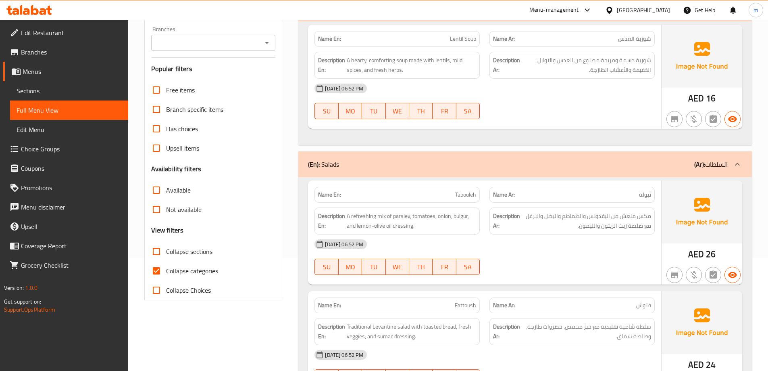
drag, startPoint x: 191, startPoint y: 268, endPoint x: 212, endPoint y: 260, distance: 22.6
click at [191, 268] on span "Collapse categories" at bounding box center [192, 271] width 52 height 10
click at [166, 268] on input "Collapse categories" at bounding box center [156, 270] width 19 height 19
checkbox input "false"
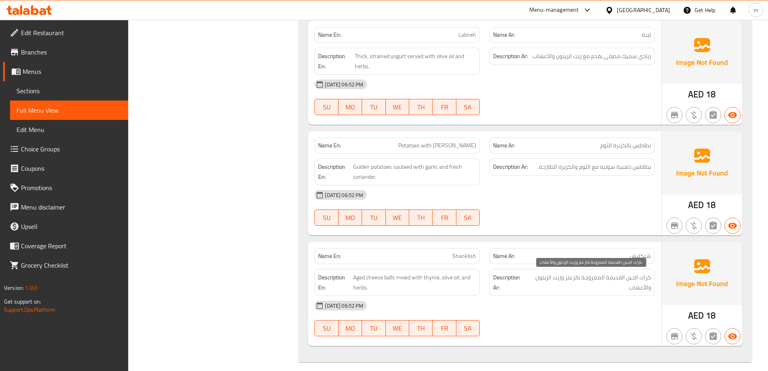
scroll to position [2195, 0]
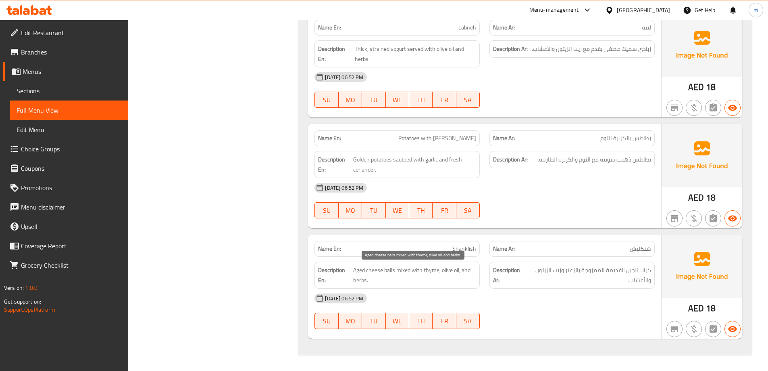
click at [363, 271] on span "Aged cheese balls mixed with thyme, olive oil, and herbs." at bounding box center [414, 275] width 123 height 20
click at [361, 272] on span "Aged cheese balls mixed with thyme, olive oil, and herbs." at bounding box center [414, 275] width 123 height 20
click at [379, 276] on span "Aged cheese balls mixed with thyme, olive oil, and herbs." at bounding box center [414, 275] width 123 height 20
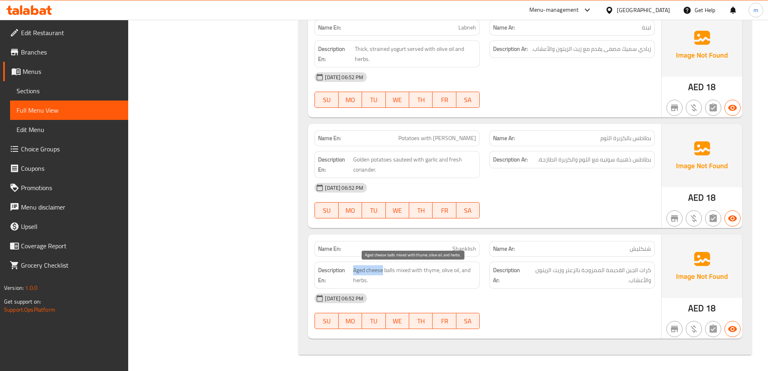
drag, startPoint x: 383, startPoint y: 270, endPoint x: 353, endPoint y: 270, distance: 30.3
click at [353, 270] on span "Aged cheese balls mixed with thyme, olive oil, and herbs." at bounding box center [414, 275] width 123 height 20
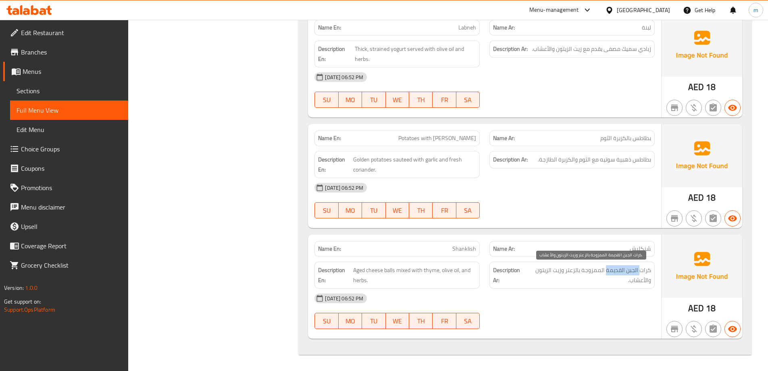
drag, startPoint x: 640, startPoint y: 271, endPoint x: 608, endPoint y: 273, distance: 32.4
click at [608, 273] on span "كرات الجبن القديمة الممزوجة بالزعتر وزيت الزيتون والأعشاب." at bounding box center [588, 275] width 125 height 20
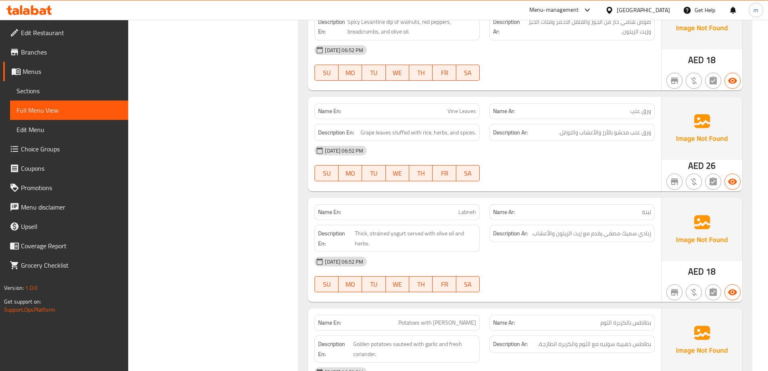
scroll to position [1993, 0]
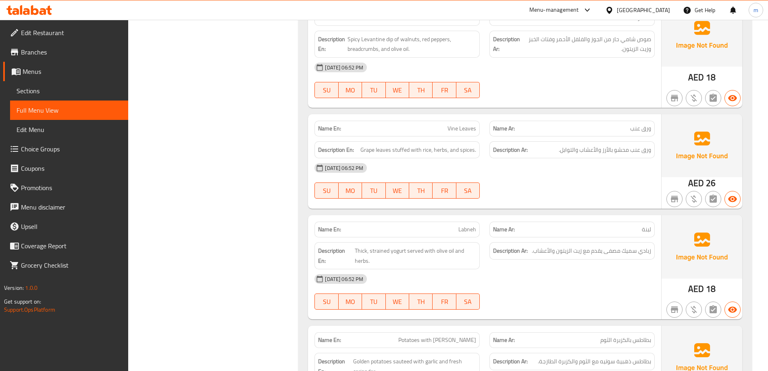
click at [16, 86] on link "Sections" at bounding box center [69, 90] width 118 height 19
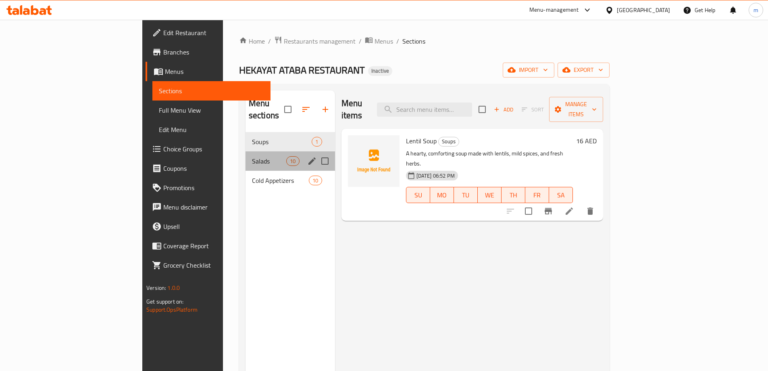
click at [246, 154] on div "Salads 10" at bounding box center [291, 160] width 90 height 19
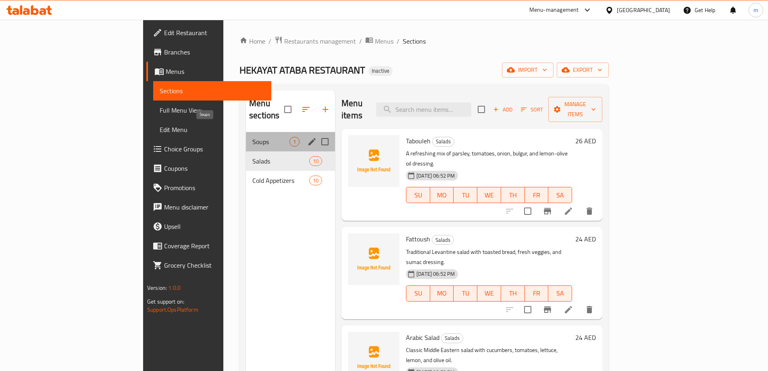
click at [253, 137] on span "Soups" at bounding box center [271, 142] width 37 height 10
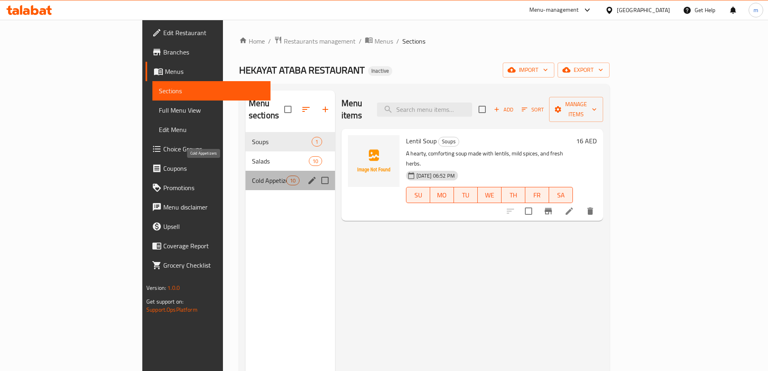
click at [252, 175] on span "Cold Appetizers" at bounding box center [269, 180] width 34 height 10
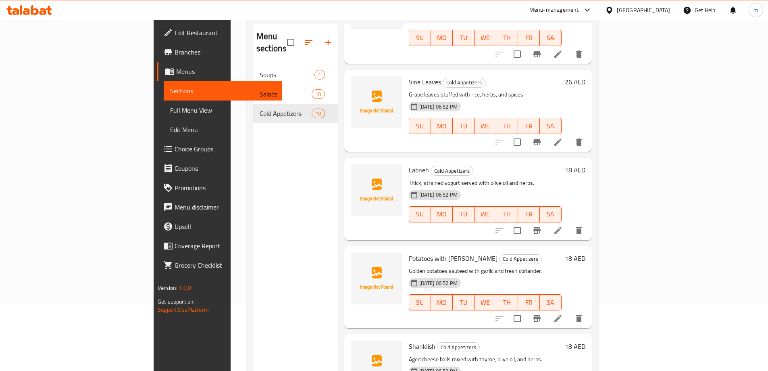
scroll to position [113, 0]
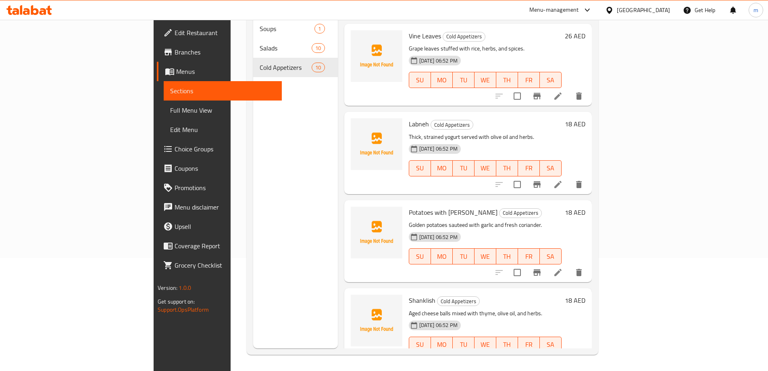
click at [570, 353] on li at bounding box center [558, 360] width 23 height 15
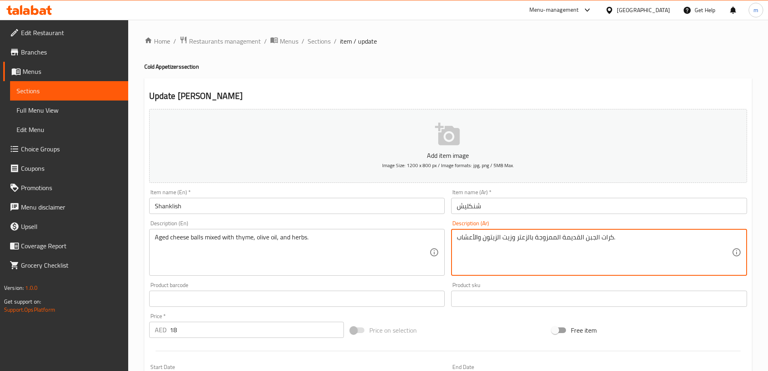
drag, startPoint x: 583, startPoint y: 237, endPoint x: 562, endPoint y: 238, distance: 21.0
click at [569, 240] on textarea "كرات الجبن أجيد الممزوجة بالزعتر وزيت الزيتون والأعشاب." at bounding box center [594, 252] width 275 height 38
type textarea "كرات الجبن أجيد الممزوجة بالزعتر وزيت الزيتون والأعشاب."
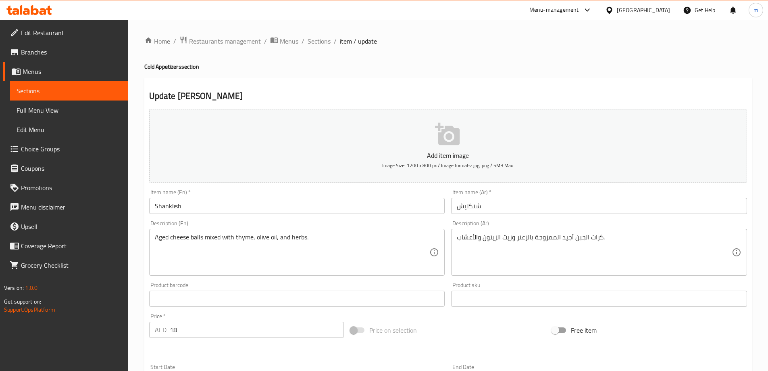
click at [569, 242] on textarea "كرات الجبن أجيد الممزوجة بالزعتر وزيت الزيتون والأعشاب." at bounding box center [594, 252] width 275 height 38
